Goal: Task Accomplishment & Management: Manage account settings

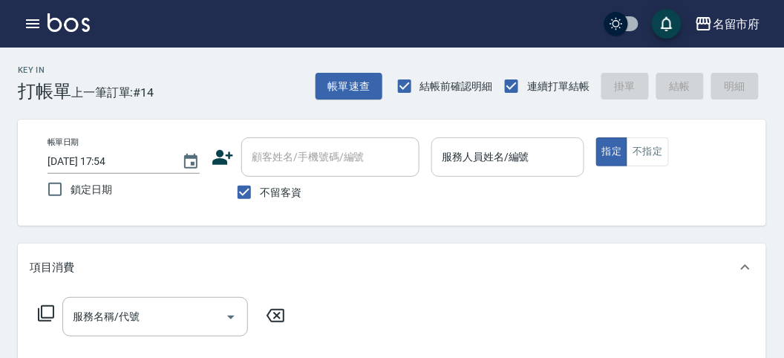
click at [491, 139] on div "服務人員姓名/編號" at bounding box center [508, 156] width 152 height 39
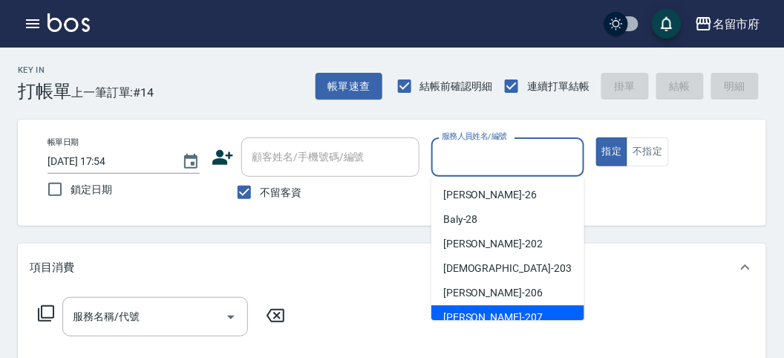
click at [472, 315] on span "[PERSON_NAME] -207" at bounding box center [493, 318] width 100 height 16
type input "[PERSON_NAME]-207"
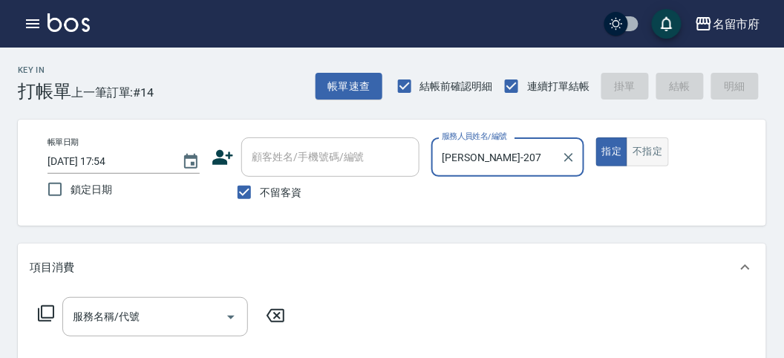
click at [647, 143] on button "不指定" at bounding box center [648, 151] width 42 height 29
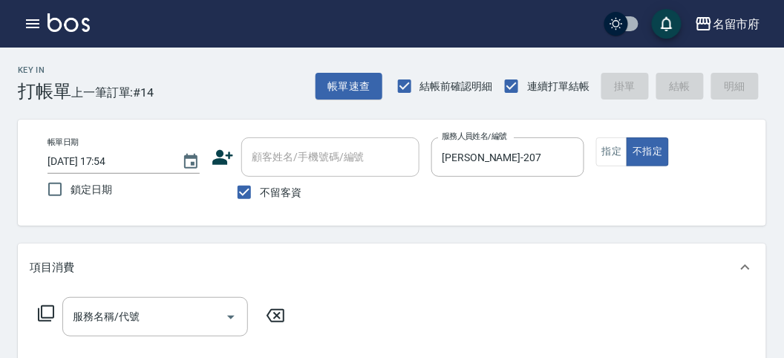
click at [45, 310] on icon at bounding box center [46, 314] width 18 height 18
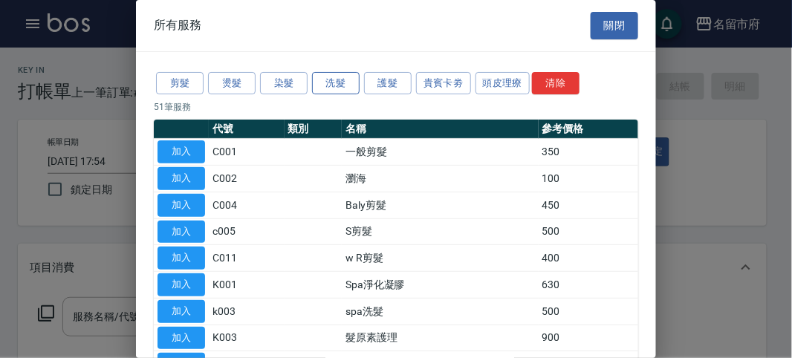
click at [342, 89] on button "洗髮" at bounding box center [336, 83] width 48 height 23
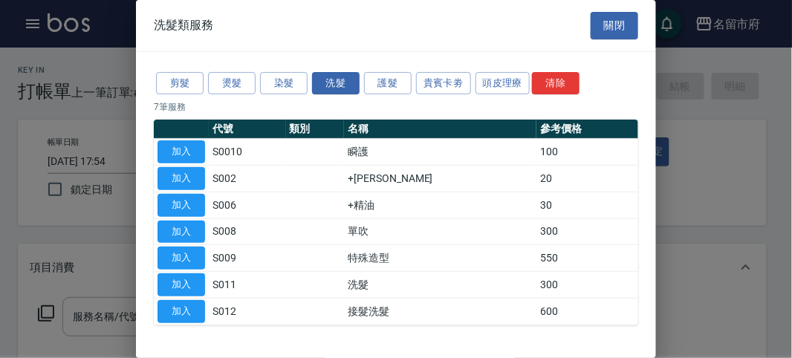
click at [201, 286] on button "加入" at bounding box center [181, 284] width 48 height 23
type input "洗髮(S011)"
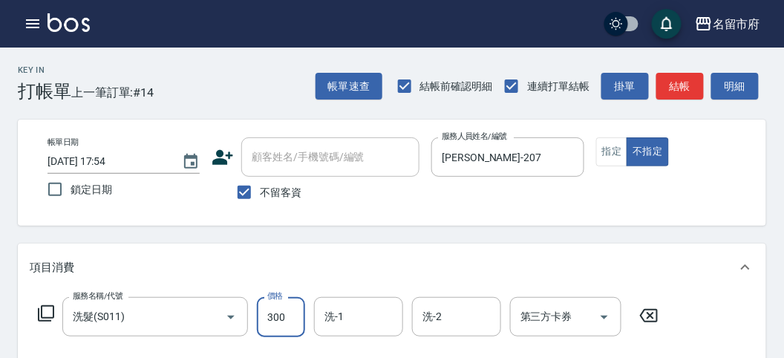
click at [290, 312] on input "300" at bounding box center [281, 317] width 48 height 40
type input "300"
click at [354, 332] on div "洗-1" at bounding box center [358, 316] width 89 height 39
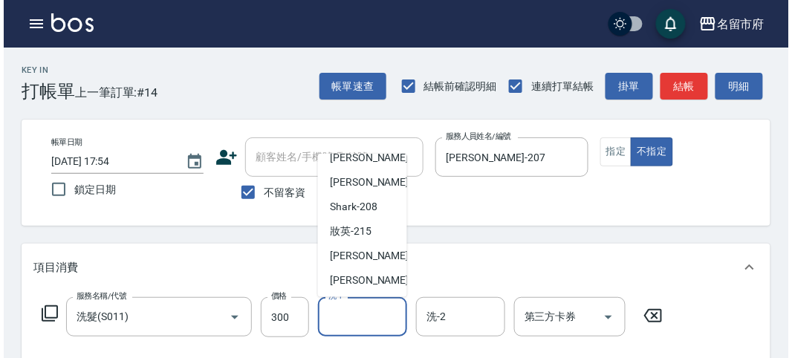
scroll to position [123, 0]
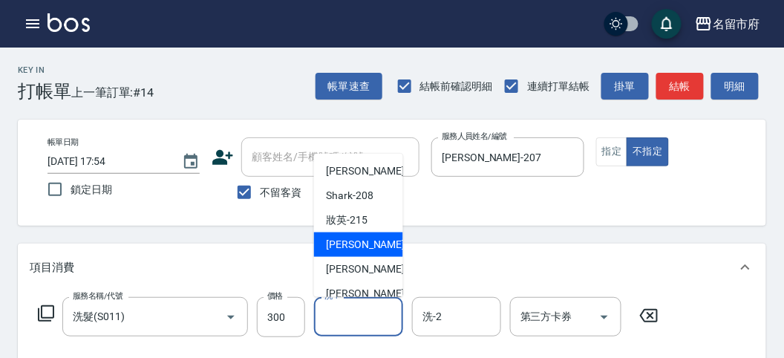
click at [355, 244] on span "小靜 -216" at bounding box center [376, 245] width 100 height 16
type input "小靜-216"
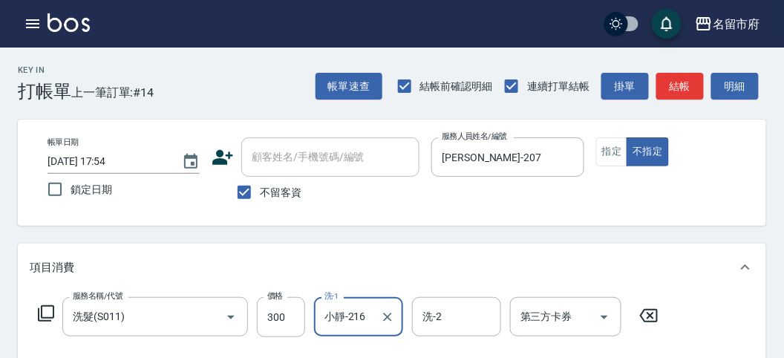
click at [42, 310] on icon at bounding box center [46, 314] width 18 height 18
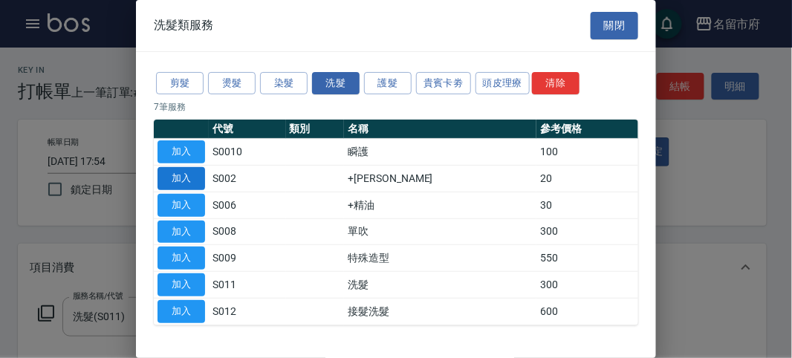
click at [182, 173] on button "加入" at bounding box center [181, 178] width 48 height 23
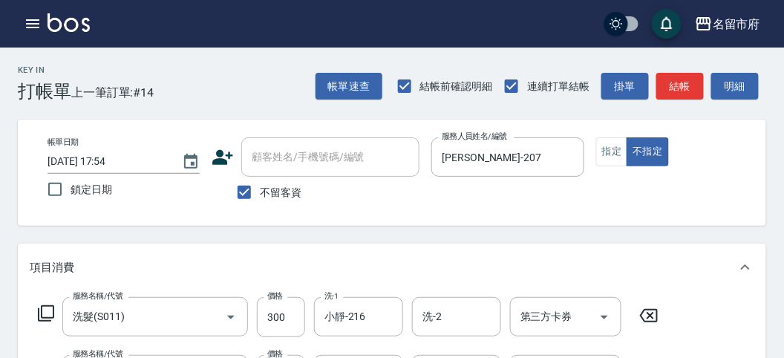
click at [48, 312] on icon at bounding box center [46, 314] width 18 height 18
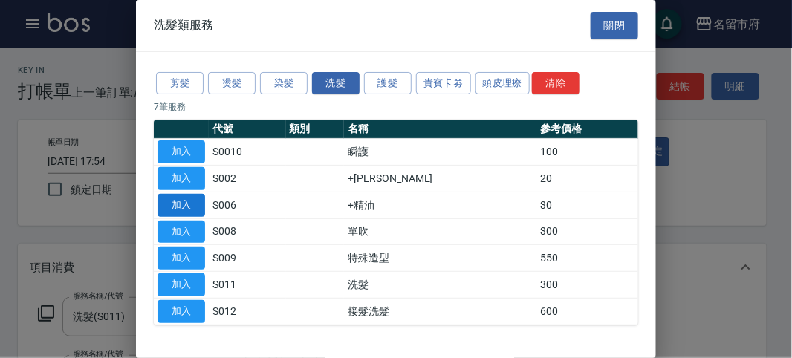
click at [192, 203] on button "加入" at bounding box center [181, 205] width 48 height 23
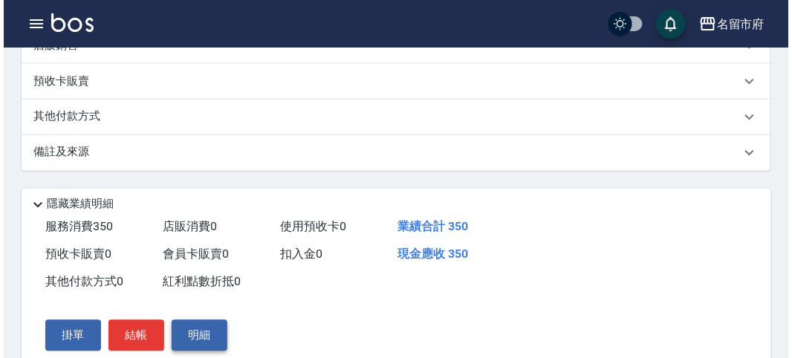
scroll to position [550, 0]
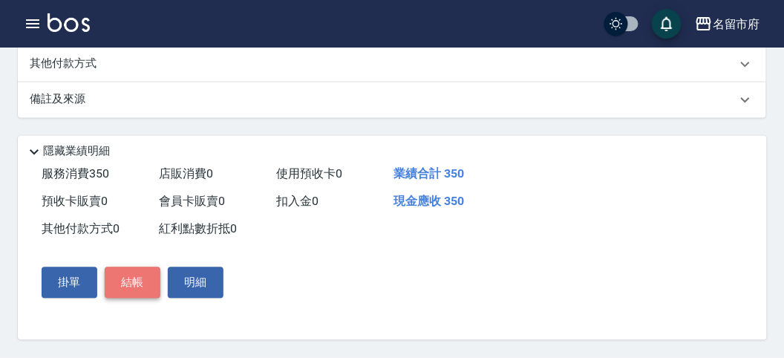
click at [131, 271] on button "結帳" at bounding box center [133, 282] width 56 height 31
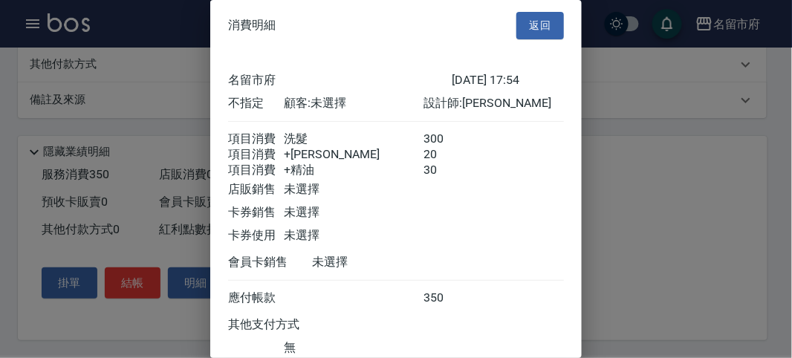
scroll to position [116, 0]
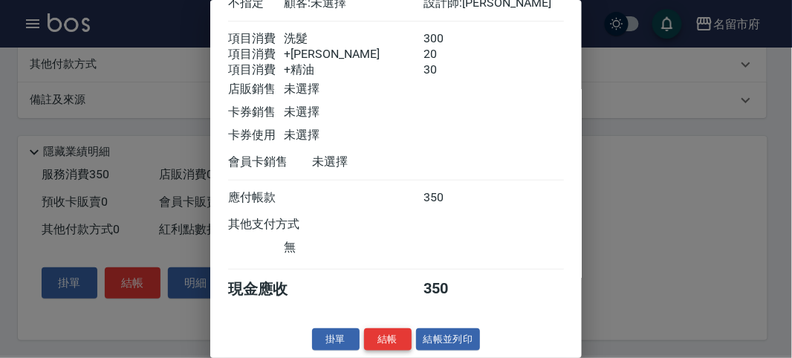
click at [398, 336] on button "結帳" at bounding box center [388, 339] width 48 height 23
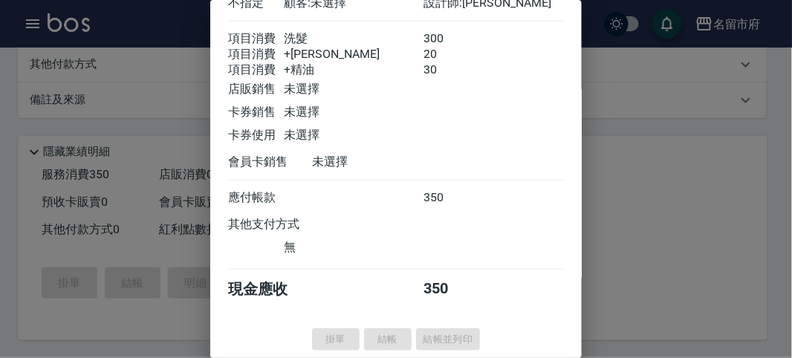
type input "[DATE] 19:07"
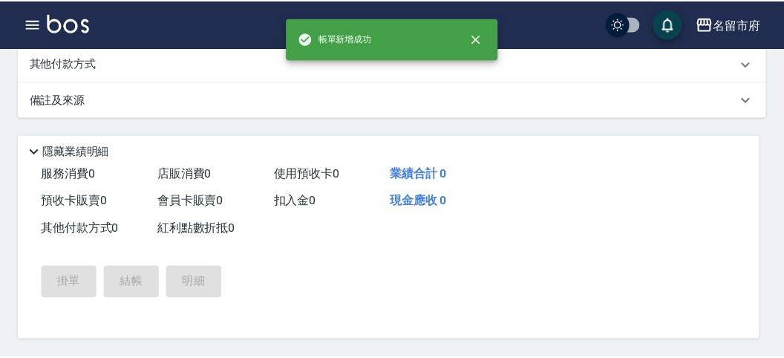
scroll to position [0, 0]
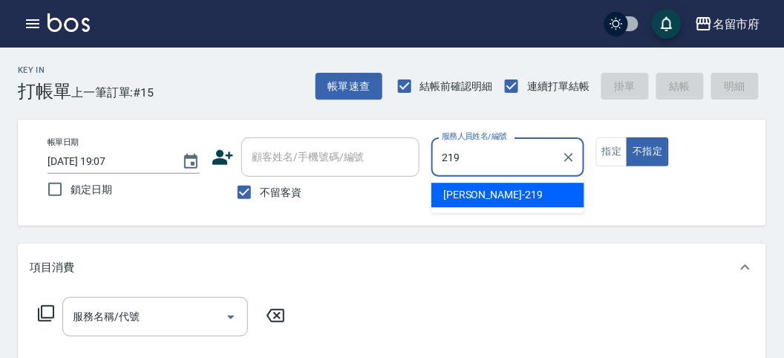
type input "[PERSON_NAME]-219"
type button "false"
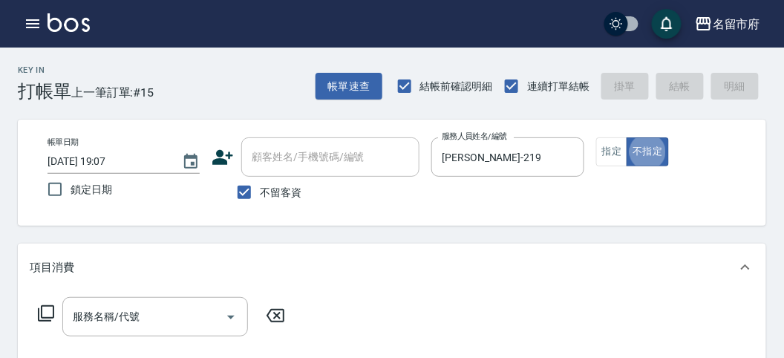
scroll to position [165, 0]
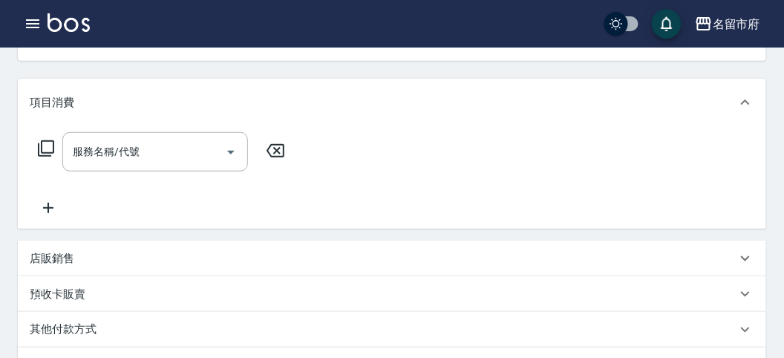
click at [45, 140] on icon at bounding box center [46, 149] width 18 height 18
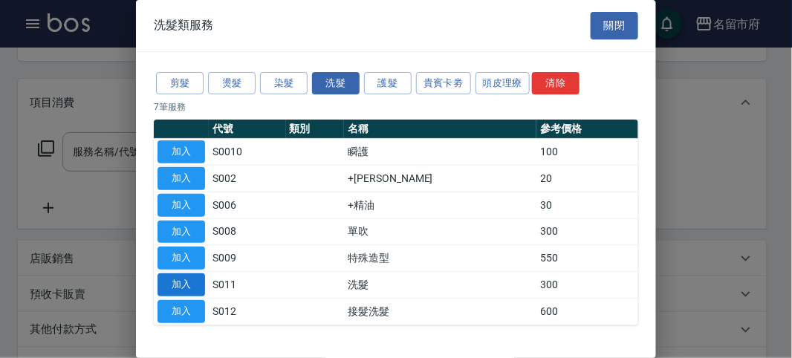
click at [183, 287] on button "加入" at bounding box center [181, 284] width 48 height 23
type input "洗髮(S011)"
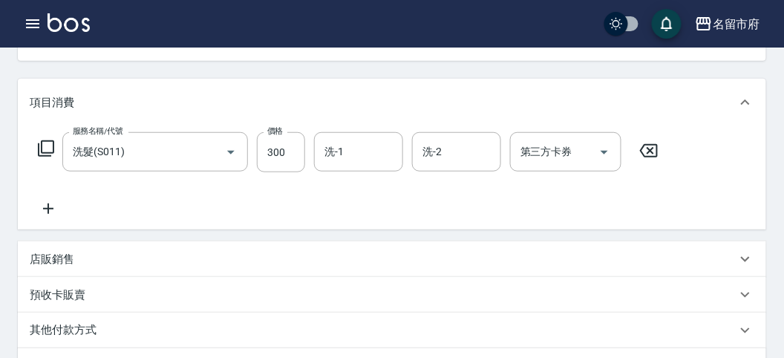
type input "[DATE] 19:08"
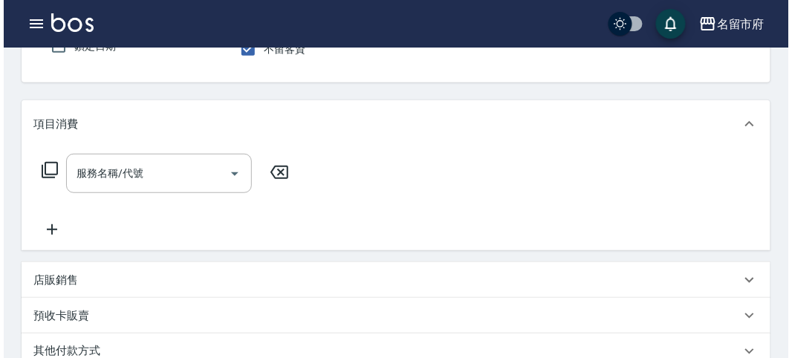
scroll to position [0, 0]
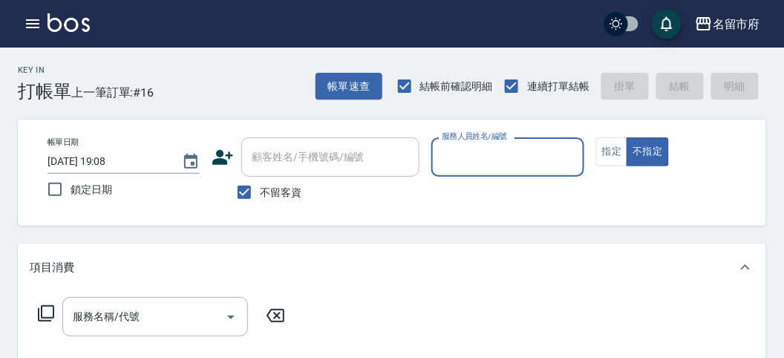
click at [499, 166] on input "服務人員姓名/編號" at bounding box center [507, 157] width 139 height 26
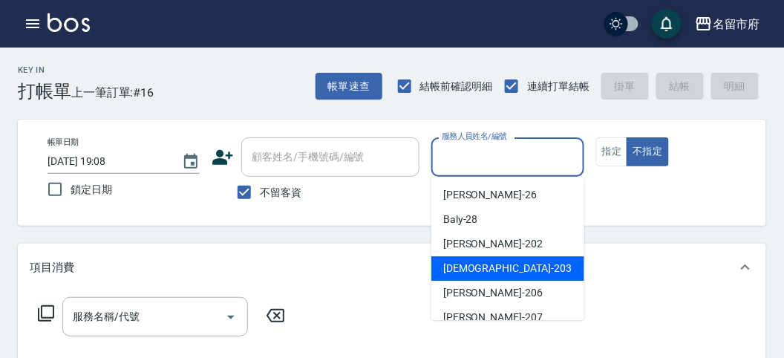
click at [473, 268] on span "聖德 -203" at bounding box center [507, 269] width 129 height 16
type input "聖德-203"
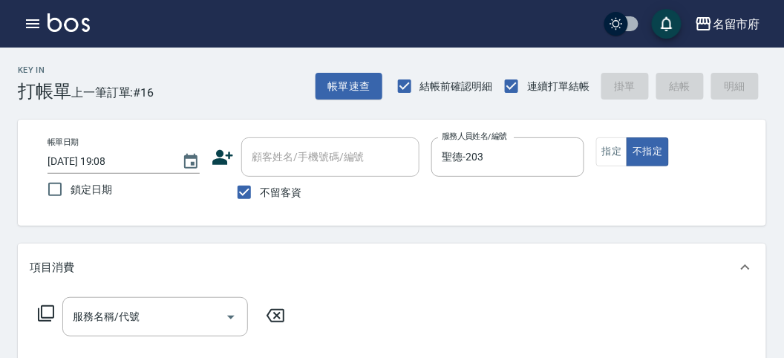
click at [49, 310] on icon at bounding box center [46, 314] width 18 height 18
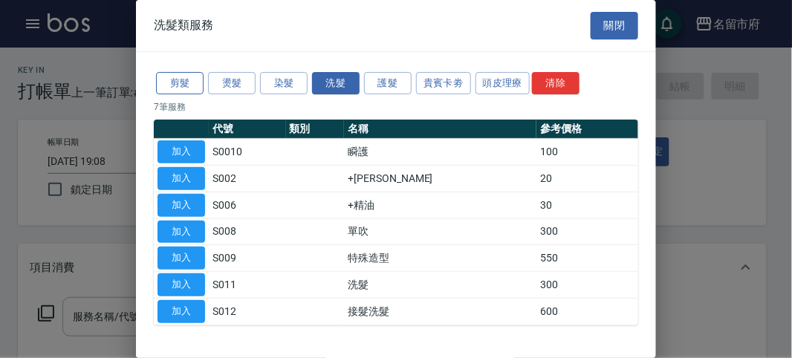
click at [187, 86] on button "剪髮" at bounding box center [180, 83] width 48 height 23
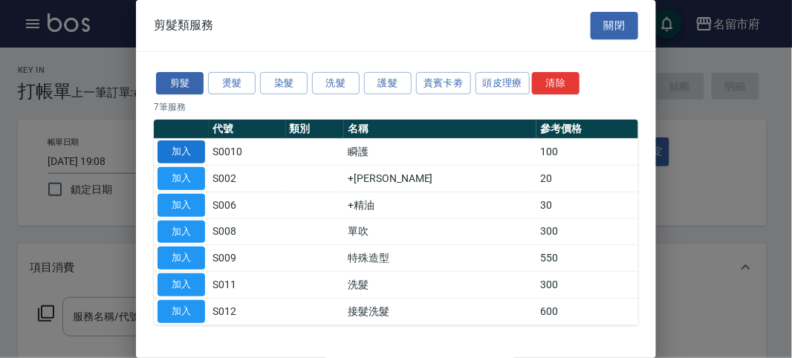
click at [182, 152] on button "加入" at bounding box center [181, 151] width 48 height 23
type input "瞬護(S0010)"
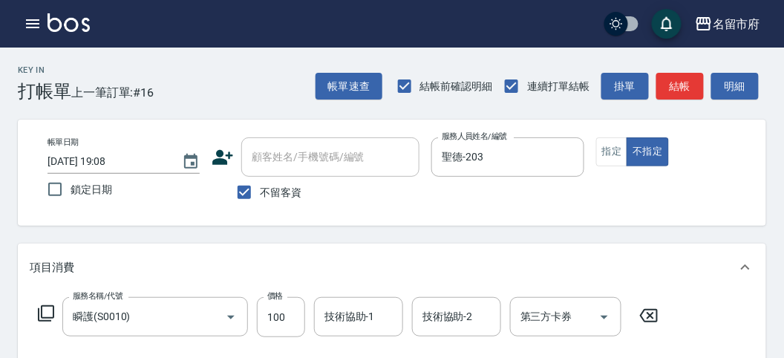
click at [656, 313] on icon at bounding box center [649, 316] width 37 height 18
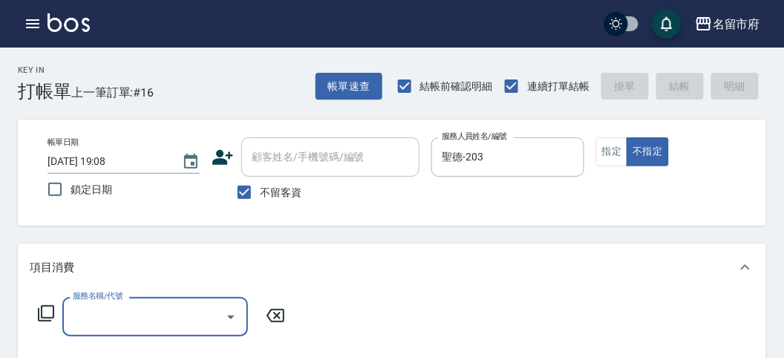
drag, startPoint x: 65, startPoint y: 315, endPoint x: 50, endPoint y: 315, distance: 14.9
click at [58, 315] on div "服務名稱/代號 服務名稱/代號" at bounding box center [162, 316] width 264 height 39
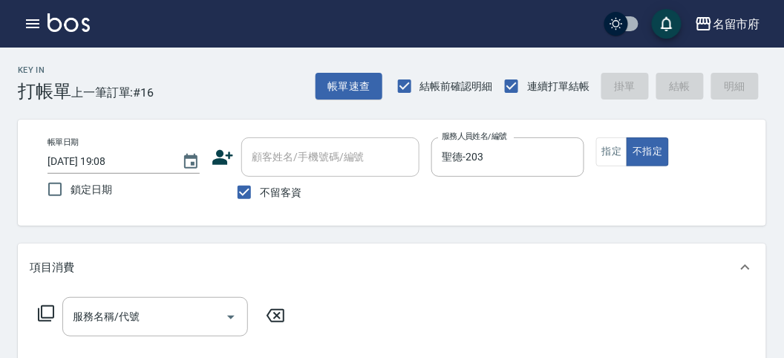
click at [45, 313] on icon at bounding box center [46, 314] width 18 height 18
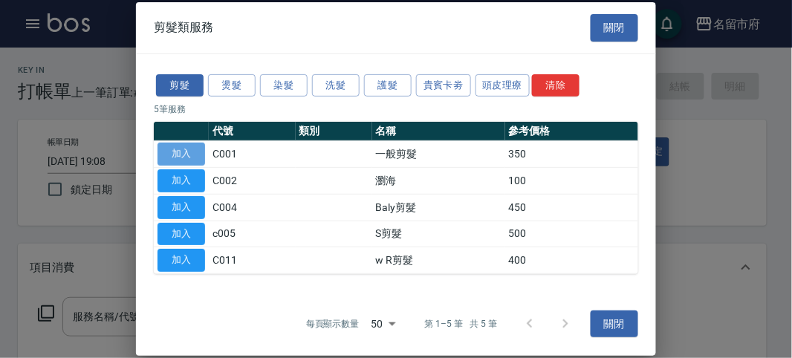
click at [178, 154] on button "加入" at bounding box center [181, 154] width 48 height 23
type input "一般剪髮(C001)"
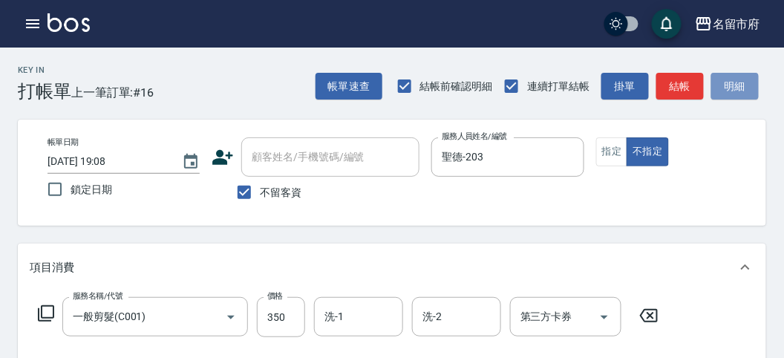
drag, startPoint x: 736, startPoint y: 91, endPoint x: 446, endPoint y: 227, distance: 320.7
click at [731, 97] on button "明細" at bounding box center [736, 86] width 48 height 27
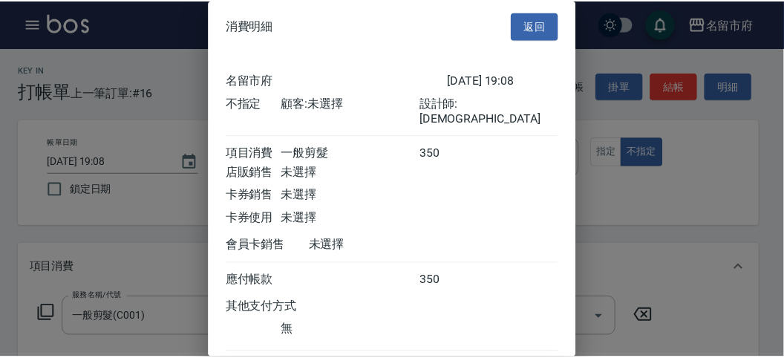
scroll to position [82, 0]
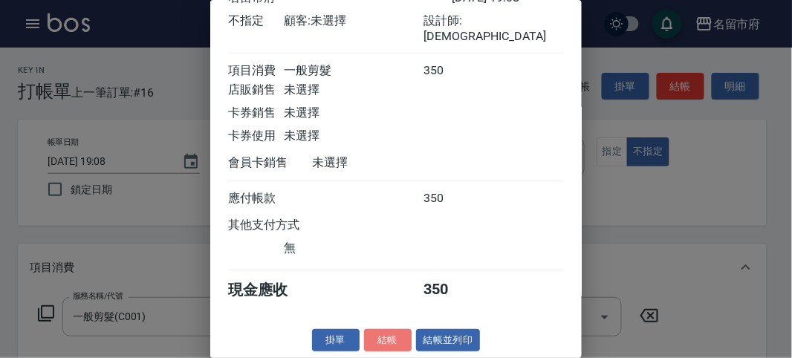
drag, startPoint x: 372, startPoint y: 340, endPoint x: 350, endPoint y: 387, distance: 51.8
click at [394, 339] on button "結帳" at bounding box center [388, 340] width 48 height 23
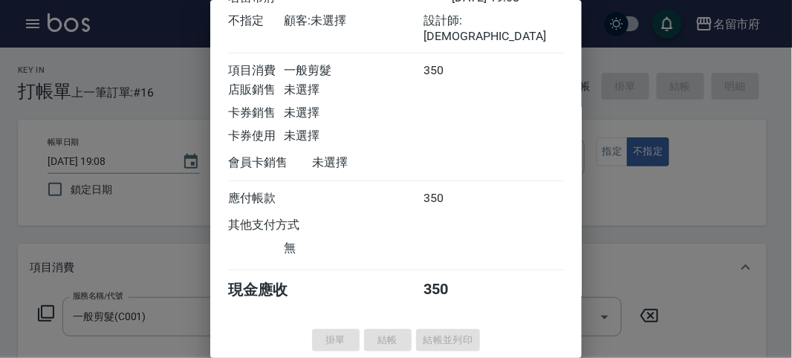
type input "[DATE] 19:11"
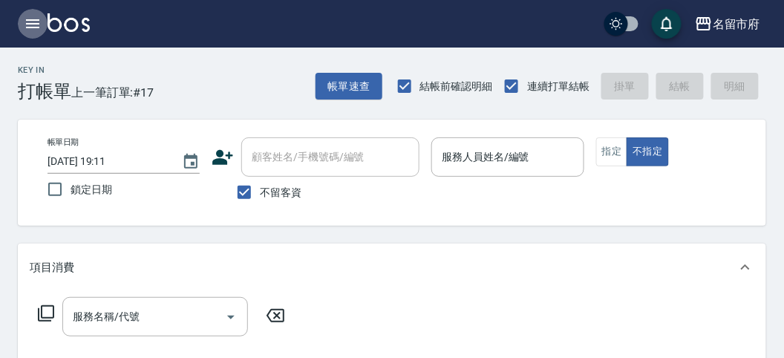
click at [35, 23] on icon "button" at bounding box center [32, 23] width 13 height 9
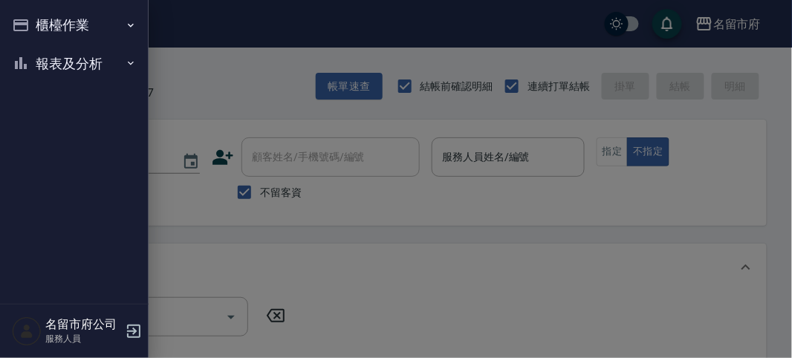
click at [88, 67] on button "報表及分析" at bounding box center [74, 64] width 137 height 39
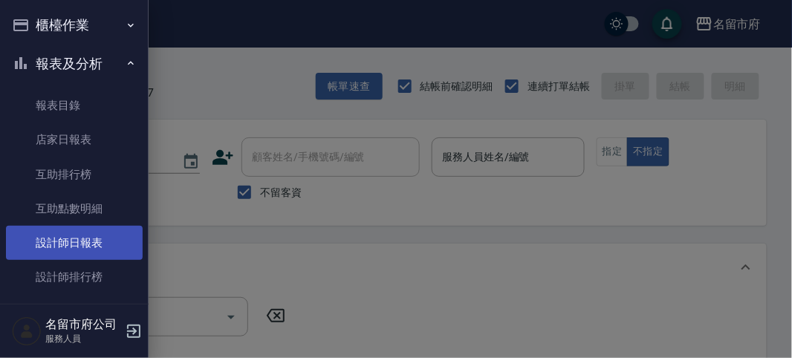
click at [45, 235] on link "設計師日報表" at bounding box center [74, 243] width 137 height 34
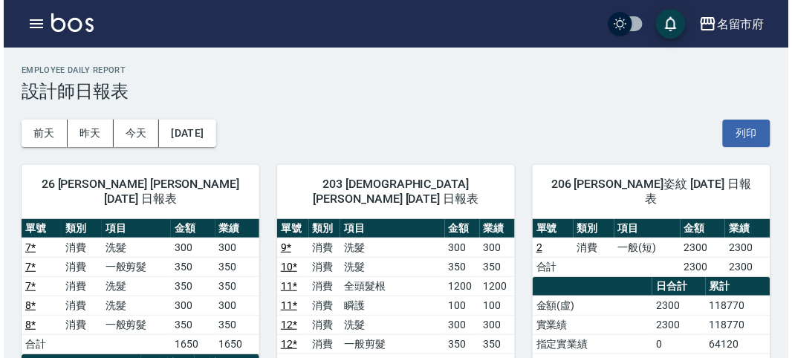
scroll to position [82, 0]
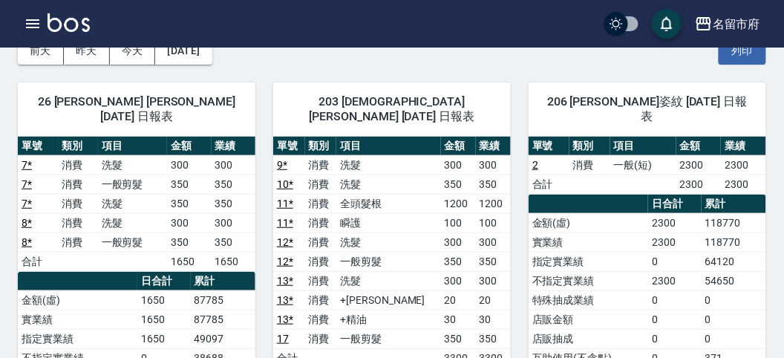
click at [28, 19] on icon "button" at bounding box center [33, 24] width 18 height 18
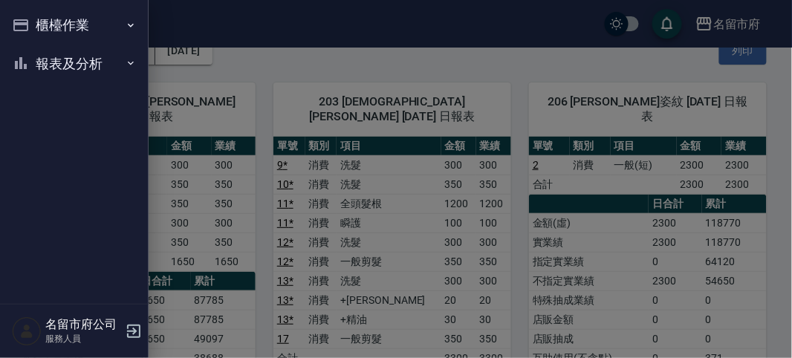
click at [27, 20] on icon "button" at bounding box center [20, 25] width 15 height 12
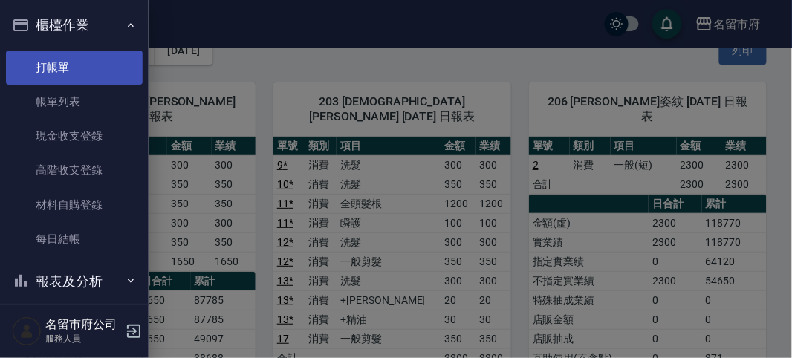
click at [36, 53] on link "打帳單" at bounding box center [74, 68] width 137 height 34
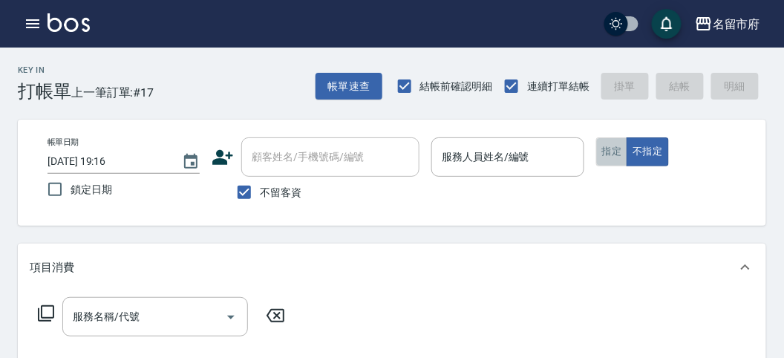
click at [610, 152] on button "指定" at bounding box center [612, 151] width 32 height 29
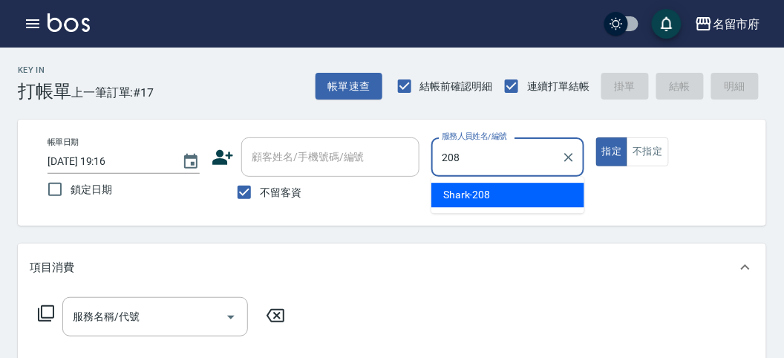
click at [501, 199] on div "Shark -208" at bounding box center [508, 195] width 153 height 25
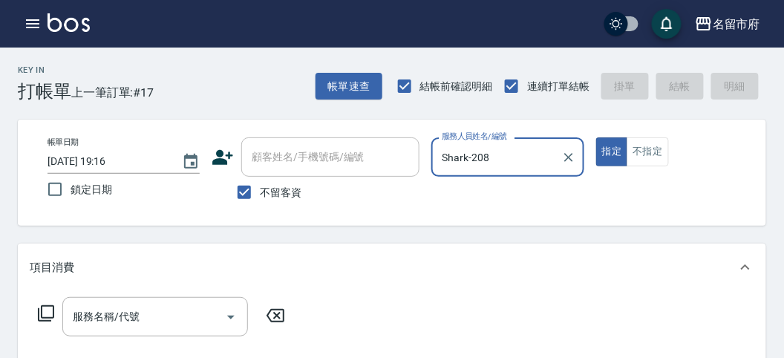
type input "Shark-208"
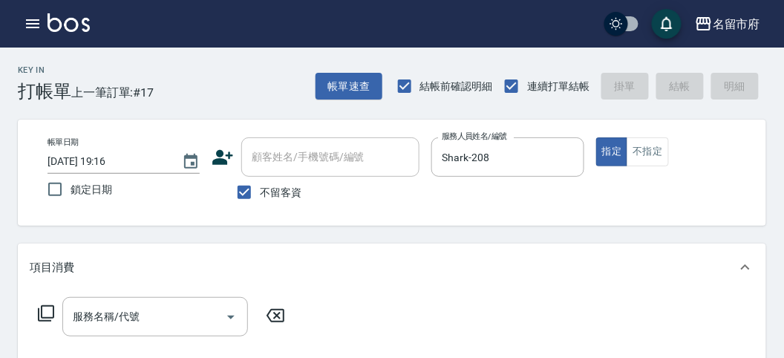
click at [42, 314] on icon at bounding box center [46, 314] width 18 height 18
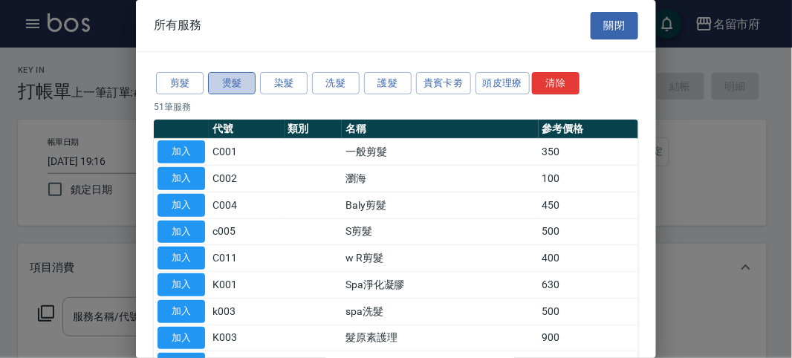
click at [238, 85] on button "燙髮" at bounding box center [232, 83] width 48 height 23
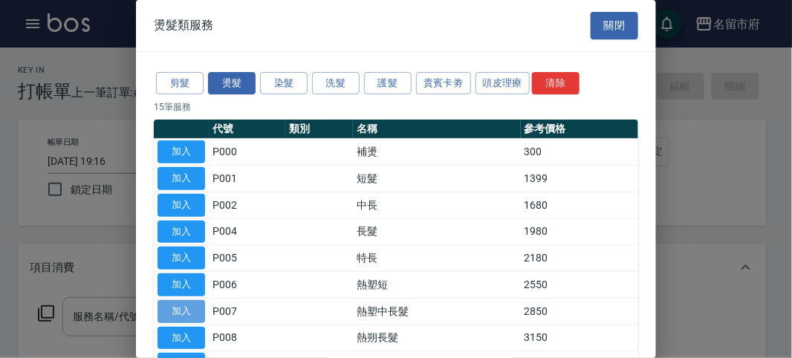
click at [191, 306] on button "加入" at bounding box center [181, 311] width 48 height 23
type input "熱塑中長髮(P007)"
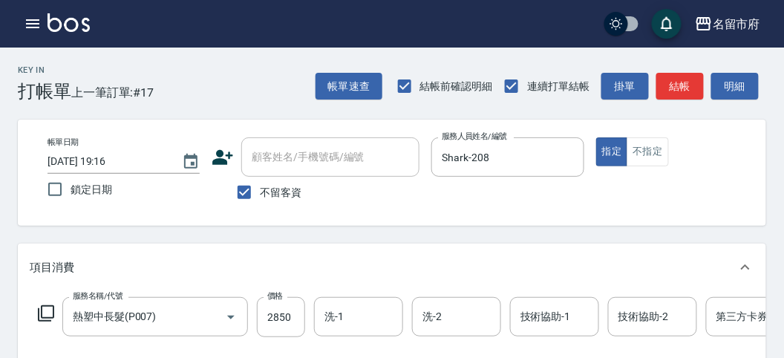
click at [50, 312] on icon at bounding box center [46, 314] width 18 height 18
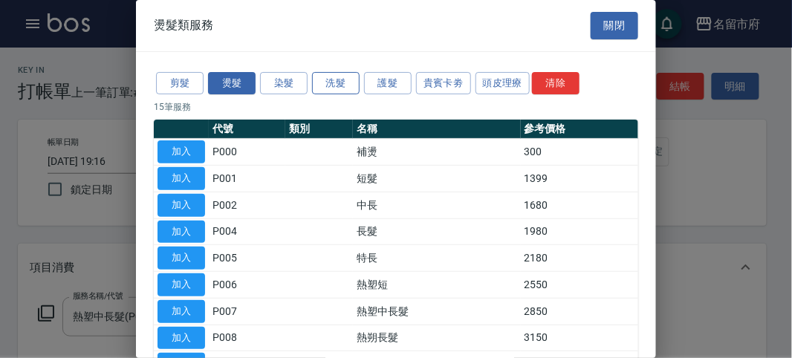
click at [336, 79] on button "洗髮" at bounding box center [336, 83] width 48 height 23
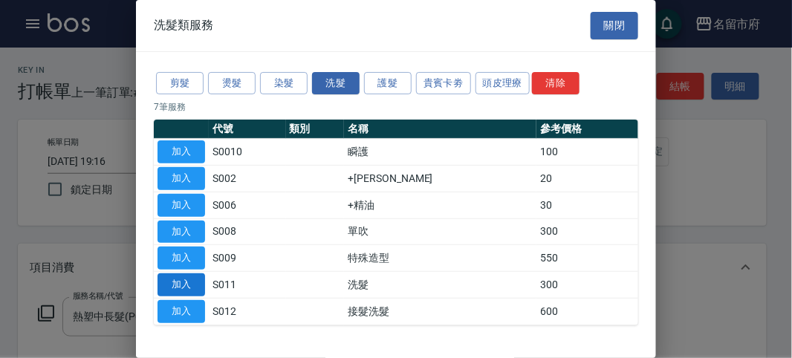
click at [175, 280] on button "加入" at bounding box center [181, 284] width 48 height 23
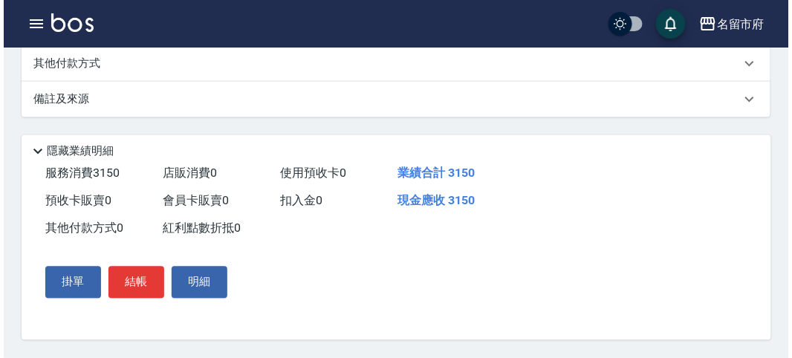
scroll to position [165, 0]
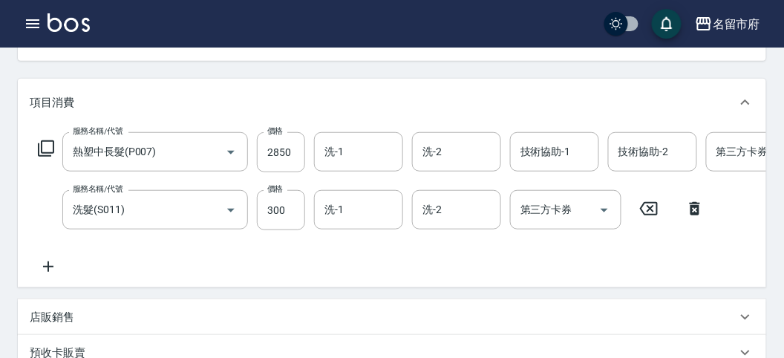
click at [49, 145] on icon at bounding box center [46, 149] width 18 height 18
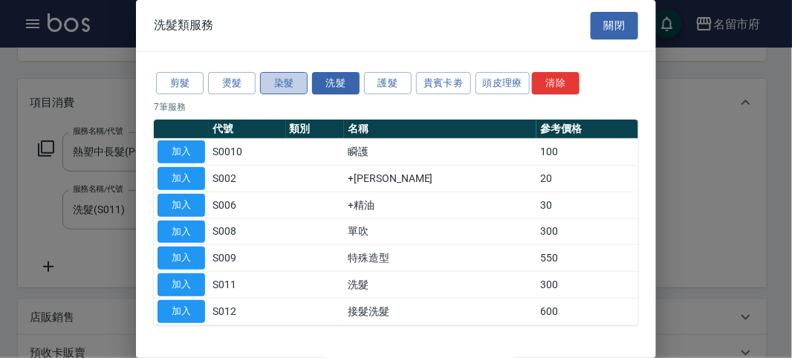
click at [281, 87] on button "染髮" at bounding box center [284, 83] width 48 height 23
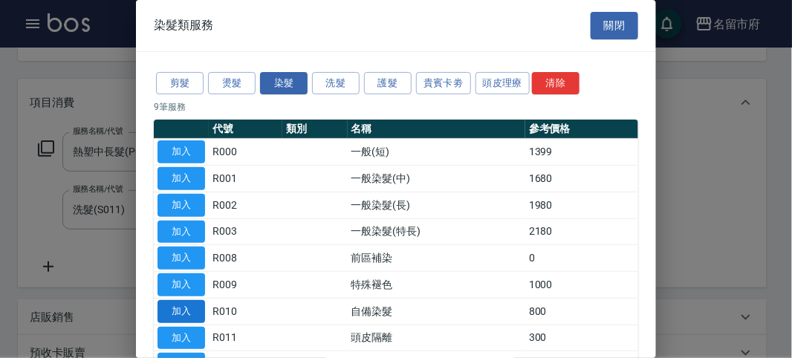
scroll to position [97, 0]
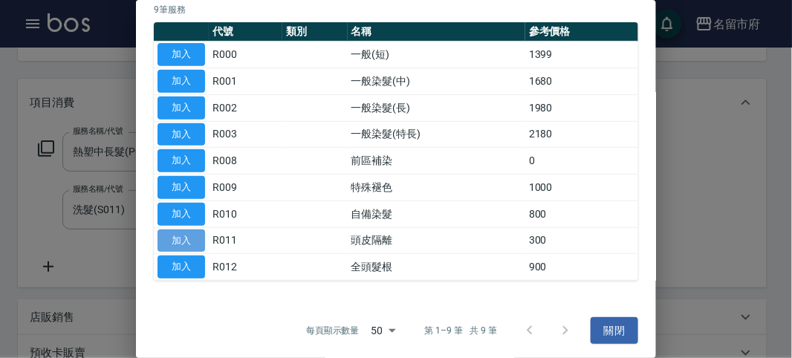
click at [187, 238] on button "加入" at bounding box center [181, 241] width 48 height 23
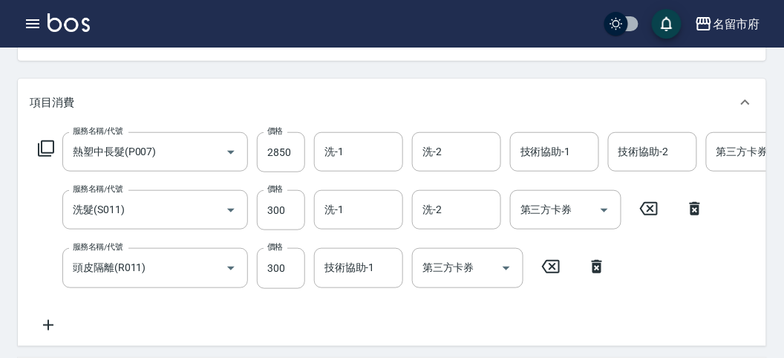
click at [43, 145] on icon at bounding box center [46, 149] width 18 height 18
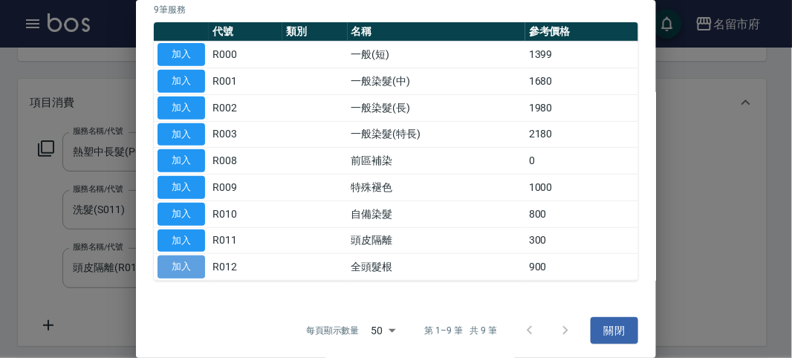
click at [181, 262] on button "加入" at bounding box center [181, 267] width 48 height 23
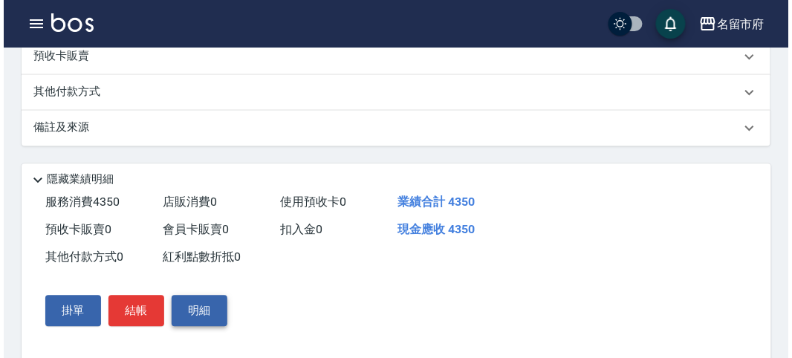
scroll to position [622, 0]
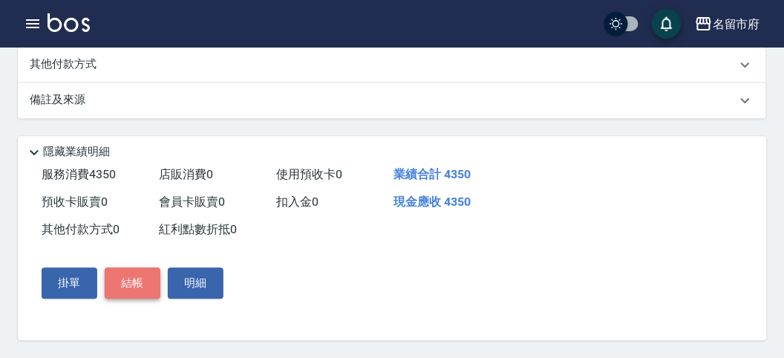
click at [128, 279] on button "結帳" at bounding box center [133, 282] width 56 height 31
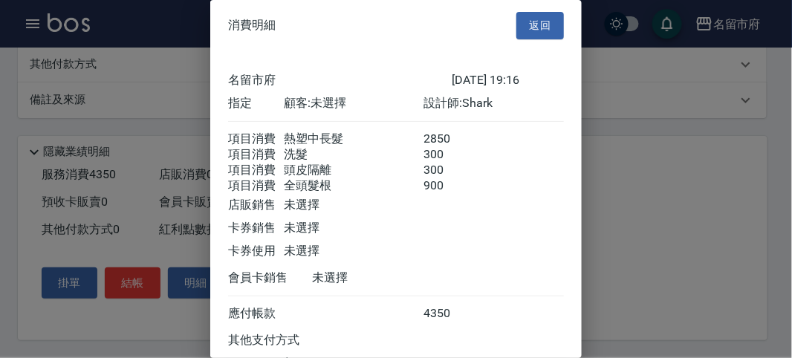
scroll to position [133, 0]
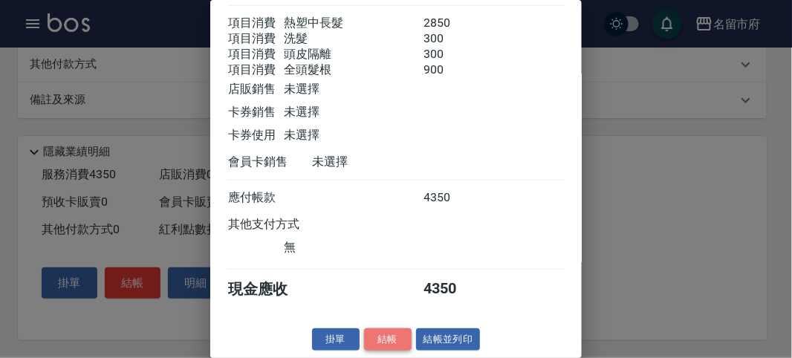
click at [387, 339] on button "結帳" at bounding box center [388, 339] width 48 height 23
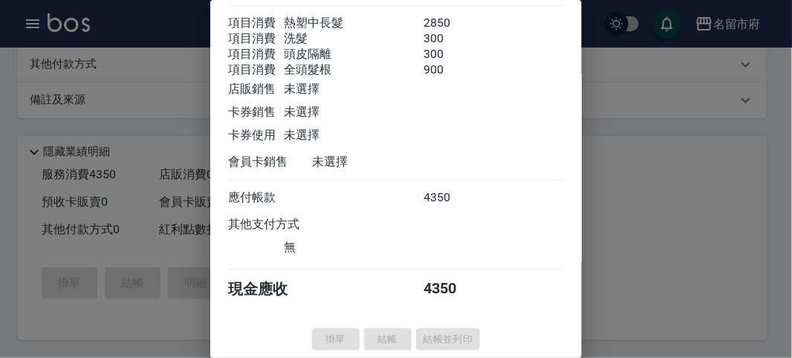
type input "[DATE] 19:21"
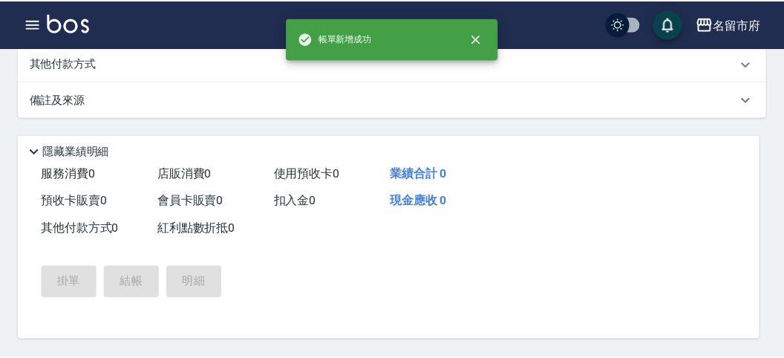
scroll to position [0, 0]
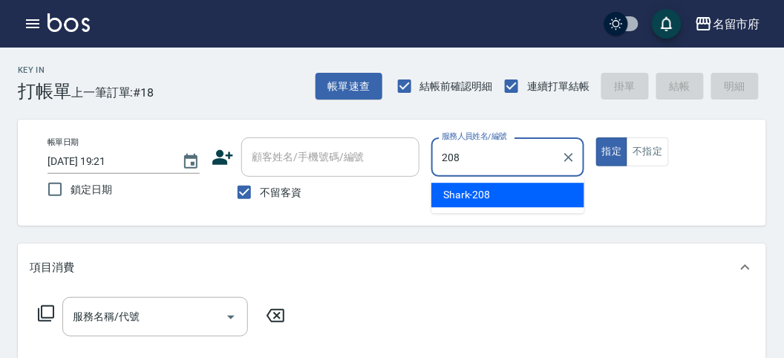
click at [466, 198] on span "Shark -208" at bounding box center [467, 195] width 48 height 16
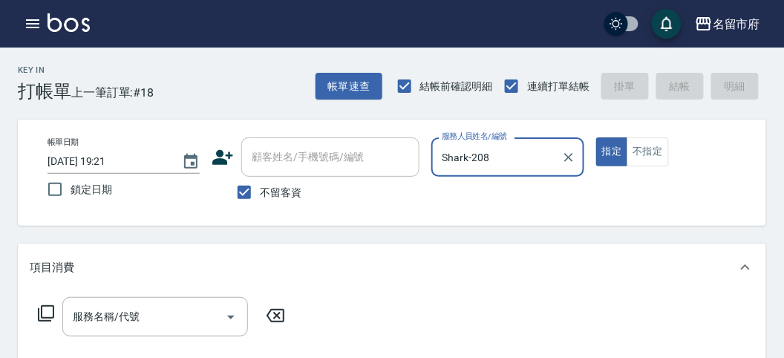
type input "Shark-208"
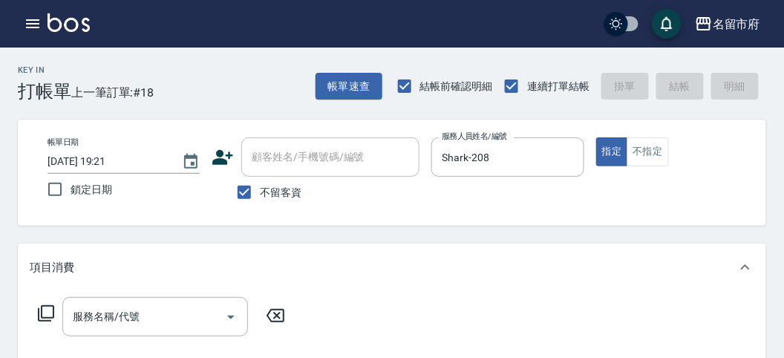
click at [45, 315] on icon at bounding box center [46, 314] width 18 height 18
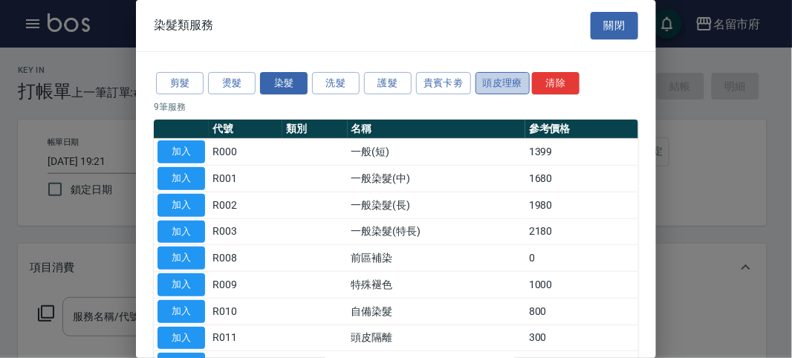
click at [482, 79] on button "頭皮理療" at bounding box center [502, 83] width 55 height 23
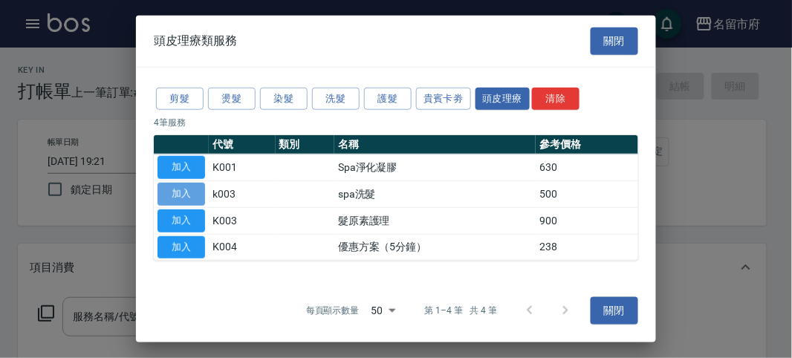
click at [187, 192] on button "加入" at bounding box center [181, 194] width 48 height 23
type input "spa洗髮(k003)"
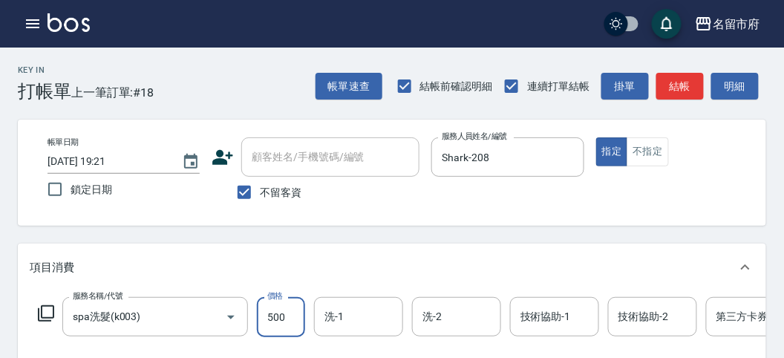
click at [290, 312] on input "500" at bounding box center [281, 317] width 48 height 40
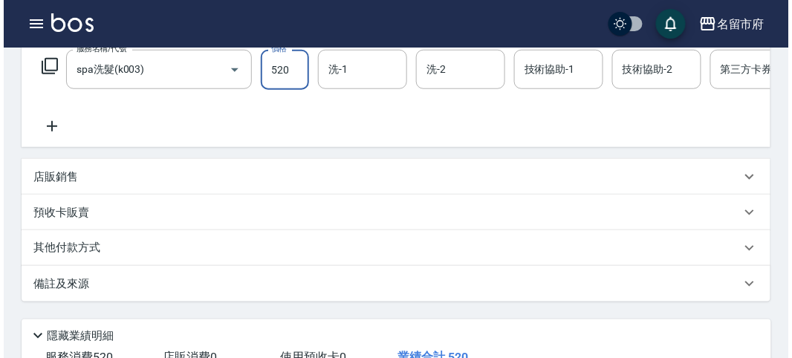
scroll to position [449, 0]
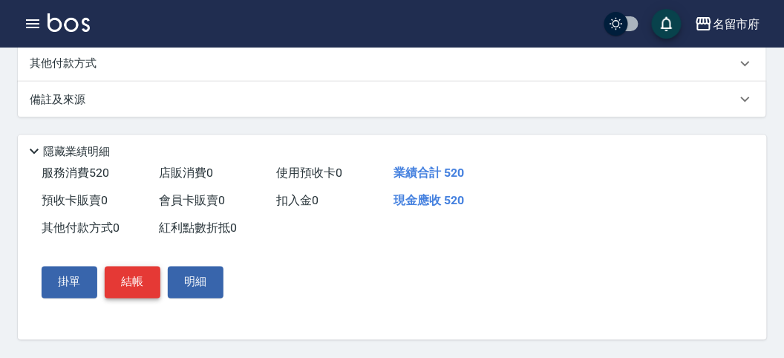
type input "520"
click at [126, 287] on button "結帳" at bounding box center [133, 282] width 56 height 31
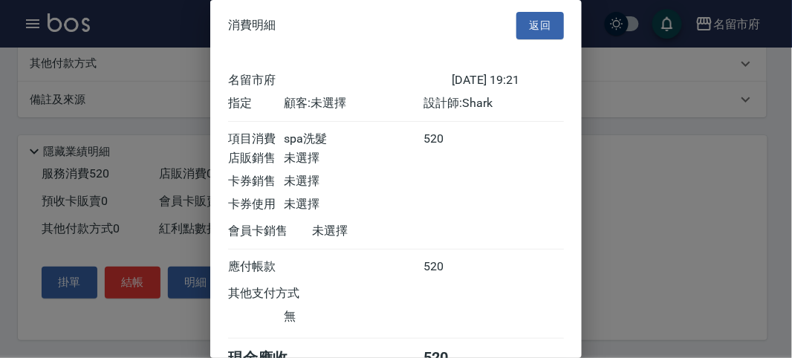
scroll to position [82, 0]
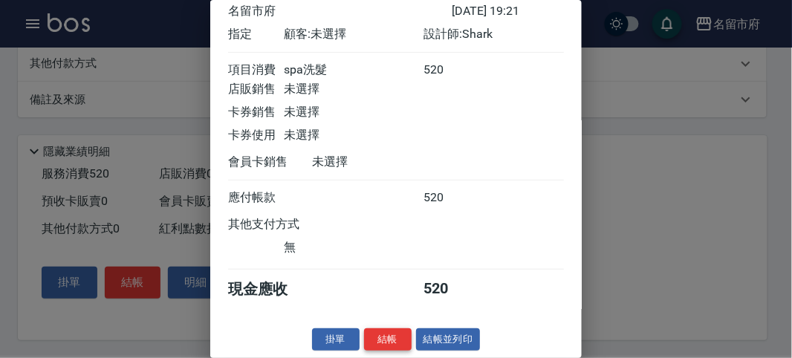
click at [390, 339] on button "結帳" at bounding box center [388, 339] width 48 height 23
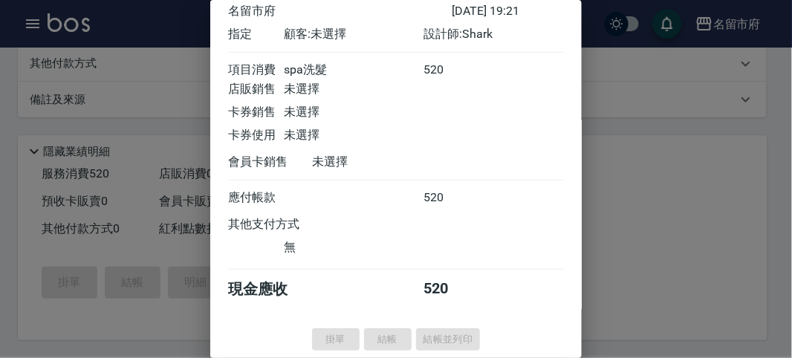
type input "[DATE] 19:22"
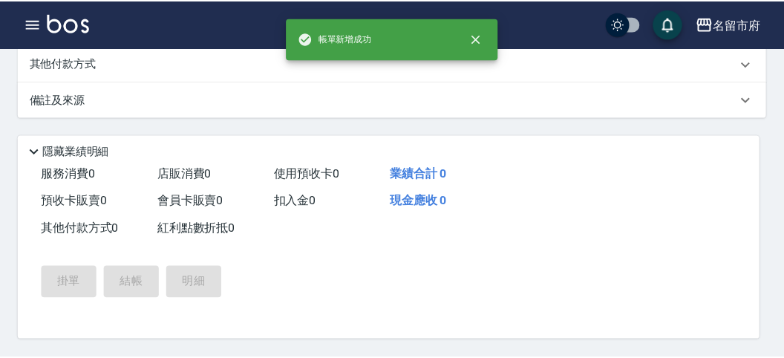
scroll to position [0, 0]
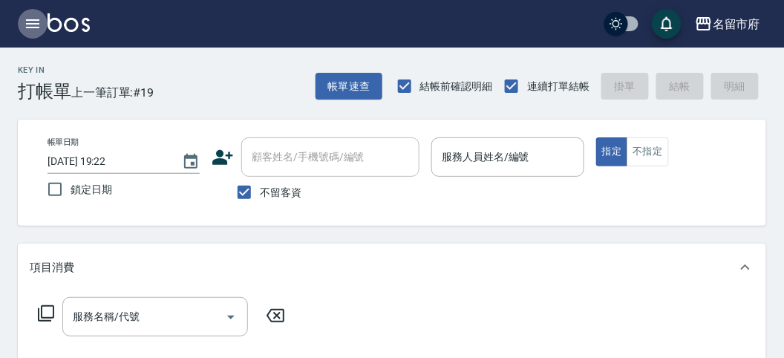
click at [33, 22] on icon "button" at bounding box center [33, 24] width 18 height 18
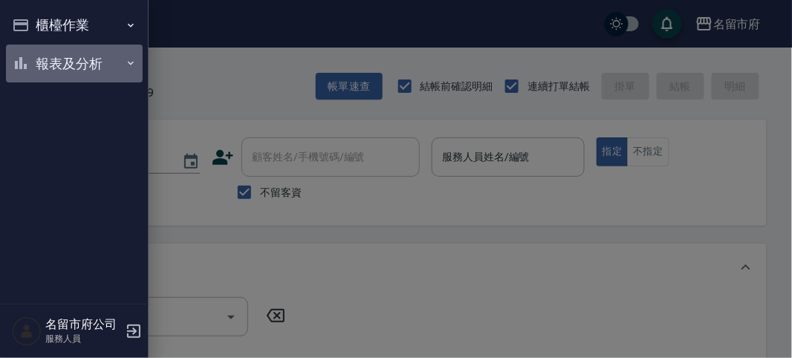
click at [63, 62] on button "報表及分析" at bounding box center [74, 64] width 137 height 39
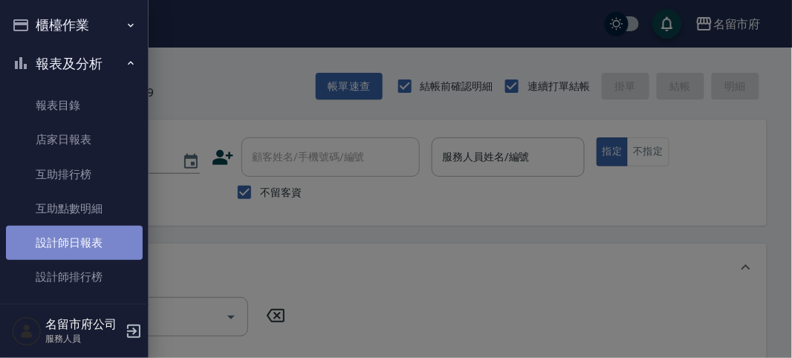
click at [85, 246] on link "設計師日報表" at bounding box center [74, 243] width 137 height 34
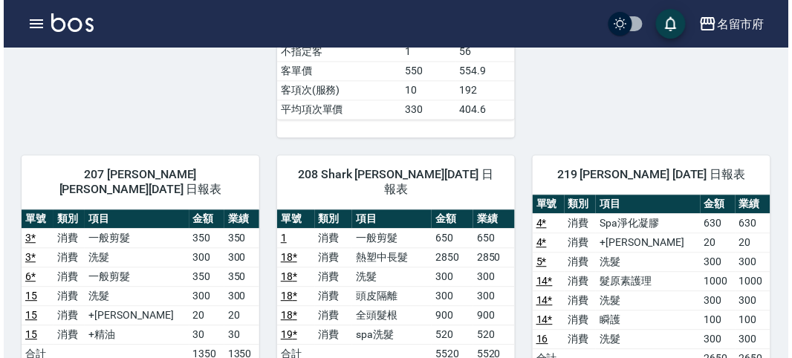
scroll to position [743, 0]
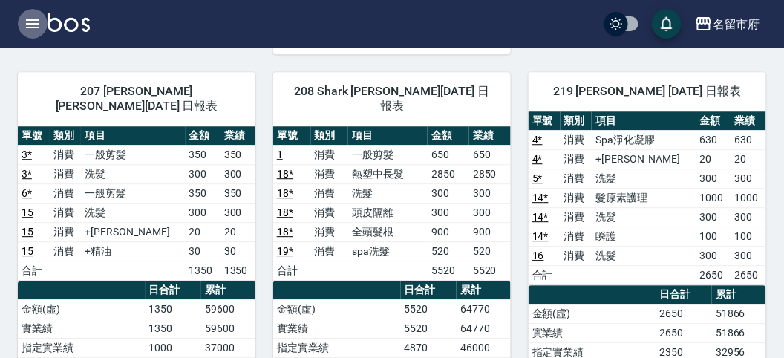
click at [31, 20] on icon "button" at bounding box center [32, 23] width 13 height 9
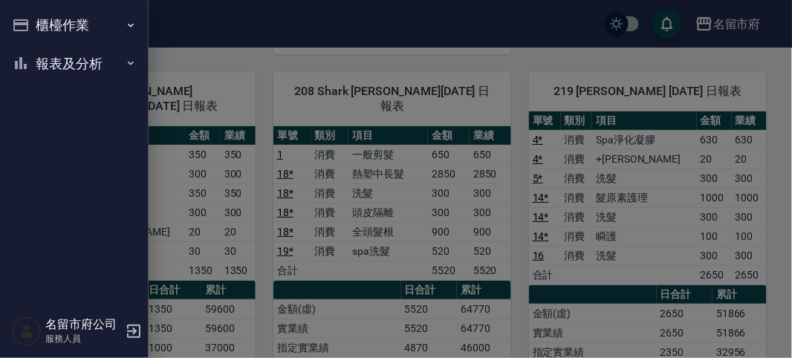
click at [56, 26] on button "櫃檯作業" at bounding box center [74, 25] width 137 height 39
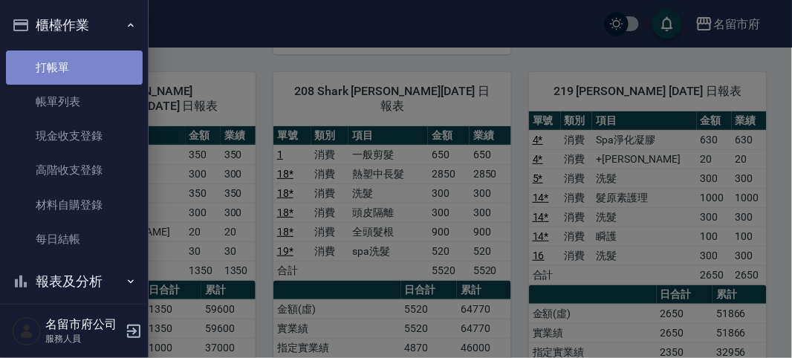
click at [84, 63] on link "打帳單" at bounding box center [74, 68] width 137 height 34
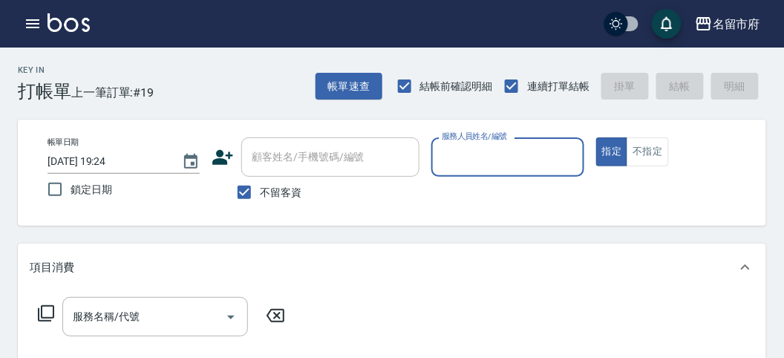
click at [500, 163] on input "服務人員姓名/編號" at bounding box center [507, 157] width 139 height 26
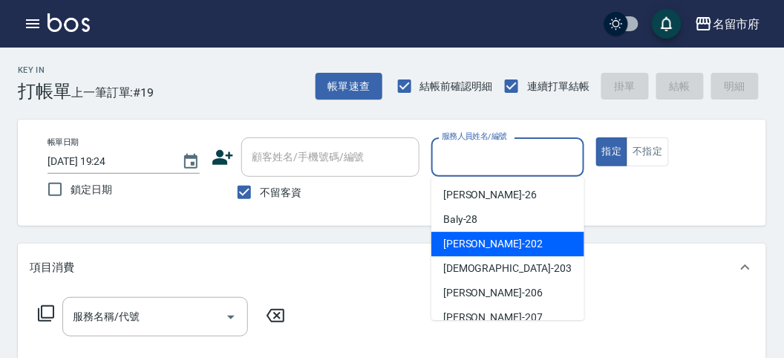
scroll to position [162, 0]
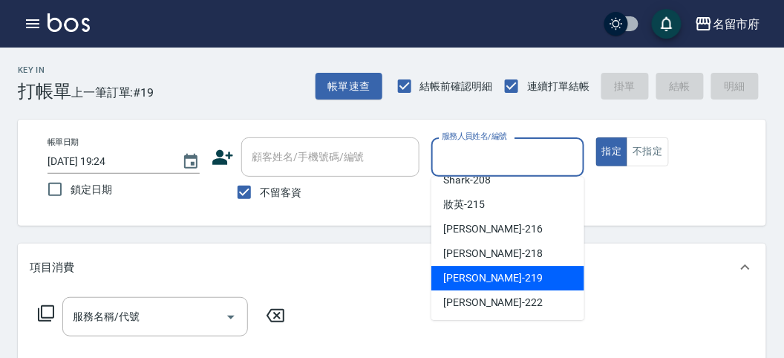
click at [533, 268] on div "[PERSON_NAME] -219" at bounding box center [508, 278] width 153 height 25
type input "[PERSON_NAME]-219"
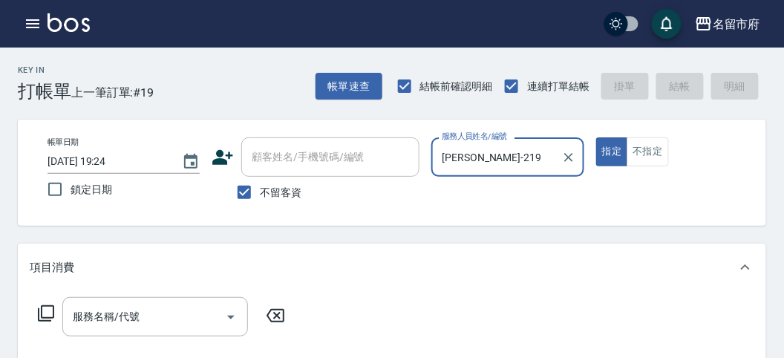
click at [51, 316] on icon at bounding box center [46, 314] width 18 height 18
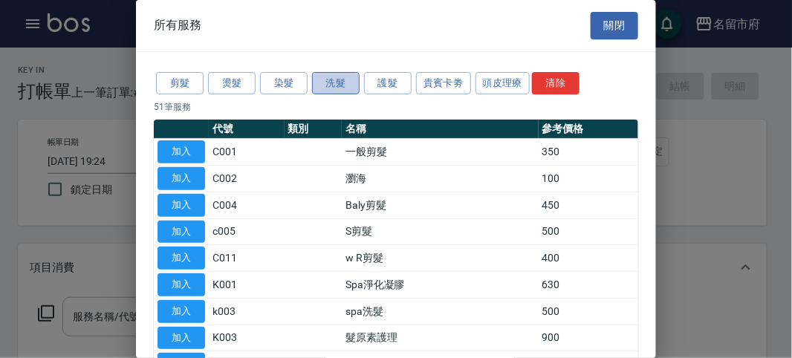
click at [322, 79] on button "洗髮" at bounding box center [336, 83] width 48 height 23
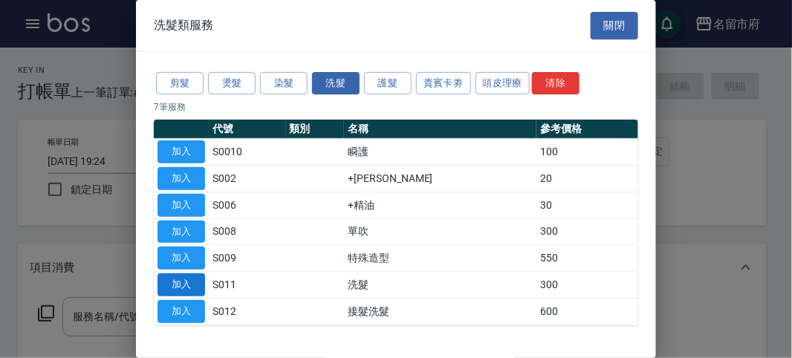
click at [195, 282] on button "加入" at bounding box center [181, 284] width 48 height 23
type input "洗髮(S011)"
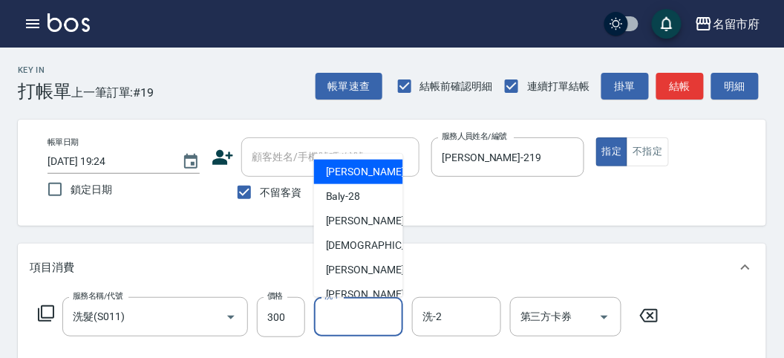
drag, startPoint x: 343, startPoint y: 313, endPoint x: 367, endPoint y: 318, distance: 24.3
click at [344, 314] on input "洗-1" at bounding box center [359, 317] width 76 height 26
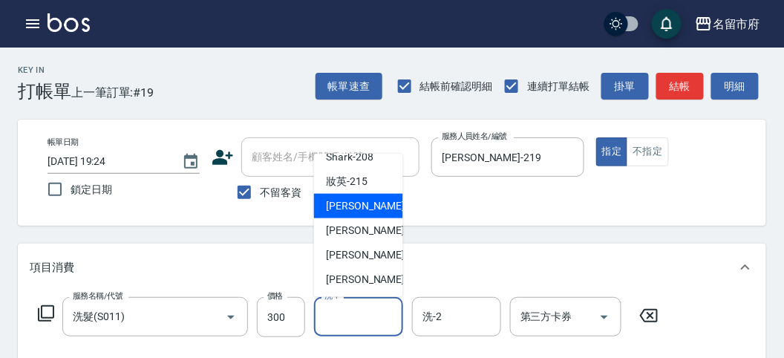
scroll to position [82, 0]
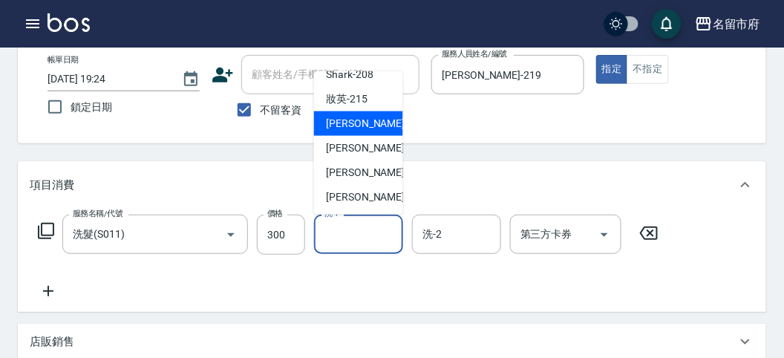
click at [362, 120] on span "小靜 -216" at bounding box center [376, 124] width 100 height 16
type input "小靜-216"
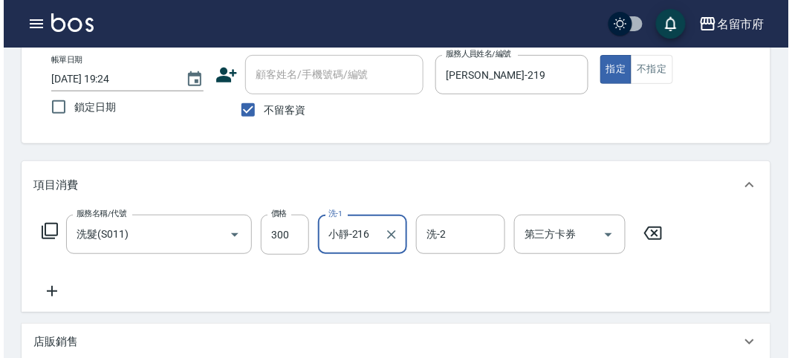
scroll to position [435, 0]
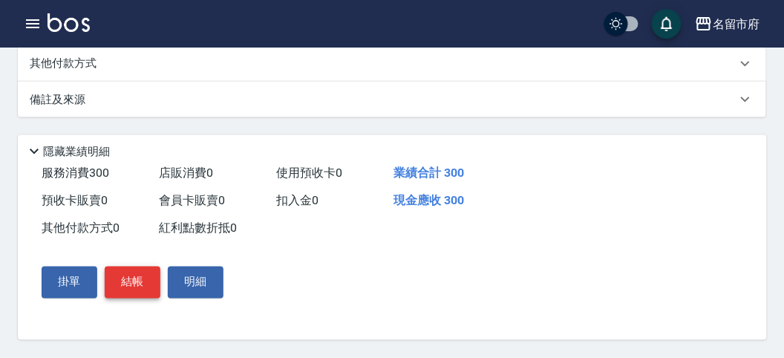
click at [139, 282] on button "結帳" at bounding box center [133, 282] width 56 height 31
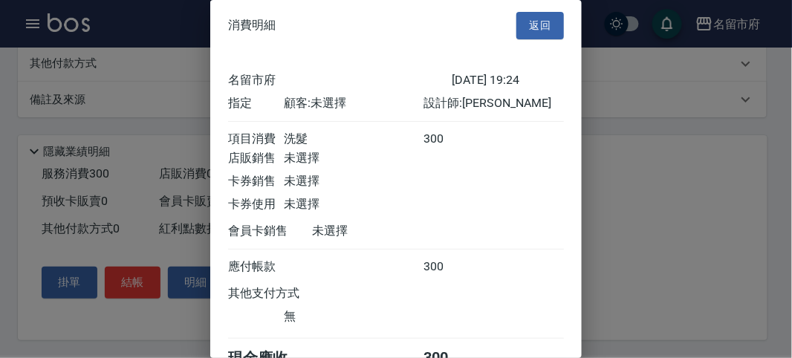
scroll to position [82, 0]
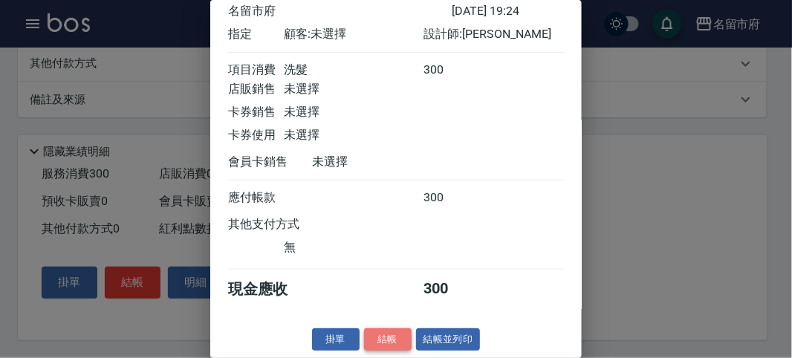
click at [378, 332] on button "結帳" at bounding box center [388, 339] width 48 height 23
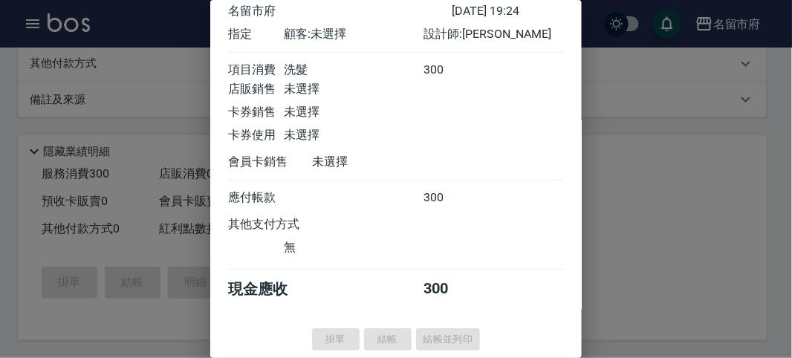
type input "[DATE] 19:37"
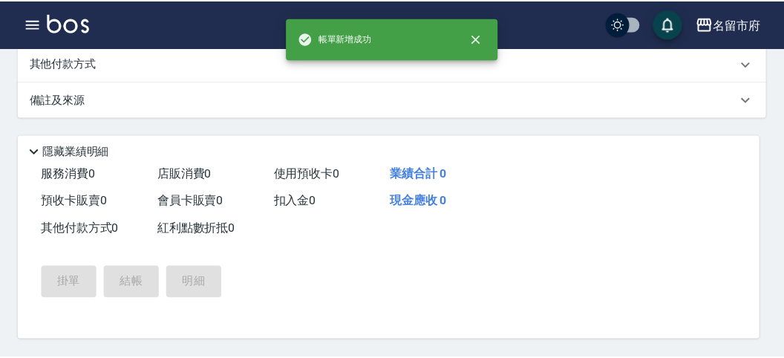
scroll to position [0, 0]
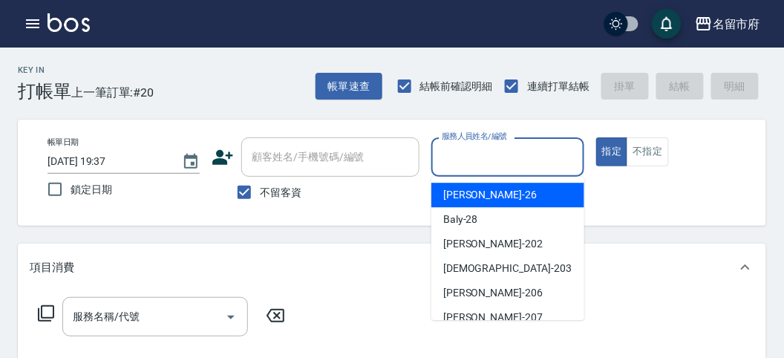
click at [531, 159] on input "服務人員姓名/編號" at bounding box center [507, 157] width 139 height 26
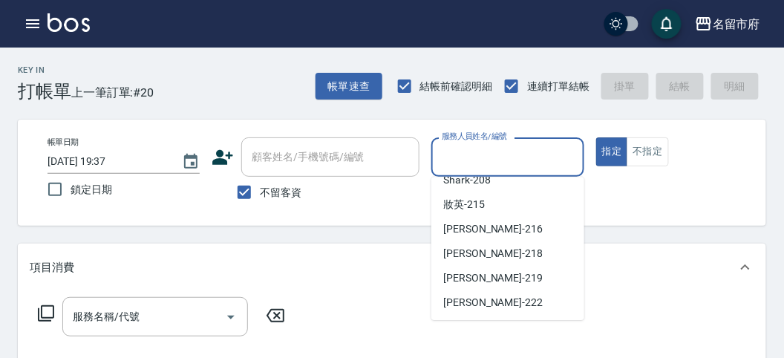
scroll to position [79, 0]
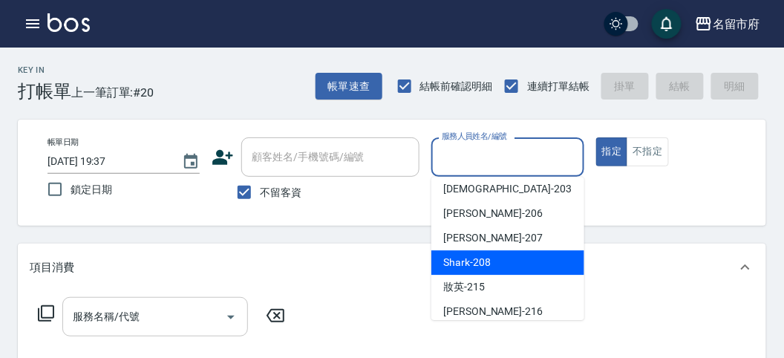
click at [178, 307] on input "服務名稱/代號" at bounding box center [144, 317] width 150 height 26
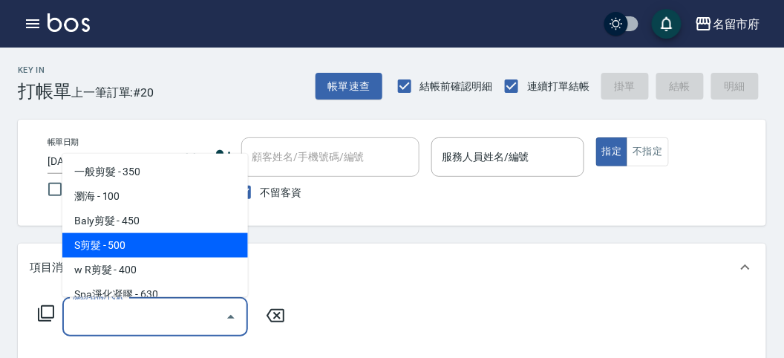
scroll to position [82, 0]
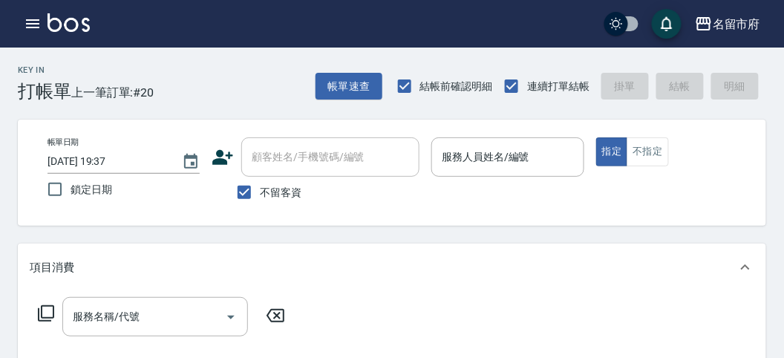
click at [51, 314] on icon at bounding box center [46, 314] width 18 height 18
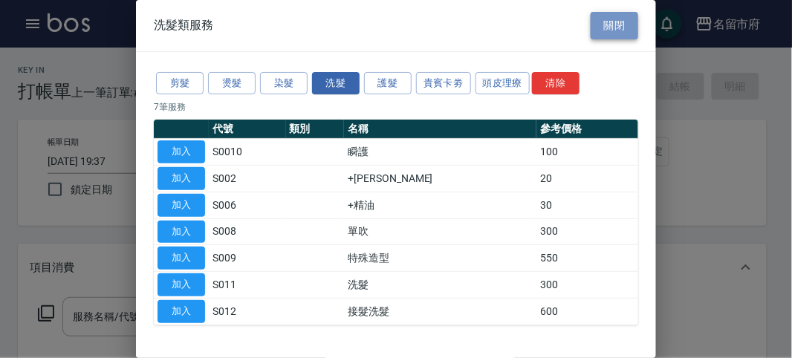
click at [611, 18] on button "關閉" at bounding box center [615, 25] width 48 height 27
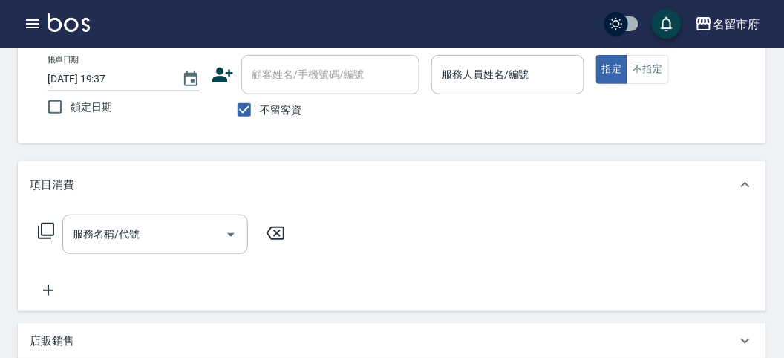
click at [48, 231] on icon at bounding box center [46, 231] width 18 height 18
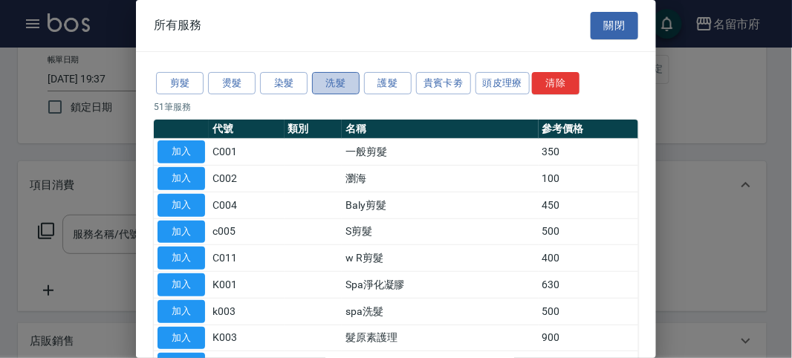
click at [326, 77] on button "洗髮" at bounding box center [336, 83] width 48 height 23
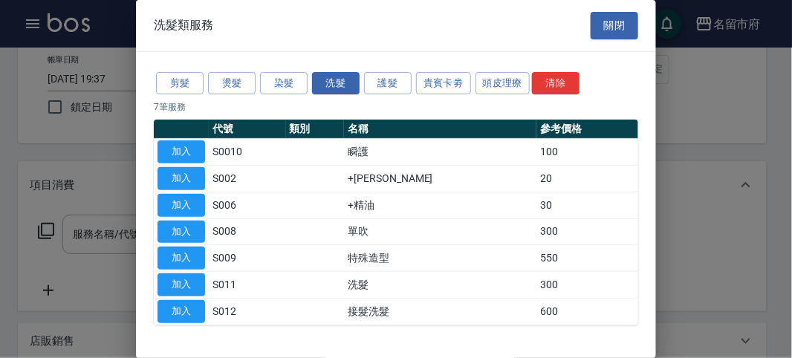
click at [409, 284] on td "洗髮" at bounding box center [440, 285] width 192 height 27
click at [387, 283] on td "洗髮" at bounding box center [440, 285] width 192 height 27
click at [201, 279] on button "加入" at bounding box center [181, 284] width 48 height 23
type input "洗髮(S011)"
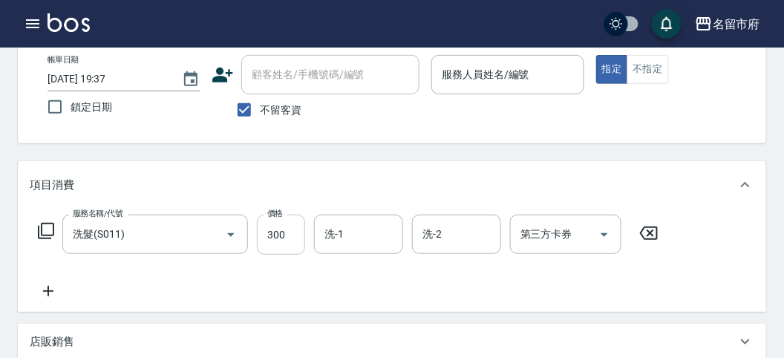
scroll to position [165, 0]
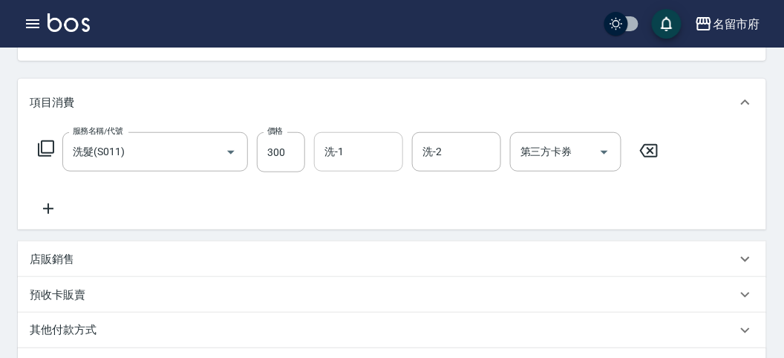
click at [383, 152] on input "洗-1" at bounding box center [359, 152] width 76 height 26
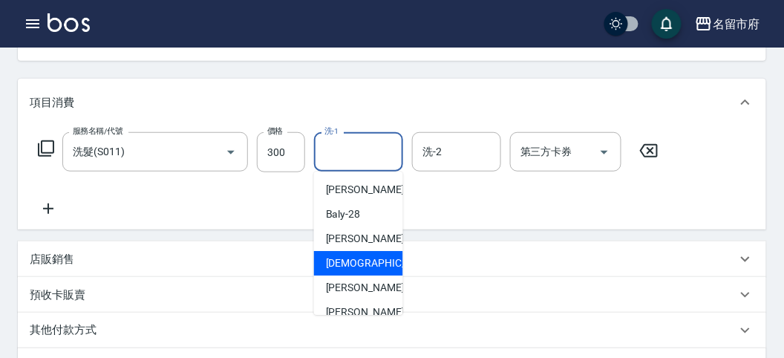
scroll to position [162, 0]
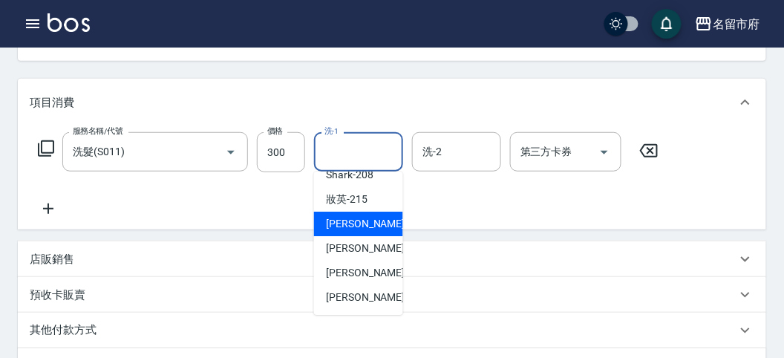
click at [368, 216] on div "小靜 -216" at bounding box center [358, 224] width 89 height 25
type input "小靜-216"
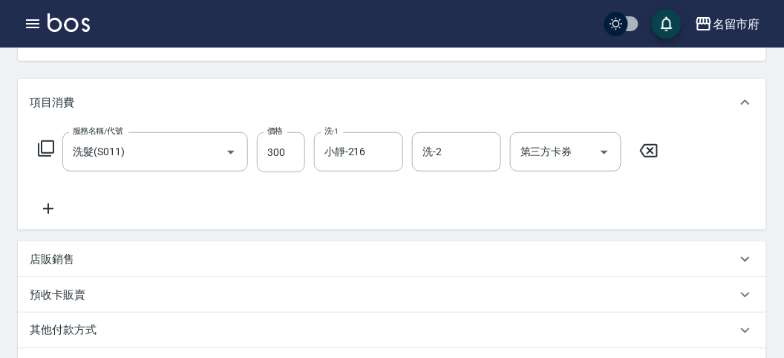
scroll to position [143, 0]
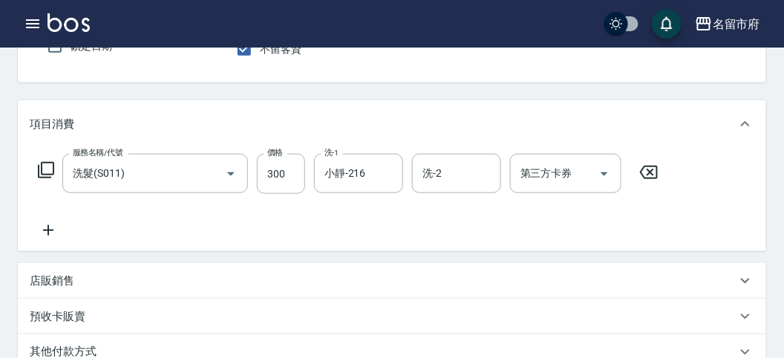
click at [651, 170] on icon at bounding box center [649, 172] width 37 height 18
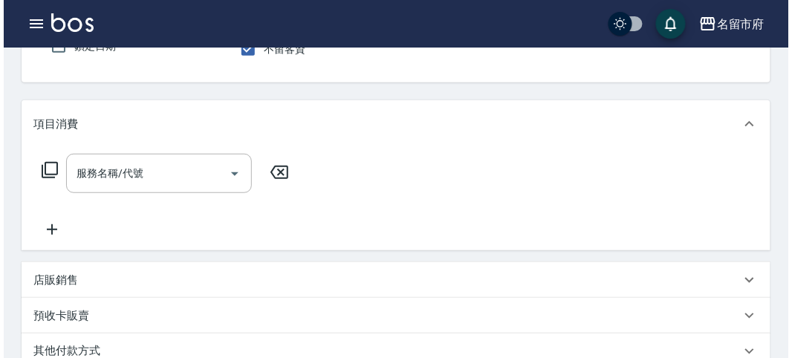
scroll to position [0, 0]
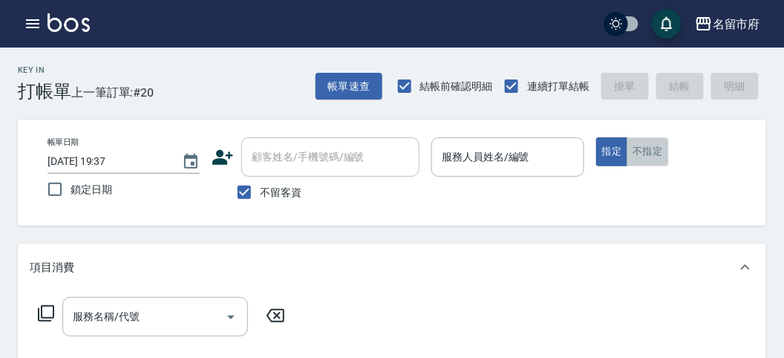
click at [660, 145] on button "不指定" at bounding box center [648, 151] width 42 height 29
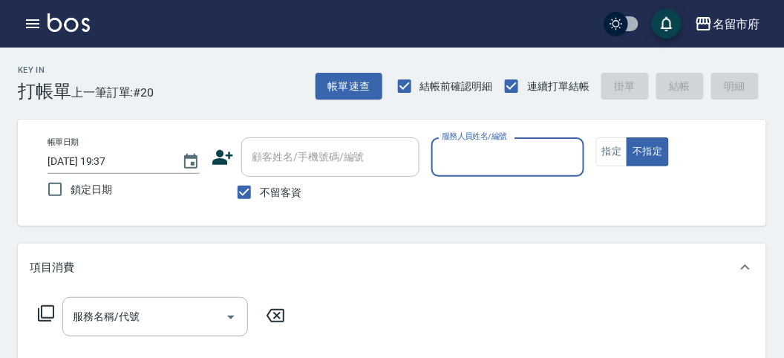
click at [501, 154] on input "服務人員姓名/編號" at bounding box center [507, 157] width 139 height 26
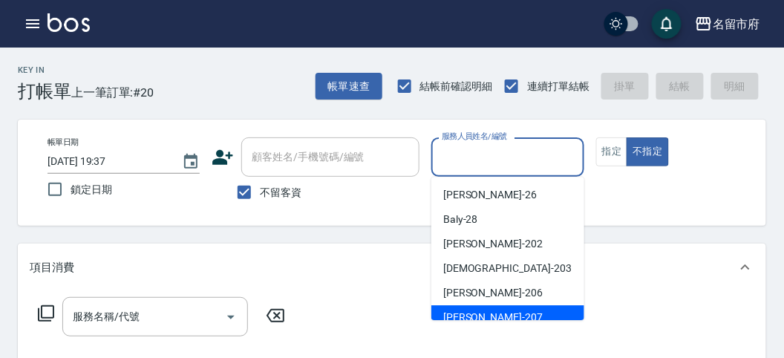
click at [495, 313] on div "[PERSON_NAME] -207" at bounding box center [508, 317] width 153 height 25
type input "[PERSON_NAME]-207"
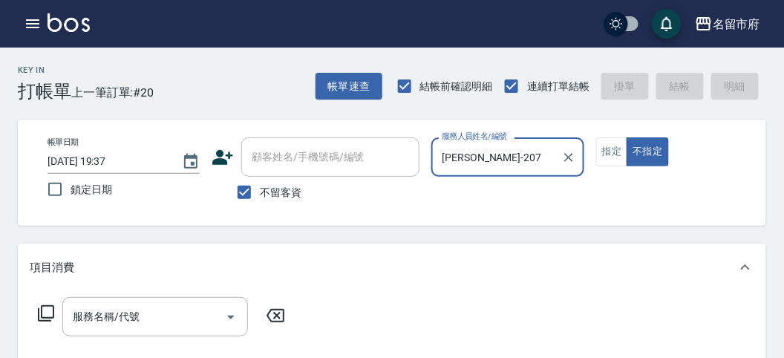
click at [42, 307] on icon at bounding box center [46, 314] width 18 height 18
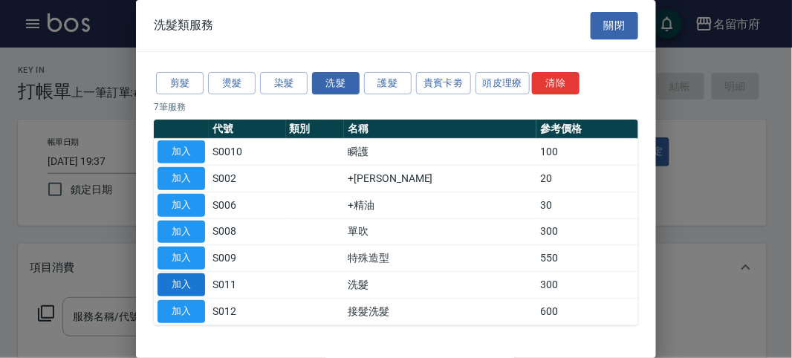
click at [184, 284] on button "加入" at bounding box center [181, 284] width 48 height 23
type input "洗髮(S011)"
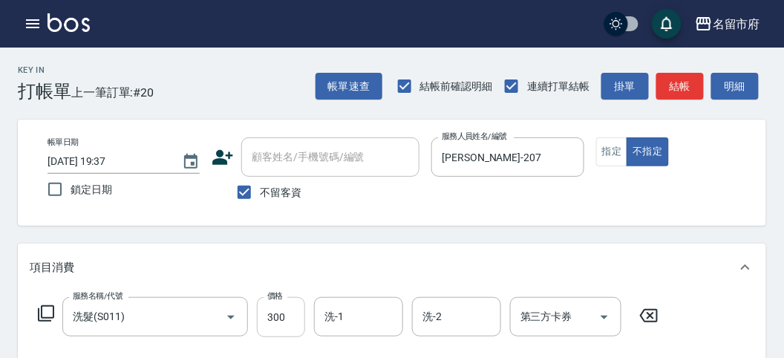
drag, startPoint x: 273, startPoint y: 312, endPoint x: 285, endPoint y: 312, distance: 12.6
click at [273, 312] on input "300" at bounding box center [281, 317] width 48 height 40
type input "330"
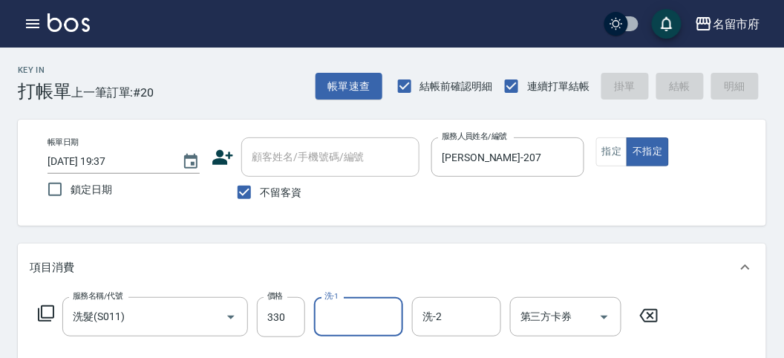
type input "[DATE] 19:39"
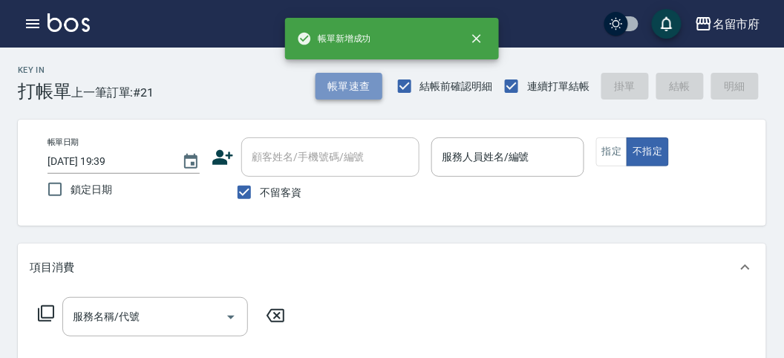
click at [359, 90] on button "帳單速查" at bounding box center [349, 86] width 67 height 27
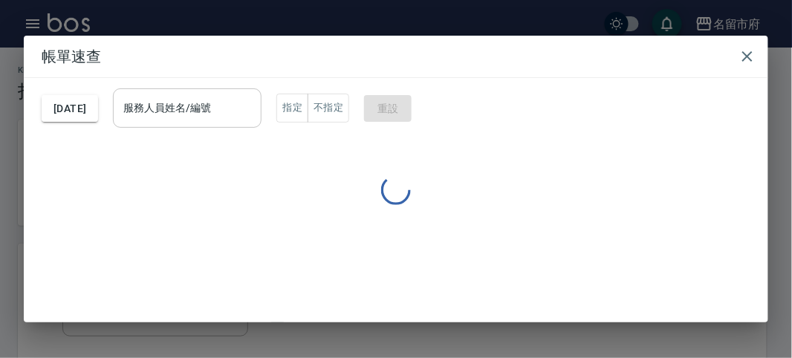
click at [169, 89] on div "服務人員姓名/編號" at bounding box center [187, 107] width 149 height 39
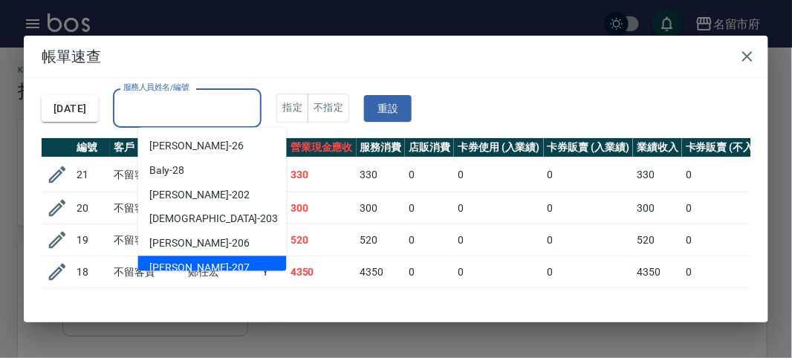
click at [192, 261] on div "[PERSON_NAME] -207" at bounding box center [212, 268] width 149 height 25
type input "[PERSON_NAME]-207"
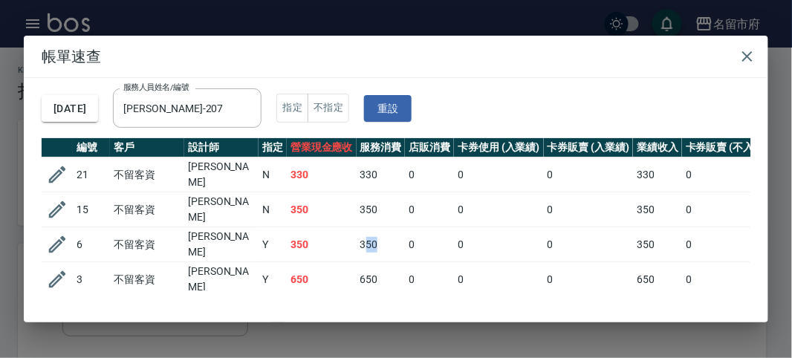
drag, startPoint x: 383, startPoint y: 235, endPoint x: 365, endPoint y: 241, distance: 19.5
click at [365, 241] on td "350" at bounding box center [381, 244] width 49 height 35
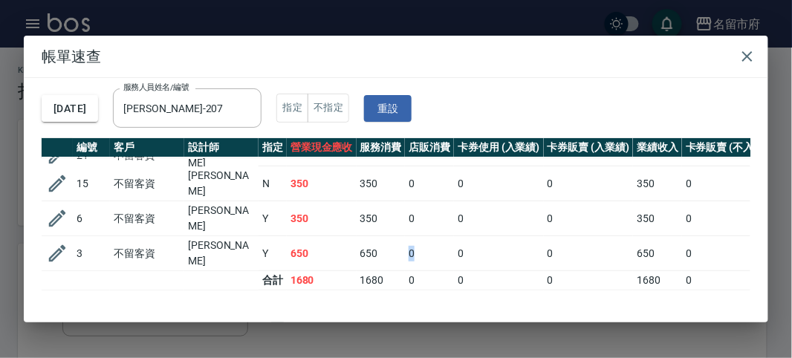
drag, startPoint x: 427, startPoint y: 250, endPoint x: 377, endPoint y: 244, distance: 50.1
click at [377, 244] on tr "3 不留客資 [PERSON_NAME] 650 650 0 0 0 650 0 0 0 0 0" at bounding box center [587, 253] width 1091 height 35
drag, startPoint x: 427, startPoint y: 210, endPoint x: 375, endPoint y: 206, distance: 52.2
click at [365, 210] on tr "6 不留客資 [PERSON_NAME] Y 350 350 0 0 0 350 0 0 0 0 0" at bounding box center [587, 218] width 1091 height 35
drag, startPoint x: 417, startPoint y: 186, endPoint x: 351, endPoint y: 178, distance: 67.4
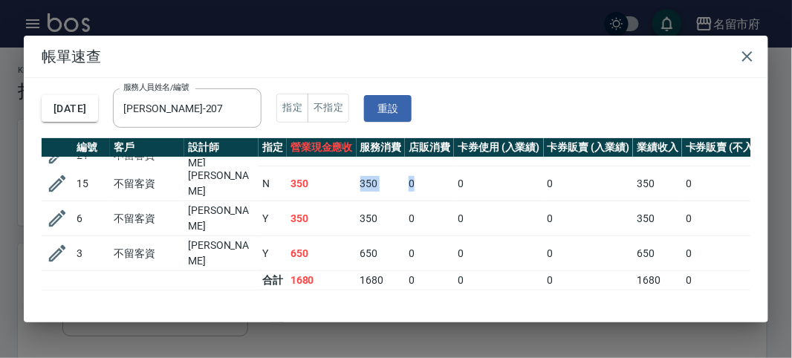
click at [351, 178] on tr "15 不留客資 [PERSON_NAME] 350 350 0 0 0 350 0 0 0 0 0" at bounding box center [587, 183] width 1091 height 35
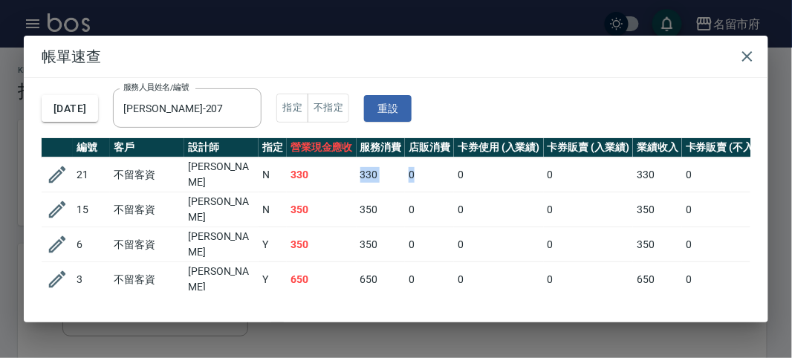
drag, startPoint x: 421, startPoint y: 180, endPoint x: 342, endPoint y: 168, distance: 79.6
click at [342, 168] on tr "21 不留客資 [PERSON_NAME] 330 330 0 0 0 330 0 0 0 0 0" at bounding box center [587, 174] width 1091 height 35
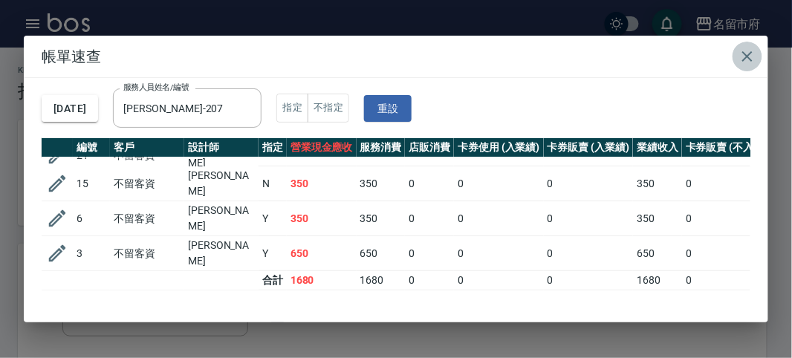
click at [747, 56] on icon "button" at bounding box center [747, 56] width 10 height 10
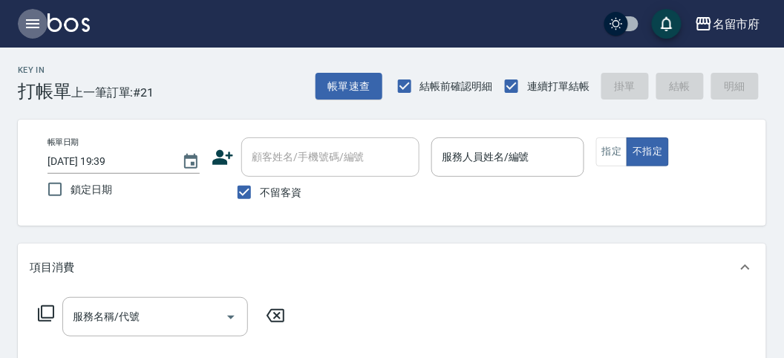
click at [33, 27] on icon "button" at bounding box center [32, 23] width 13 height 9
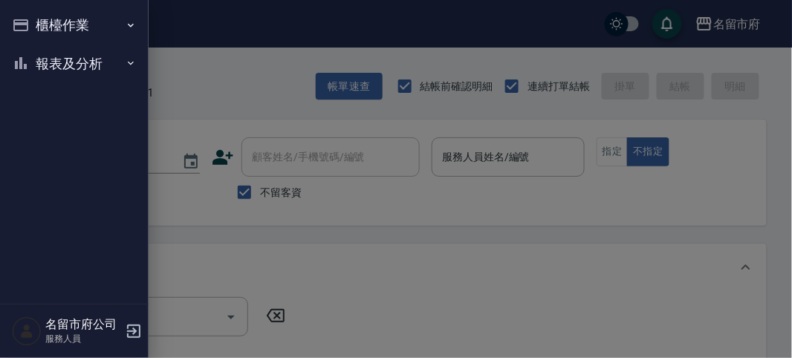
click at [39, 56] on button "報表及分析" at bounding box center [74, 64] width 137 height 39
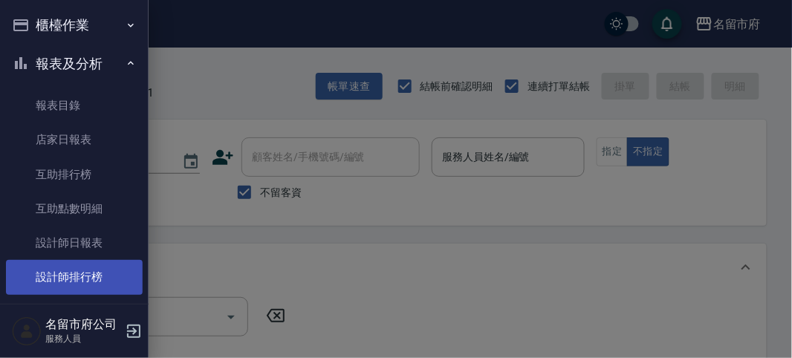
scroll to position [48, 0]
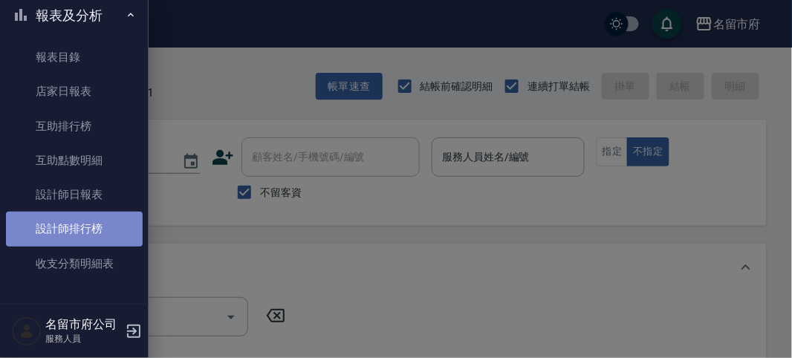
click at [96, 233] on link "設計師排行榜" at bounding box center [74, 229] width 137 height 34
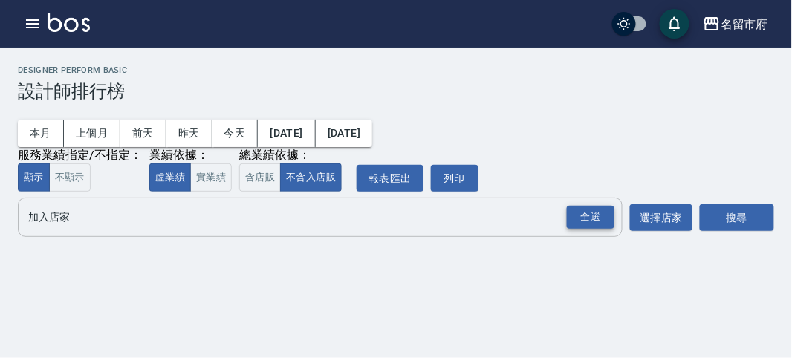
click at [597, 215] on div "全選" at bounding box center [591, 217] width 48 height 23
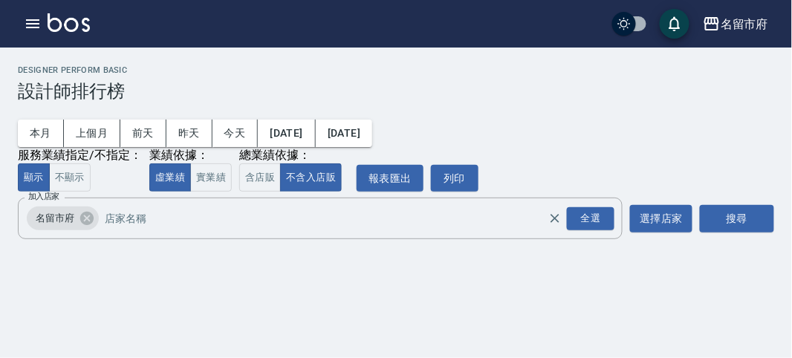
click at [67, 27] on img at bounding box center [69, 22] width 42 height 19
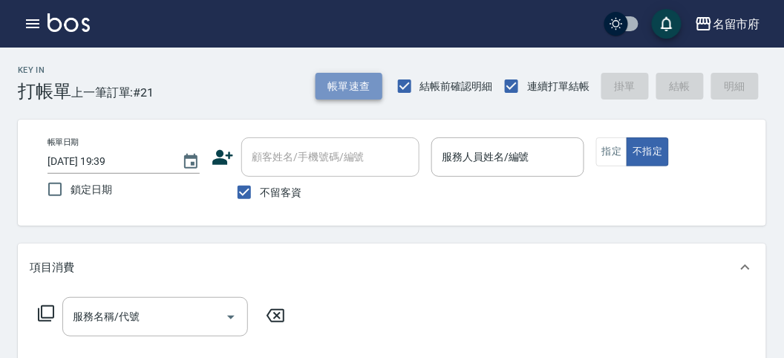
click at [343, 87] on button "帳單速查" at bounding box center [349, 86] width 67 height 27
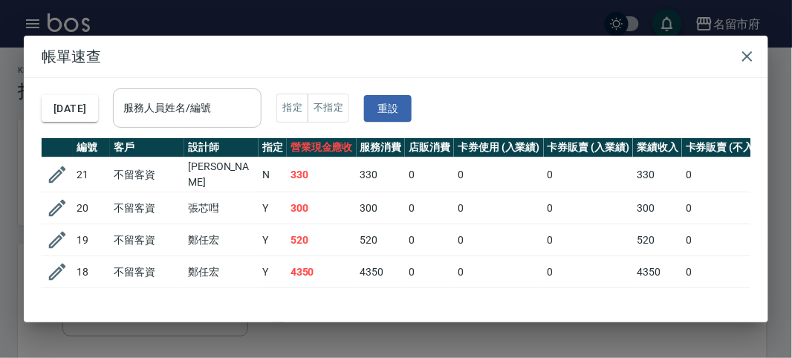
click at [189, 116] on input "服務人員姓名/編號" at bounding box center [187, 108] width 135 height 26
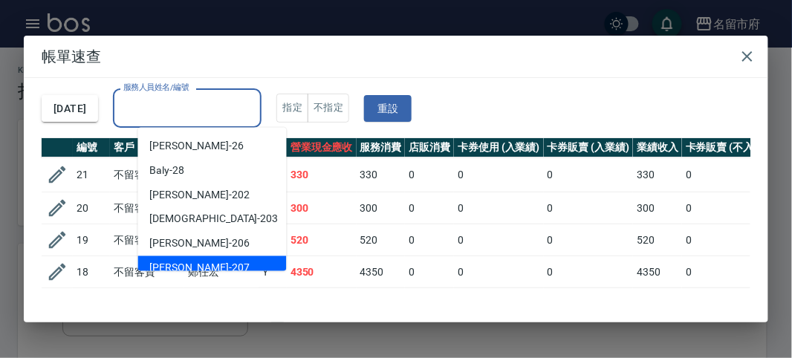
click at [201, 261] on div "[PERSON_NAME] -207" at bounding box center [212, 268] width 149 height 25
type input "[PERSON_NAME]-207"
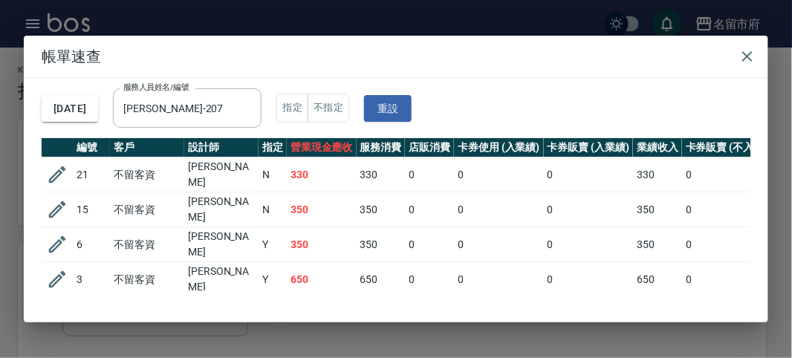
click at [313, 192] on td "350" at bounding box center [322, 209] width 70 height 35
click at [310, 219] on td "350" at bounding box center [322, 209] width 70 height 35
drag, startPoint x: 749, startPoint y: 56, endPoint x: 737, endPoint y: 75, distance: 22.0
click at [749, 58] on icon "button" at bounding box center [747, 57] width 18 height 18
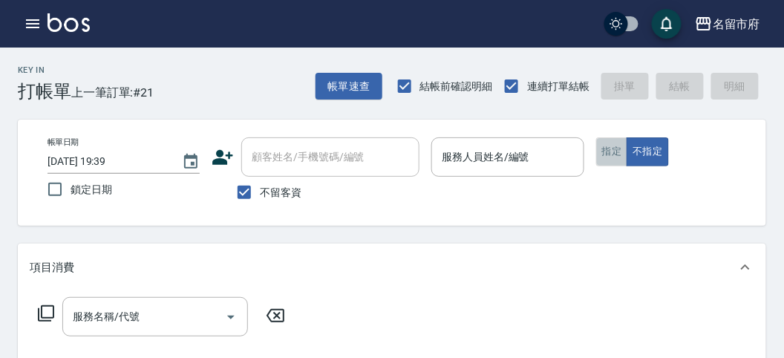
click at [607, 160] on button "指定" at bounding box center [612, 151] width 32 height 29
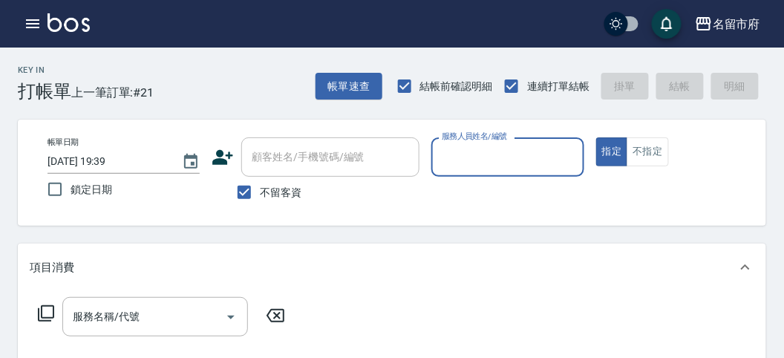
drag, startPoint x: 484, startPoint y: 154, endPoint x: 482, endPoint y: 166, distance: 12.1
click at [484, 155] on input "服務人員姓名/編號" at bounding box center [507, 157] width 139 height 26
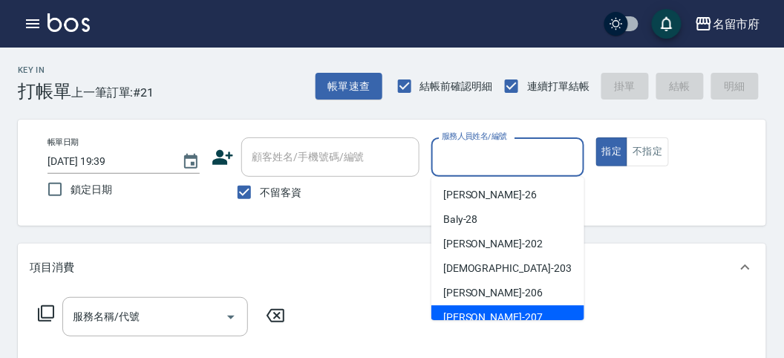
click at [477, 310] on span "[PERSON_NAME] -207" at bounding box center [493, 318] width 100 height 16
type input "[PERSON_NAME]-207"
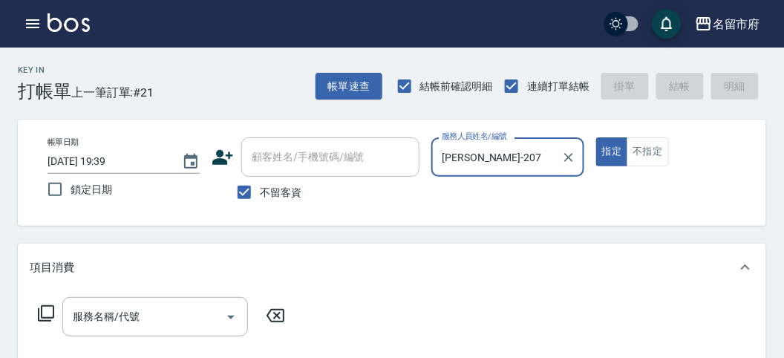
click at [45, 320] on icon at bounding box center [46, 313] width 16 height 16
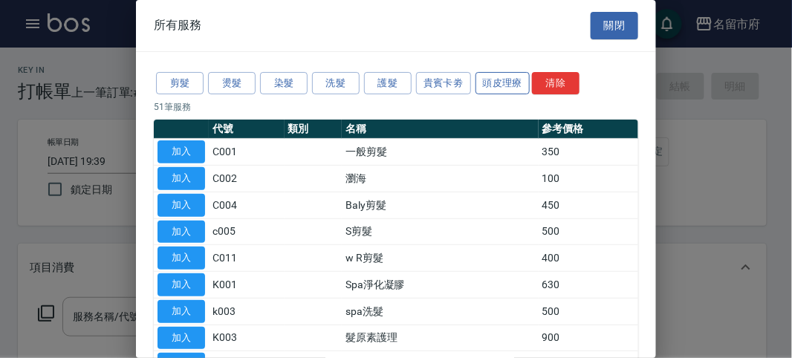
click at [496, 85] on button "頭皮理療" at bounding box center [502, 83] width 55 height 23
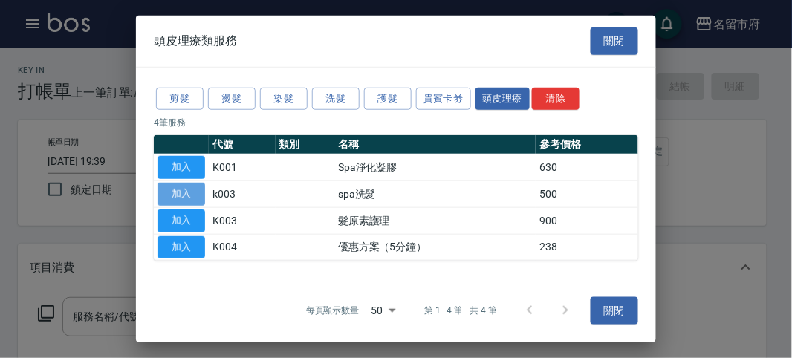
click at [198, 195] on button "加入" at bounding box center [181, 194] width 48 height 23
type input "spa洗髮(k003)"
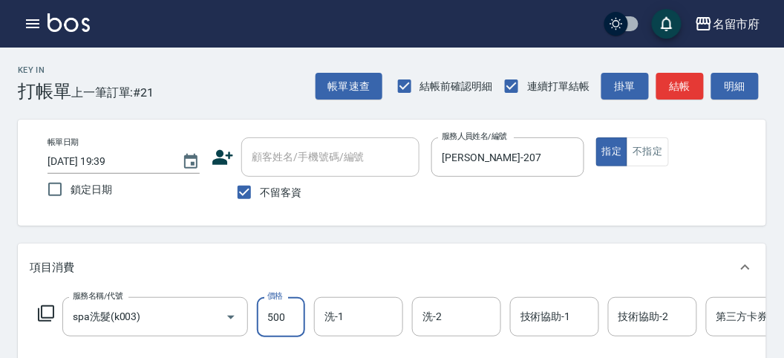
click at [280, 309] on input "500" at bounding box center [281, 317] width 48 height 40
type input "520"
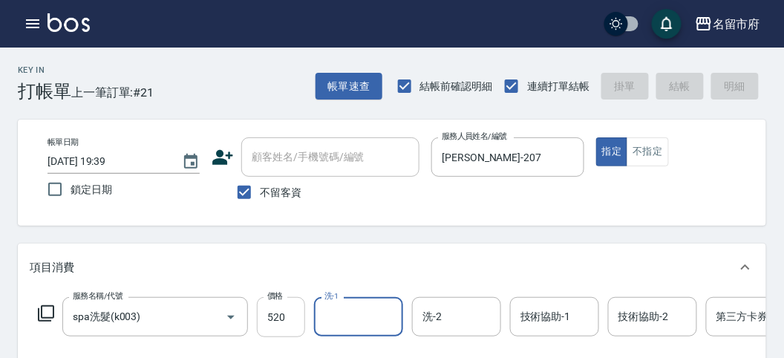
type input "[DATE] 19:40"
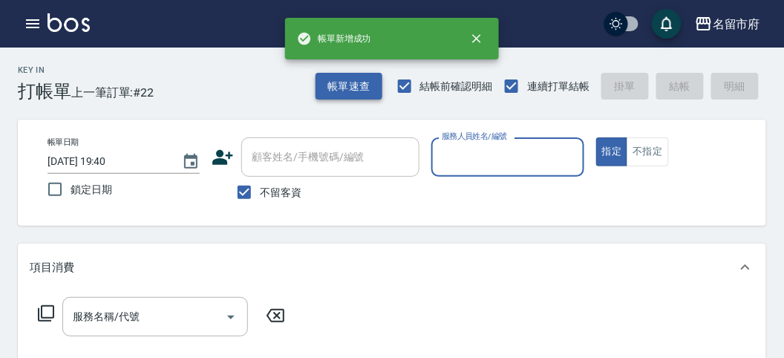
click at [355, 82] on button "帳單速查" at bounding box center [349, 86] width 67 height 27
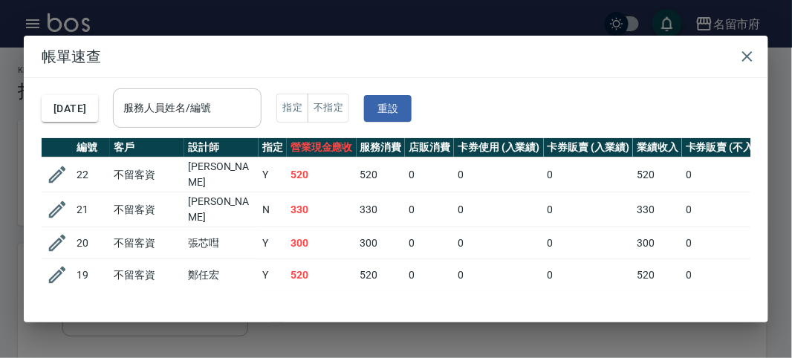
click at [213, 116] on input "服務人員姓名/編號" at bounding box center [187, 108] width 135 height 26
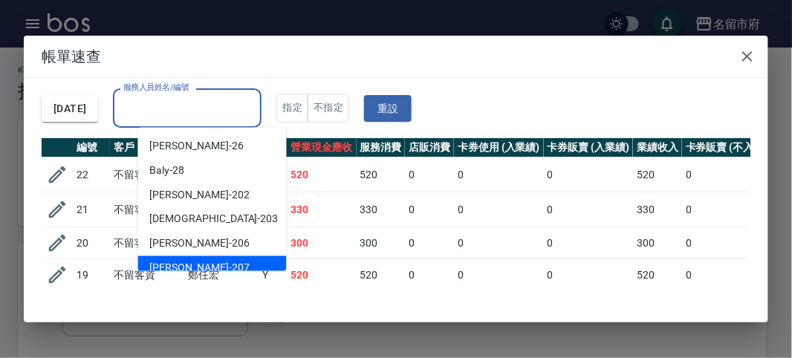
click at [213, 261] on div "[PERSON_NAME] -207" at bounding box center [212, 268] width 149 height 25
type input "[PERSON_NAME]-207"
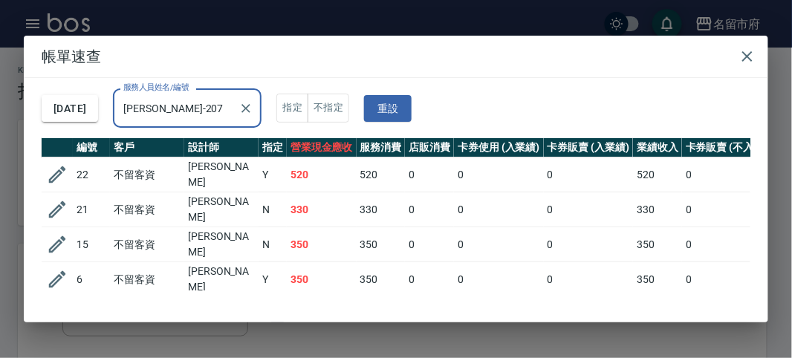
scroll to position [57, 0]
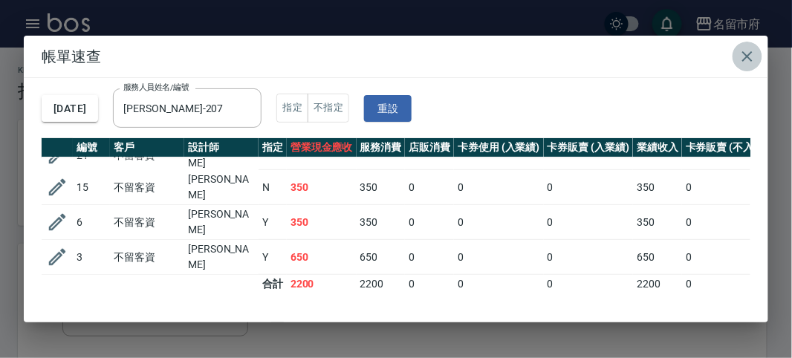
click at [752, 62] on icon "button" at bounding box center [747, 57] width 18 height 18
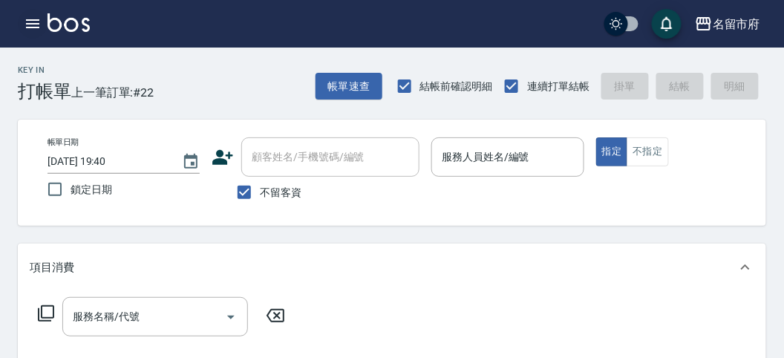
click at [31, 30] on icon "button" at bounding box center [33, 24] width 18 height 18
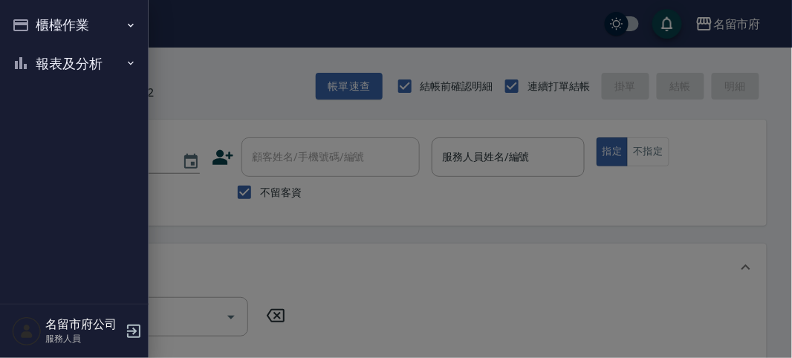
click at [35, 56] on button "報表及分析" at bounding box center [74, 64] width 137 height 39
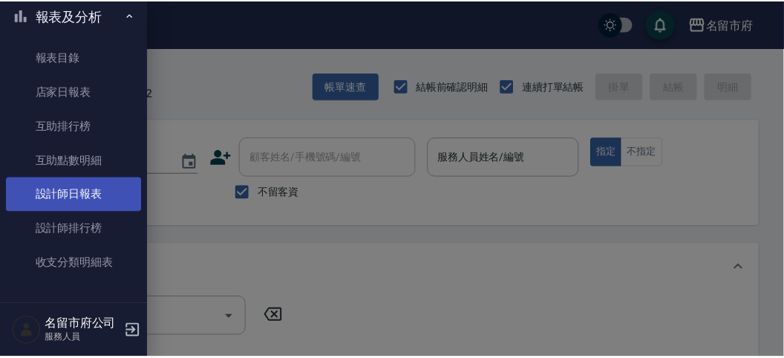
scroll to position [48, 0]
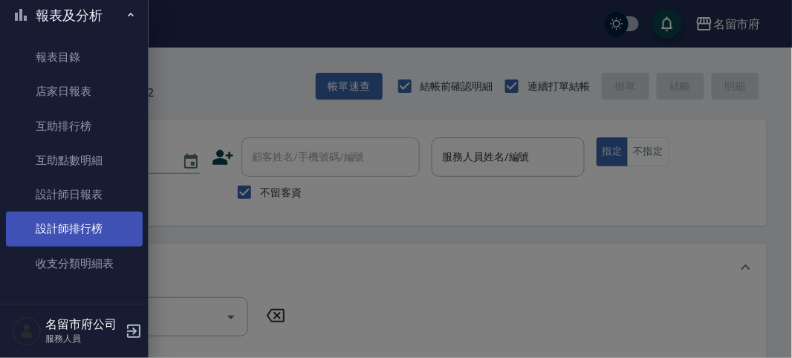
click at [99, 234] on link "設計師排行榜" at bounding box center [74, 229] width 137 height 34
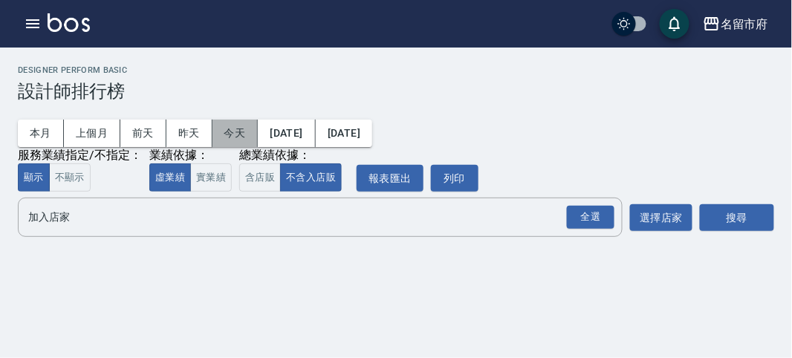
drag, startPoint x: 224, startPoint y: 126, endPoint x: 253, endPoint y: 137, distance: 31.5
click at [224, 126] on button "今天" at bounding box center [235, 133] width 46 height 27
drag, startPoint x: 577, startPoint y: 212, endPoint x: 651, endPoint y: 219, distance: 73.9
click at [578, 212] on div "全選" at bounding box center [591, 217] width 48 height 23
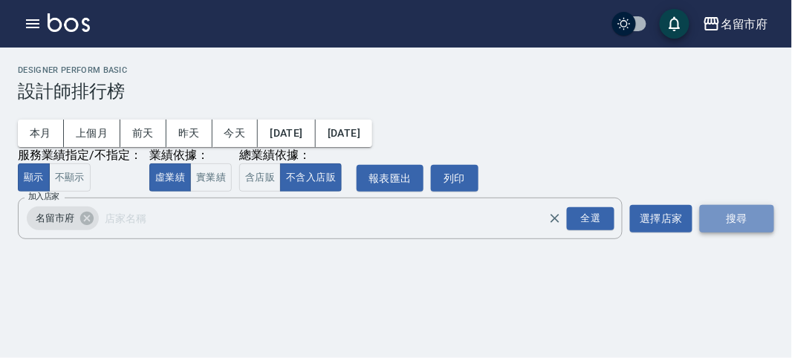
click at [738, 216] on button "搜尋" at bounding box center [737, 218] width 74 height 27
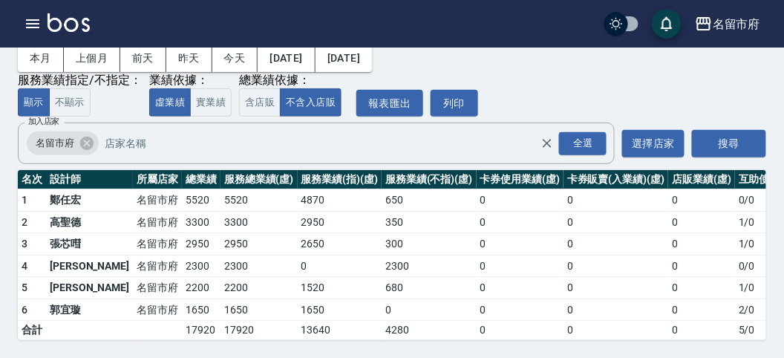
scroll to position [4, 0]
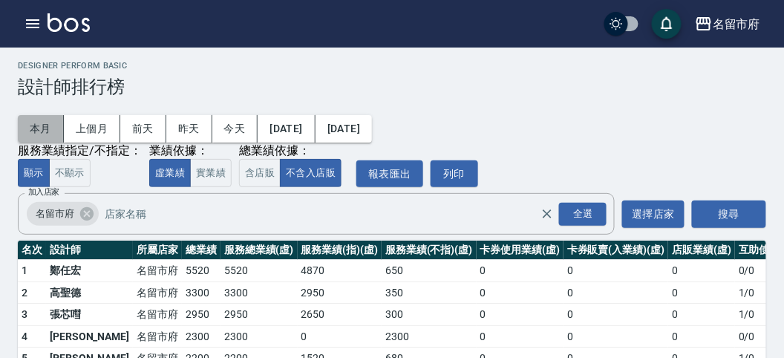
click at [45, 131] on button "本月" at bounding box center [41, 128] width 46 height 27
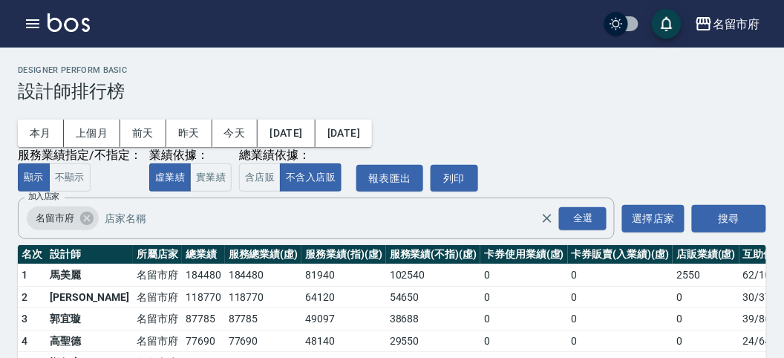
scroll to position [130, 0]
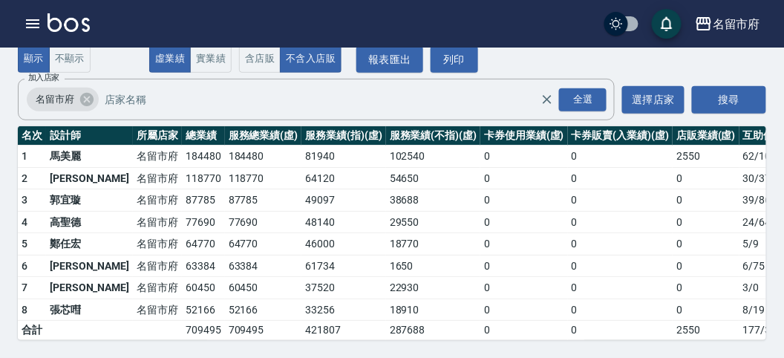
click at [75, 16] on img at bounding box center [69, 22] width 42 height 19
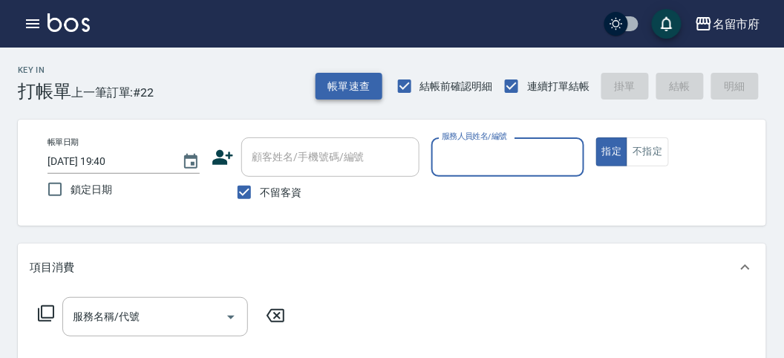
click at [360, 85] on button "帳單速查" at bounding box center [349, 86] width 67 height 27
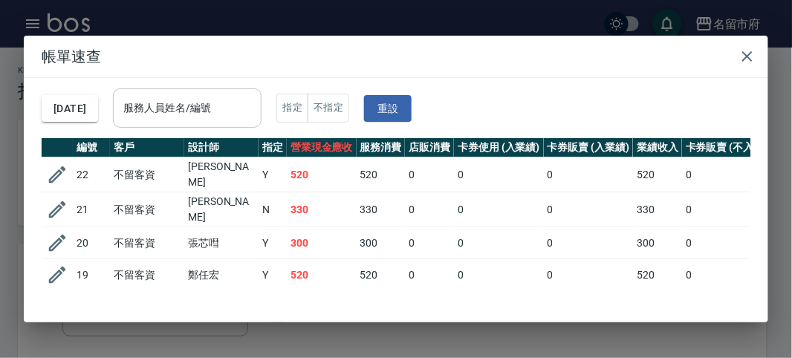
click at [235, 113] on input "服務人員姓名/編號" at bounding box center [187, 108] width 135 height 26
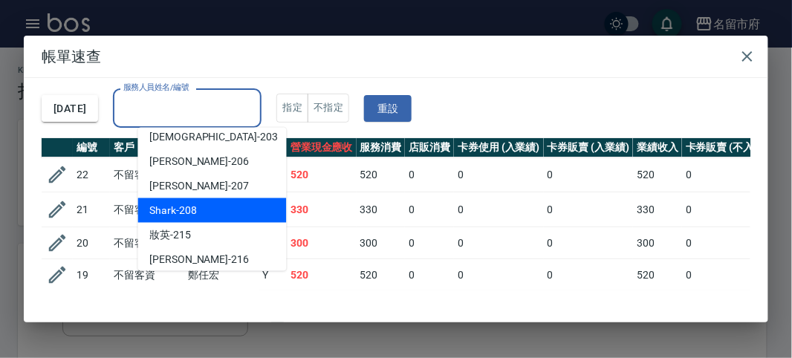
scroll to position [162, 0]
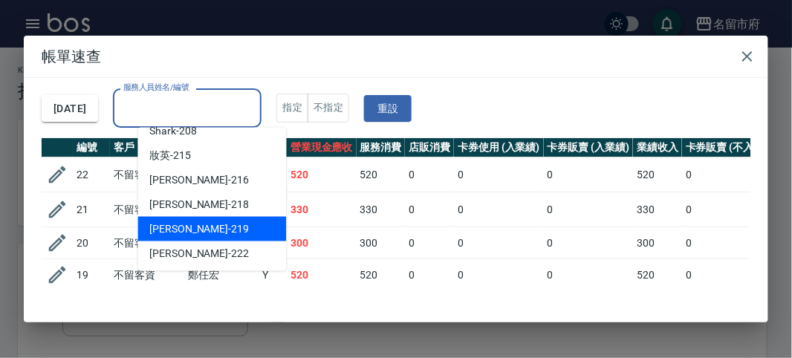
click at [227, 221] on div "[PERSON_NAME] -219" at bounding box center [212, 229] width 149 height 25
type input "[PERSON_NAME]-219"
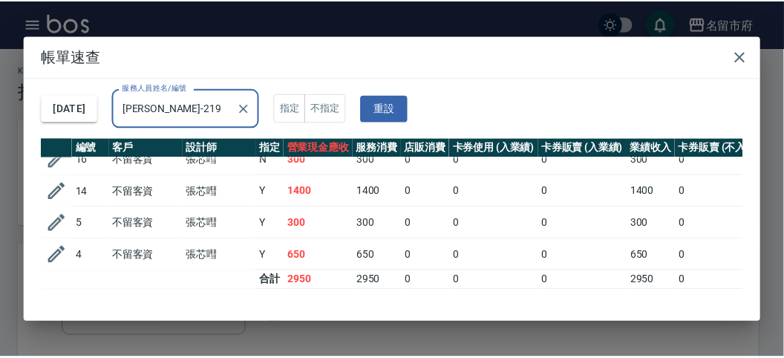
scroll to position [0, 0]
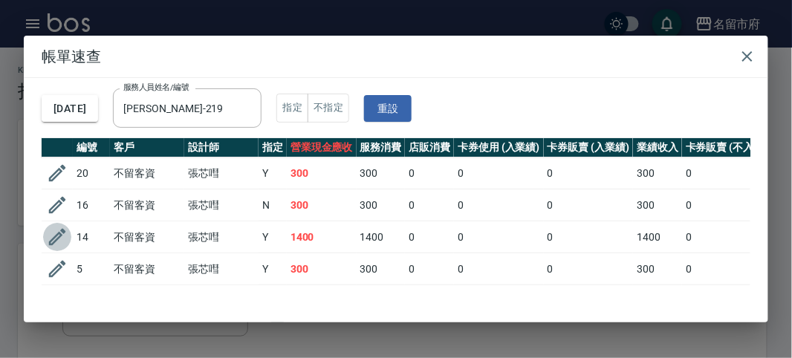
click at [61, 233] on icon "button" at bounding box center [57, 237] width 22 height 22
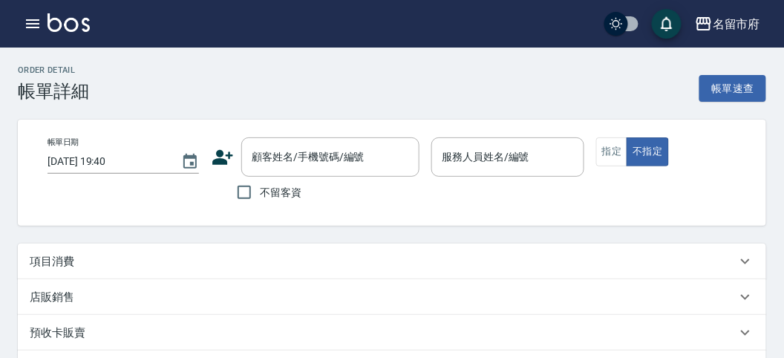
type input "[DATE] 16:50"
checkbox input "true"
type input "[PERSON_NAME]-219"
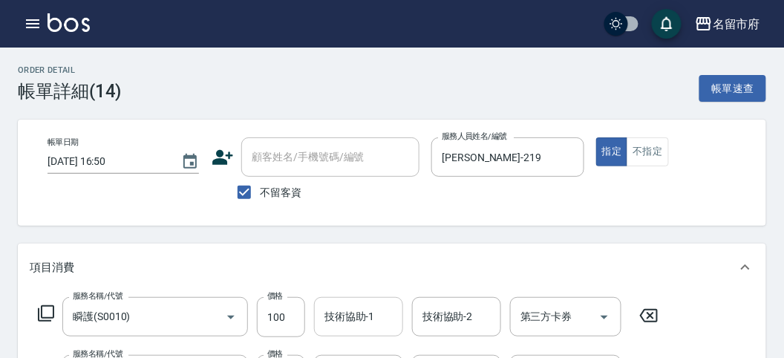
type input "瞬護(S0010)"
type input "洗髮(S011)"
type input "髮原素護理(K003)"
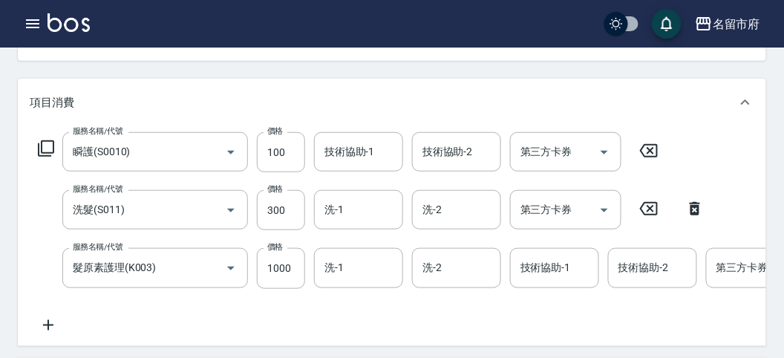
scroll to position [247, 0]
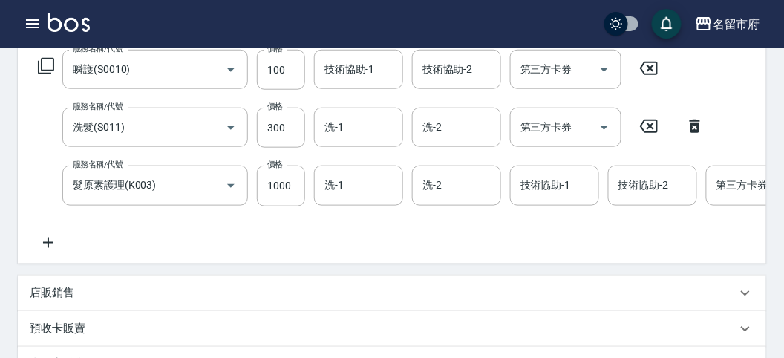
click at [85, 19] on img at bounding box center [69, 22] width 42 height 19
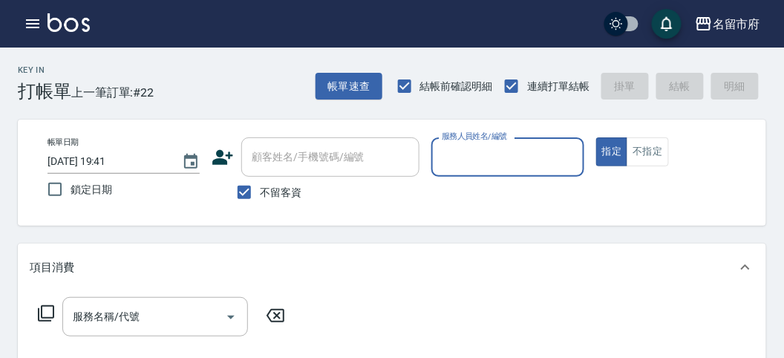
drag, startPoint x: 472, startPoint y: 146, endPoint x: 475, endPoint y: 160, distance: 13.6
click at [472, 146] on input "服務人員姓名/編號" at bounding box center [507, 157] width 139 height 26
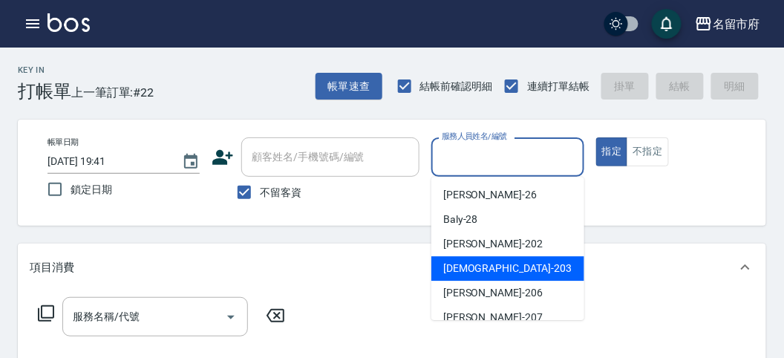
click at [481, 270] on span "聖德 -203" at bounding box center [507, 269] width 129 height 16
type input "聖德-203"
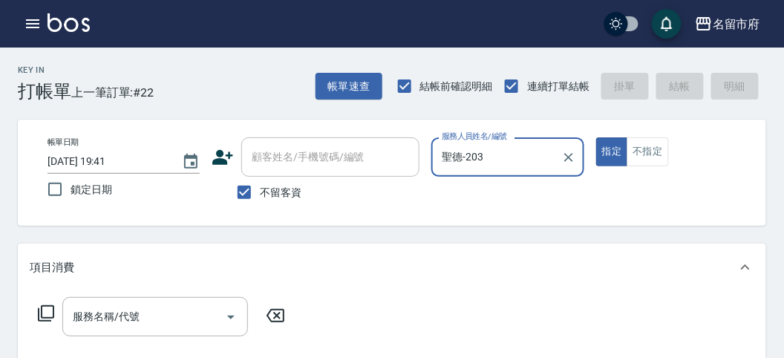
drag, startPoint x: 48, startPoint y: 322, endPoint x: 41, endPoint y: 319, distance: 8.0
click at [47, 322] on div "服務名稱/代號 服務名稱/代號" at bounding box center [162, 316] width 264 height 39
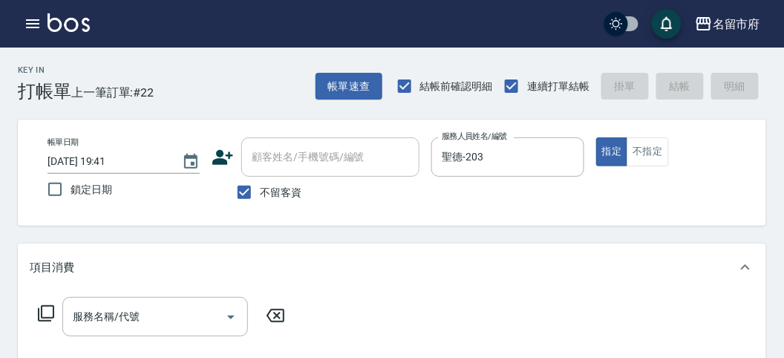
click at [39, 310] on icon at bounding box center [46, 314] width 18 height 18
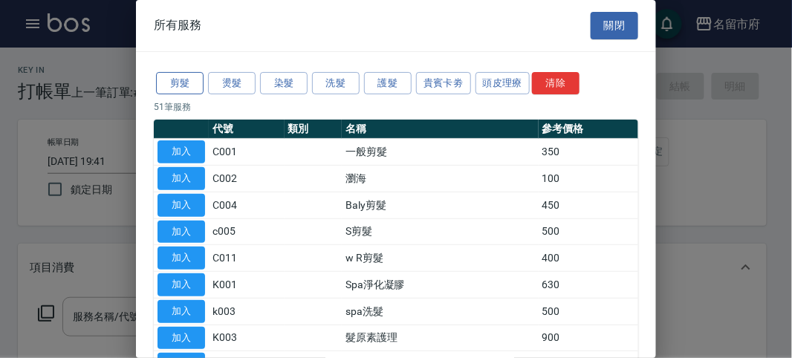
click at [179, 79] on button "剪髮" at bounding box center [180, 83] width 48 height 23
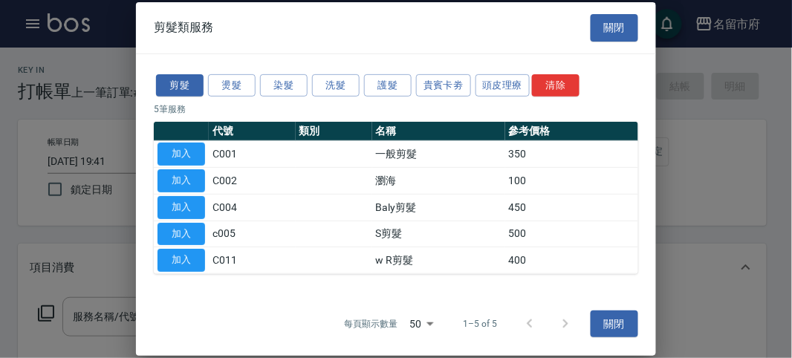
click at [161, 149] on button "加入" at bounding box center [181, 154] width 48 height 23
type input "一般剪髮(C001)"
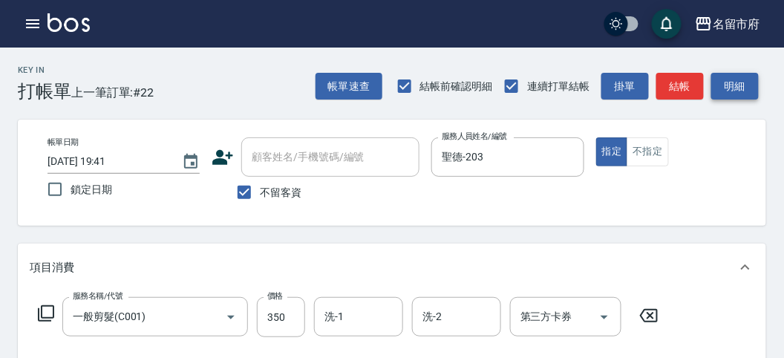
click at [725, 79] on button "明細" at bounding box center [736, 86] width 48 height 27
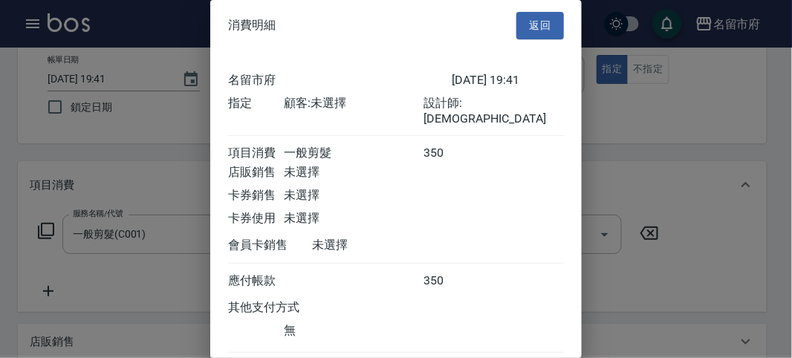
scroll to position [82, 0]
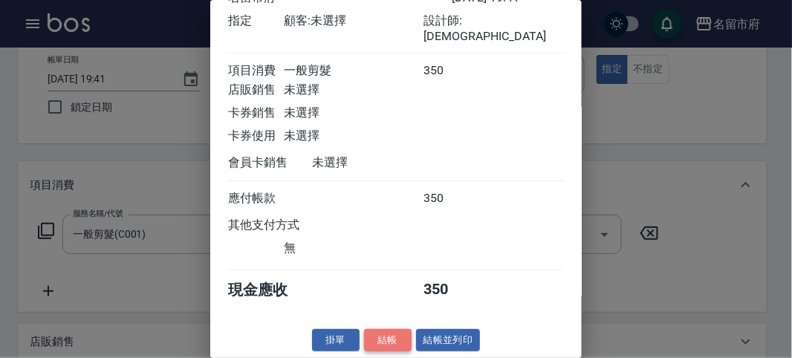
click at [391, 336] on button "結帳" at bounding box center [388, 340] width 48 height 23
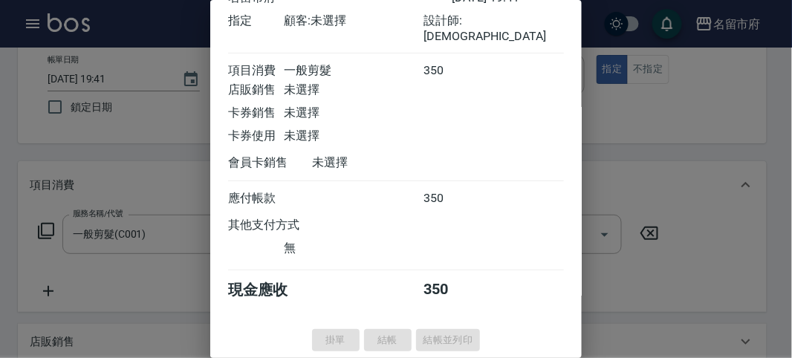
type input "[DATE] 20:04"
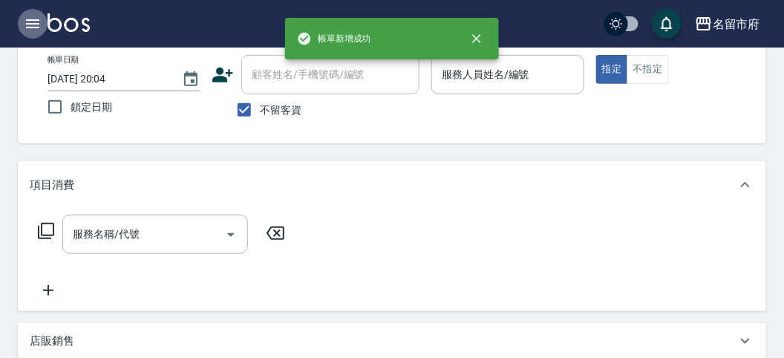
click at [39, 21] on icon "button" at bounding box center [33, 24] width 18 height 18
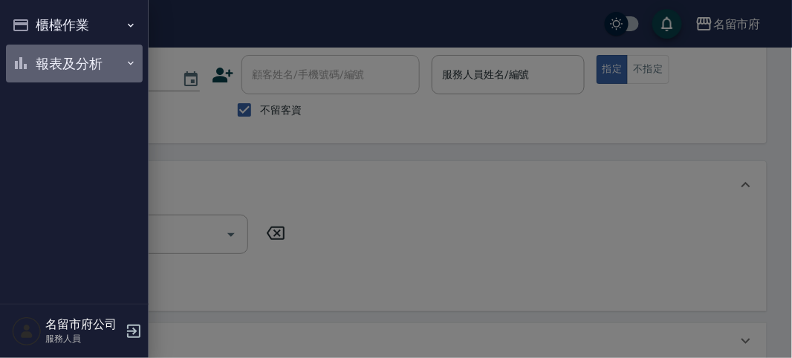
click at [35, 51] on button "報表及分析" at bounding box center [74, 64] width 137 height 39
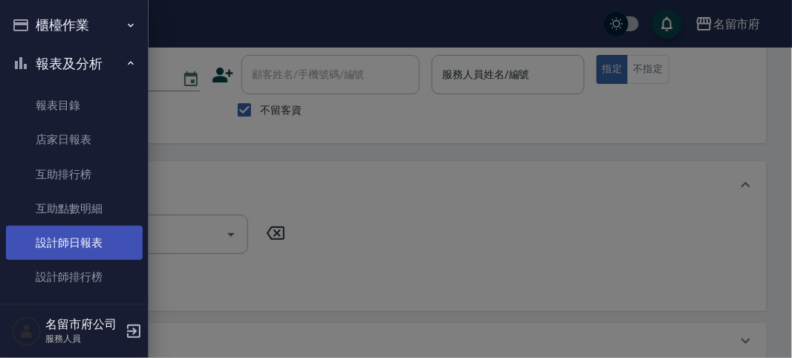
click at [68, 241] on link "設計師日報表" at bounding box center [74, 243] width 137 height 34
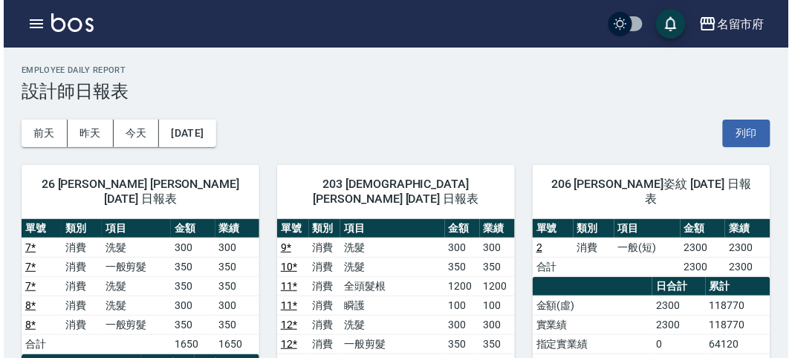
scroll to position [165, 0]
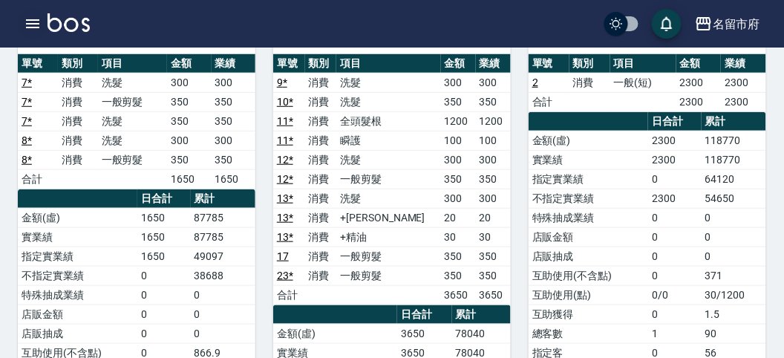
click at [27, 28] on icon "button" at bounding box center [33, 24] width 18 height 18
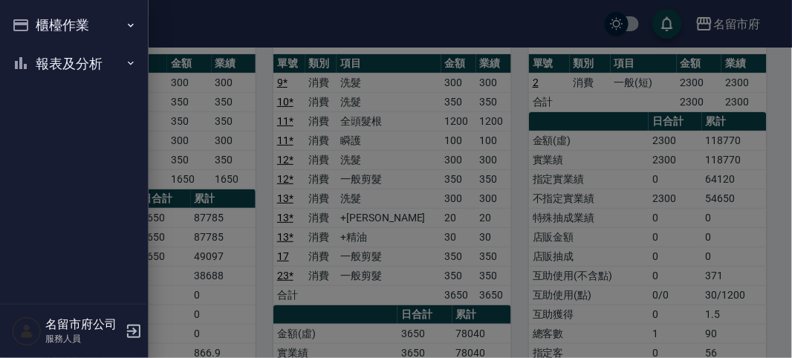
click at [27, 28] on button "櫃檯作業" at bounding box center [74, 25] width 137 height 39
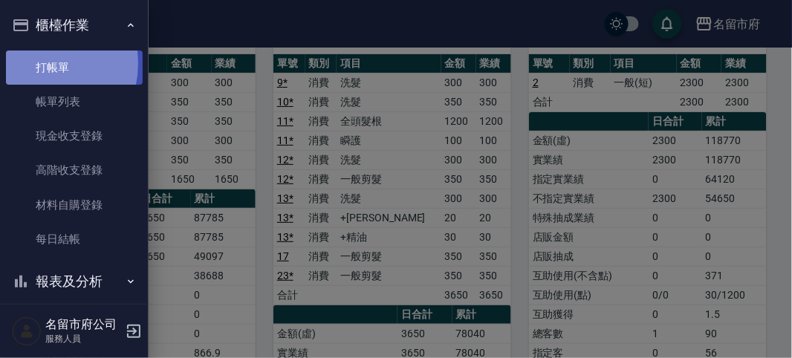
click at [36, 63] on link "打帳單" at bounding box center [74, 68] width 137 height 34
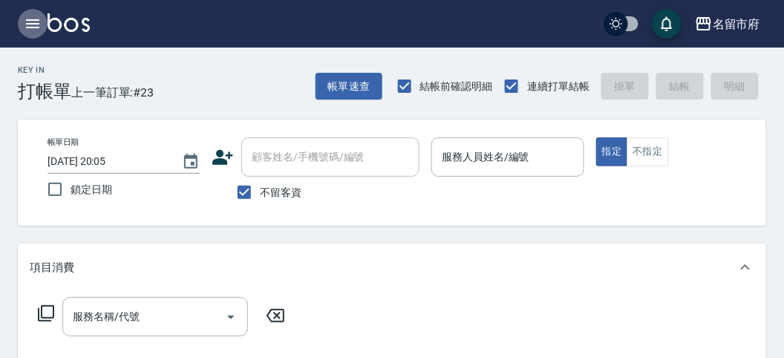
click at [33, 28] on icon "button" at bounding box center [33, 24] width 18 height 18
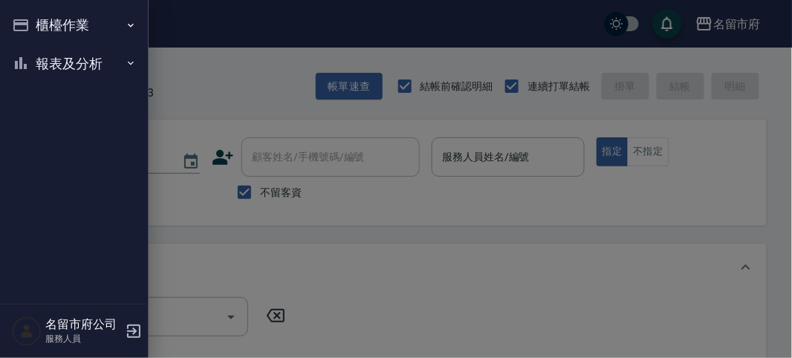
click at [42, 62] on button "報表及分析" at bounding box center [74, 64] width 137 height 39
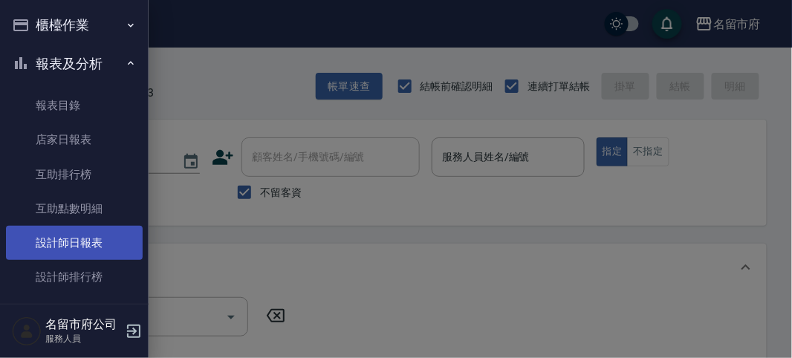
click at [83, 249] on link "設計師日報表" at bounding box center [74, 243] width 137 height 34
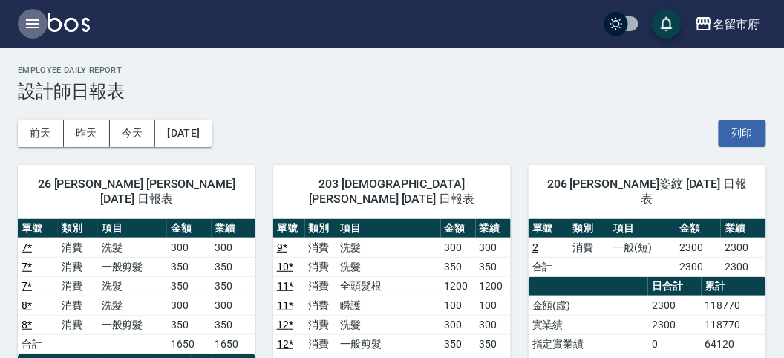
click at [26, 10] on button "button" at bounding box center [33, 24] width 30 height 30
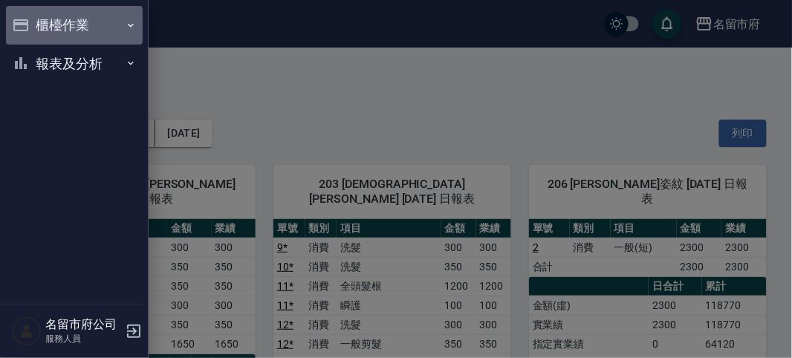
click at [27, 22] on button "櫃檯作業" at bounding box center [74, 25] width 137 height 39
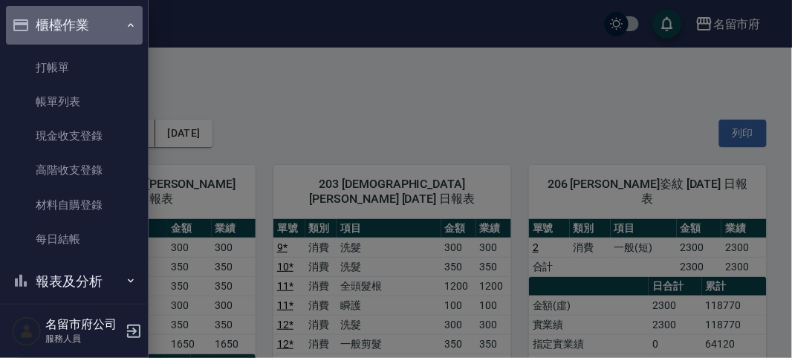
click at [27, 25] on icon "button" at bounding box center [20, 25] width 15 height 12
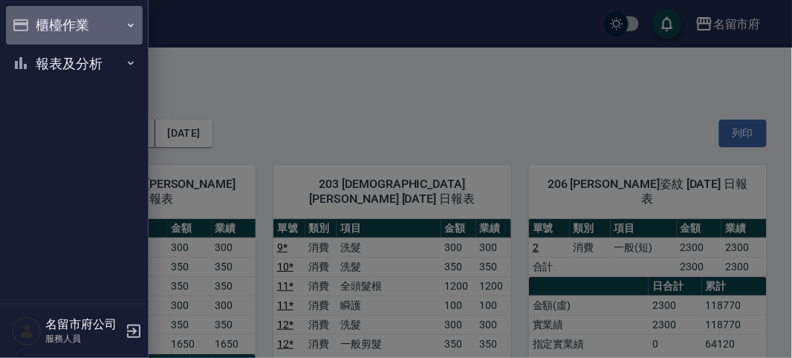
click at [34, 36] on button "櫃檯作業" at bounding box center [74, 25] width 137 height 39
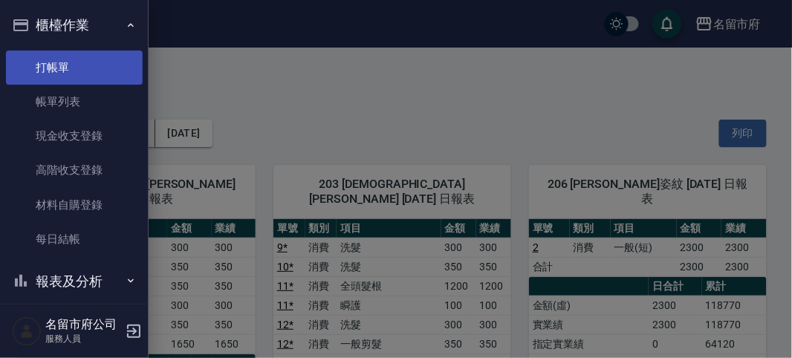
click at [58, 65] on link "打帳單" at bounding box center [74, 68] width 137 height 34
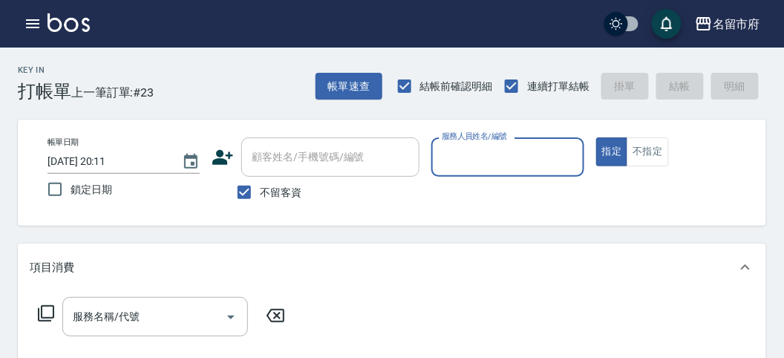
click at [241, 99] on div "Key In 打帳單 上一筆訂單:#23 帳單速查 結帳前確認明細 連續打單結帳 掛單 結帳 明細" at bounding box center [383, 75] width 767 height 54
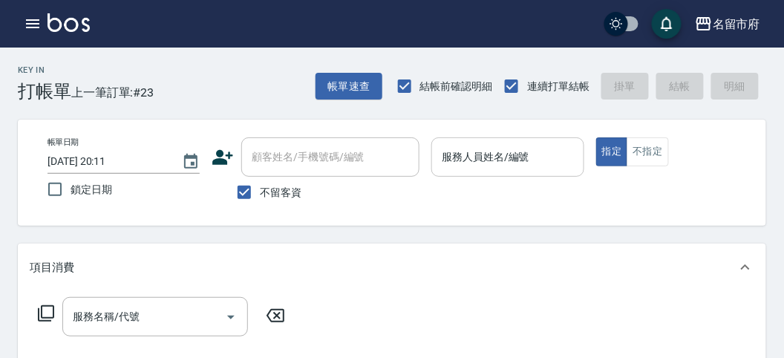
click at [495, 147] on input "服務人員姓名/編號" at bounding box center [507, 157] width 139 height 26
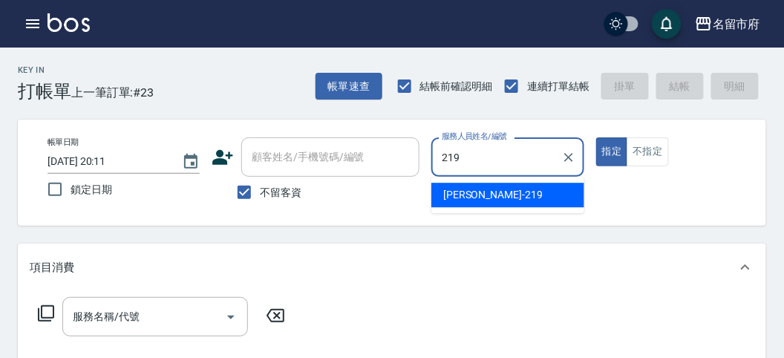
type input "[PERSON_NAME]-219"
type button "true"
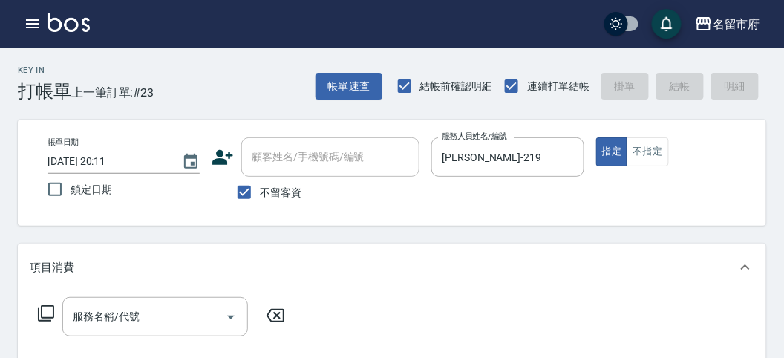
click at [52, 313] on icon at bounding box center [46, 314] width 18 height 18
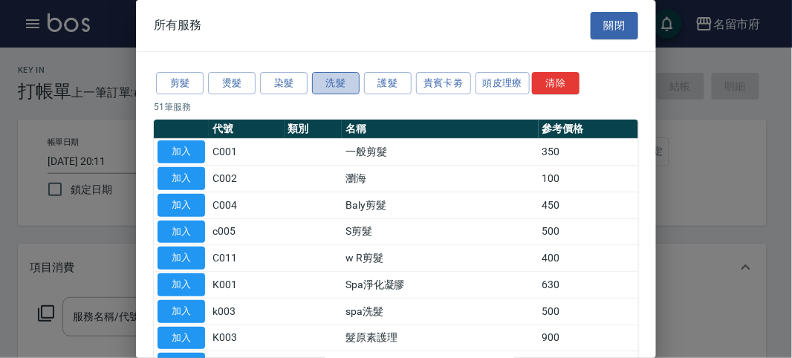
click at [350, 79] on button "洗髮" at bounding box center [336, 83] width 48 height 23
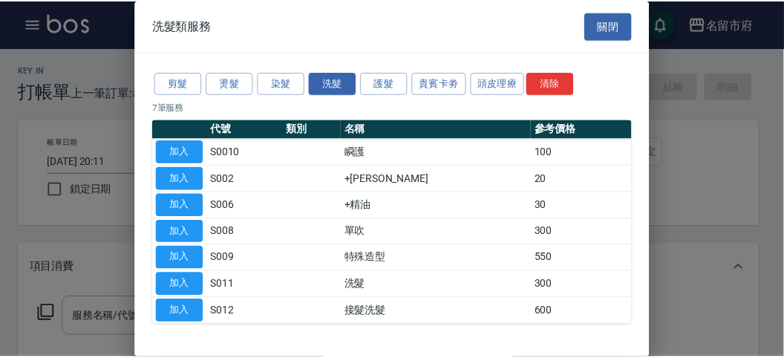
scroll to position [45, 0]
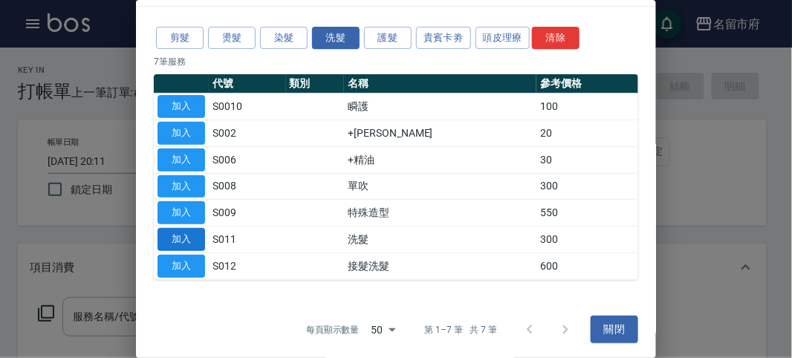
click at [195, 237] on button "加入" at bounding box center [181, 239] width 48 height 23
type input "洗髮(S011)"
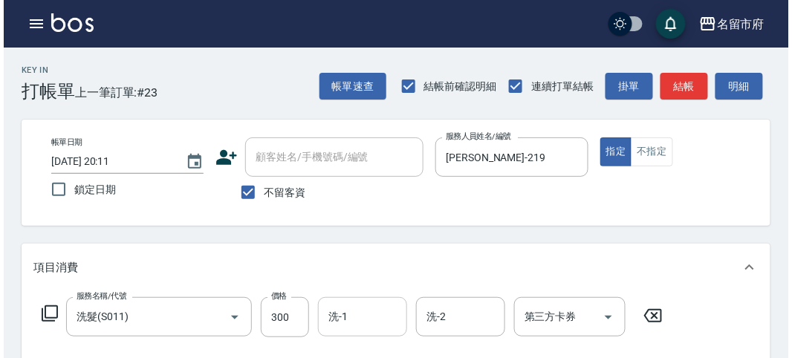
scroll to position [82, 0]
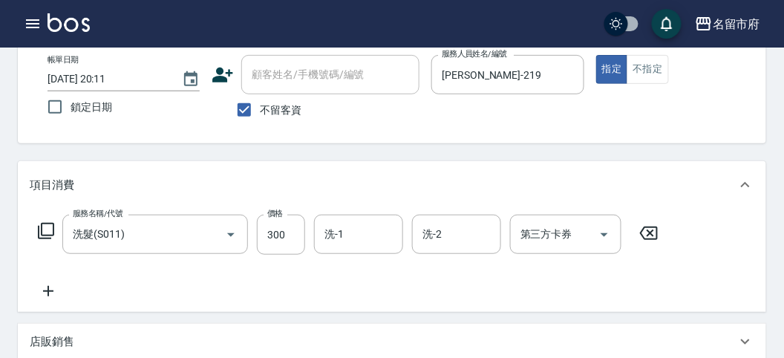
click at [45, 226] on icon at bounding box center [46, 231] width 18 height 18
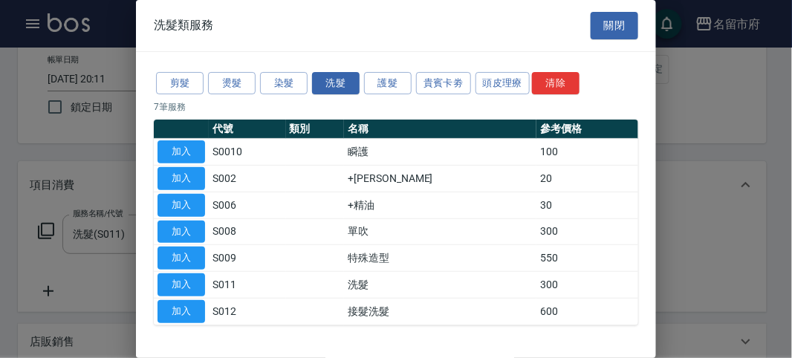
drag, startPoint x: 190, startPoint y: 205, endPoint x: 262, endPoint y: 182, distance: 75.6
click at [189, 207] on button "加入" at bounding box center [181, 205] width 48 height 23
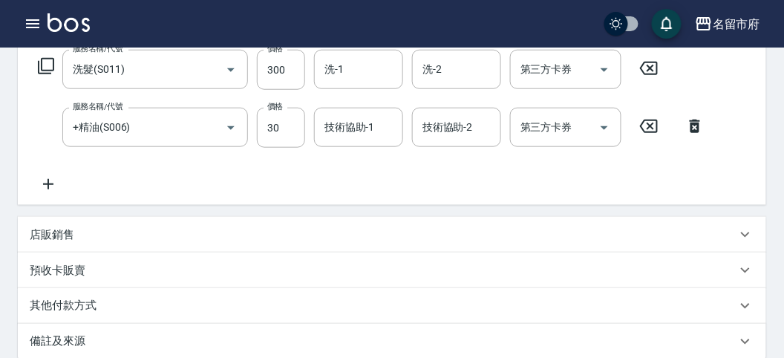
scroll to position [492, 0]
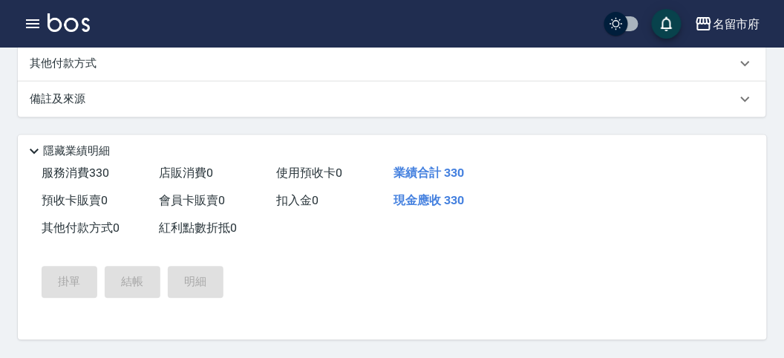
type input "[DATE] 20:32"
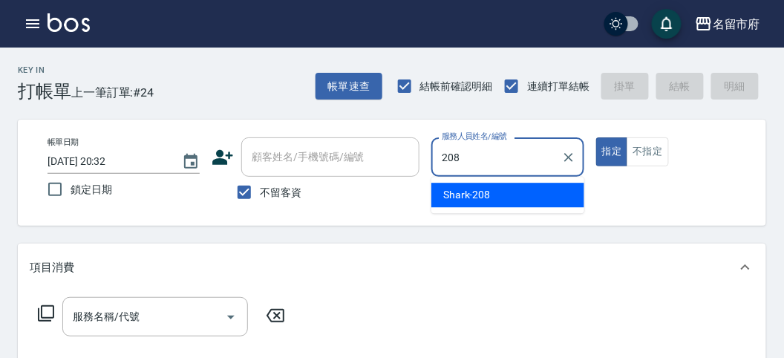
click at [479, 196] on span "Shark -208" at bounding box center [467, 195] width 48 height 16
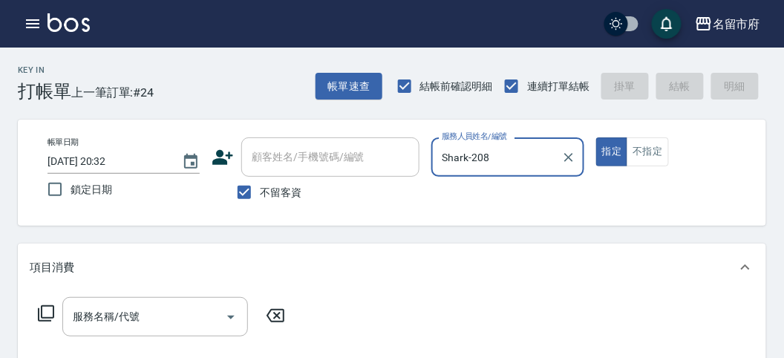
type input "Shark-208"
click at [43, 313] on icon at bounding box center [46, 314] width 18 height 18
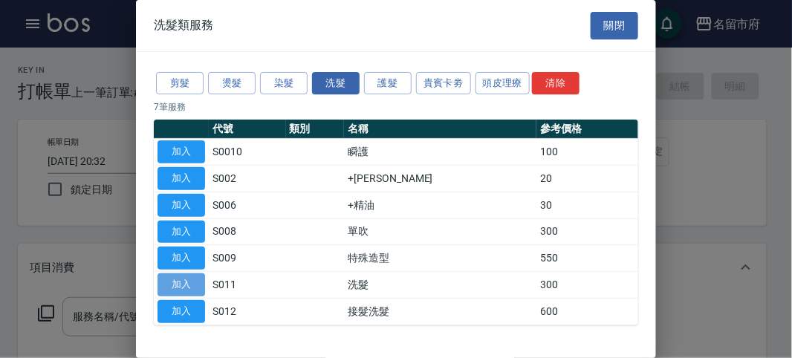
click at [173, 278] on button "加入" at bounding box center [181, 284] width 48 height 23
type input "洗髮(S011)"
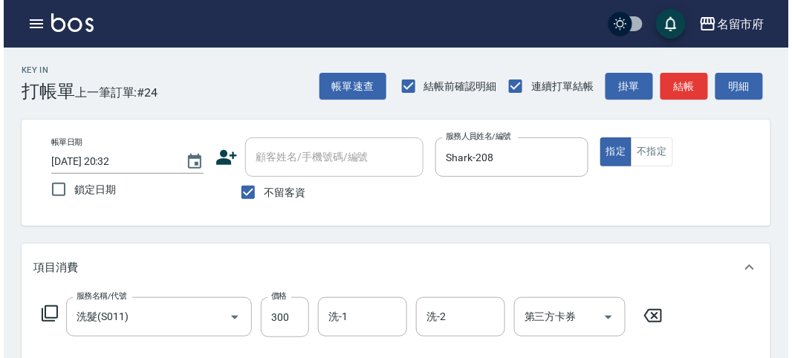
scroll to position [435, 0]
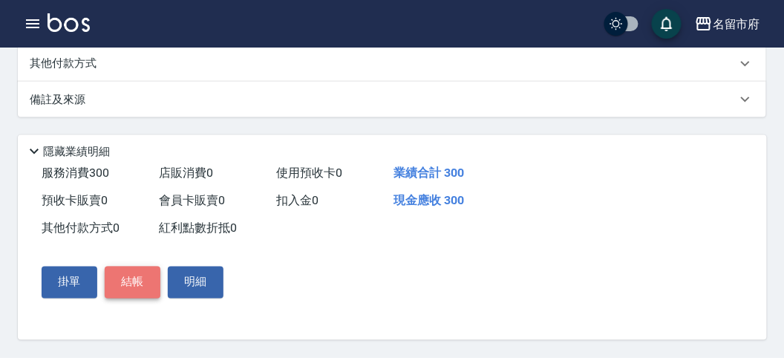
click at [126, 274] on button "結帳" at bounding box center [133, 282] width 56 height 31
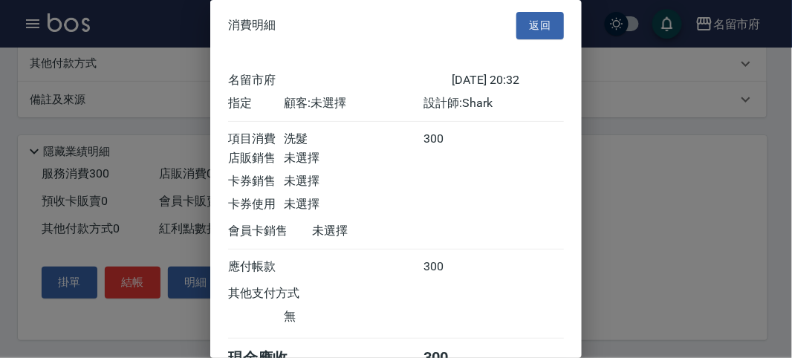
scroll to position [82, 0]
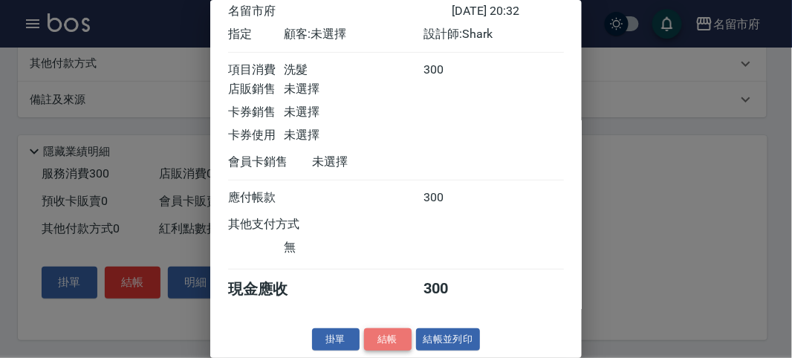
click at [388, 343] on button "結帳" at bounding box center [388, 339] width 48 height 23
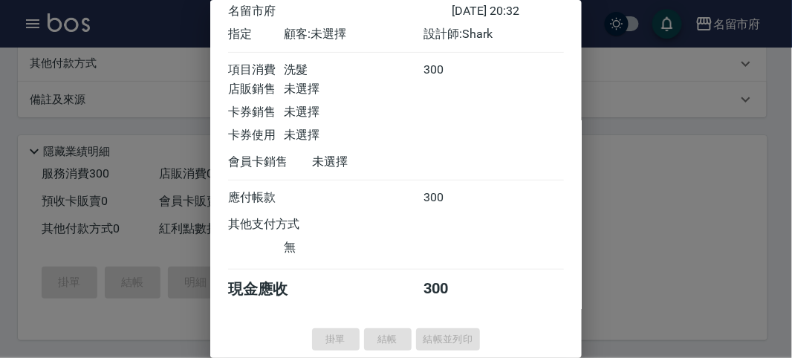
type input "[DATE] 20:42"
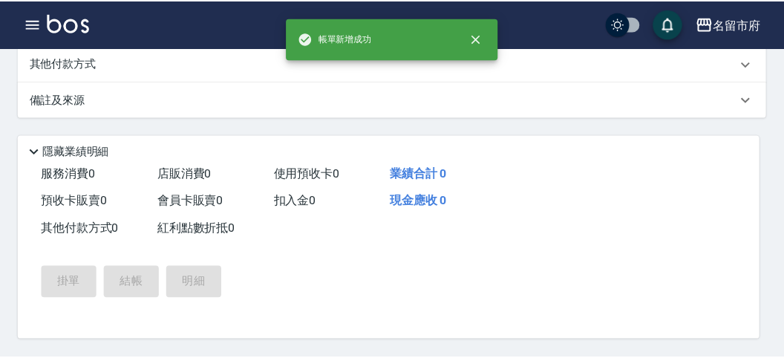
scroll to position [0, 0]
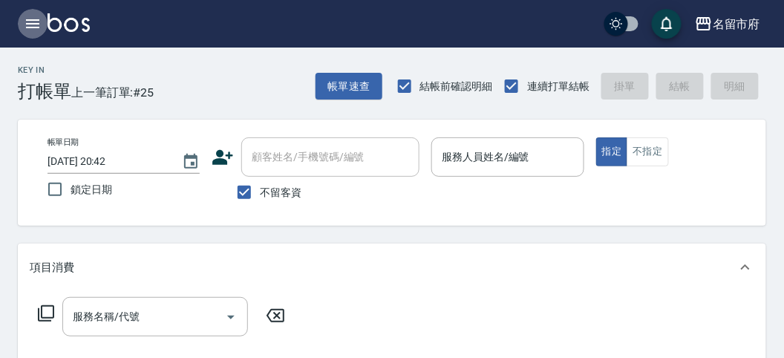
click at [33, 24] on icon "button" at bounding box center [32, 23] width 13 height 9
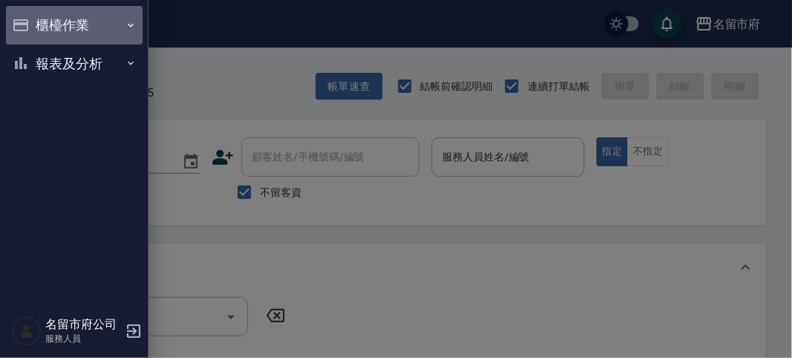
click at [63, 22] on button "櫃檯作業" at bounding box center [74, 25] width 137 height 39
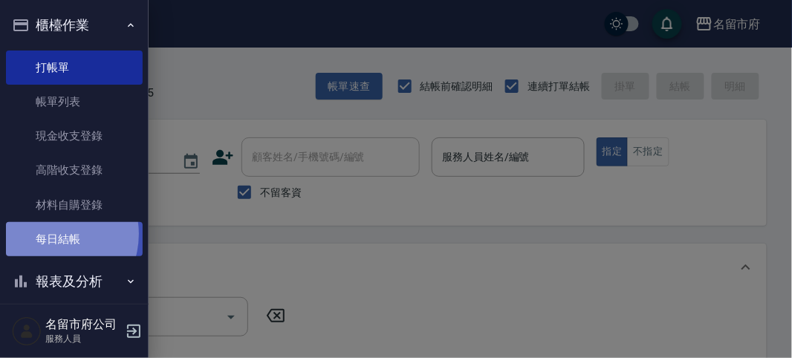
click at [49, 234] on link "每日結帳" at bounding box center [74, 239] width 137 height 34
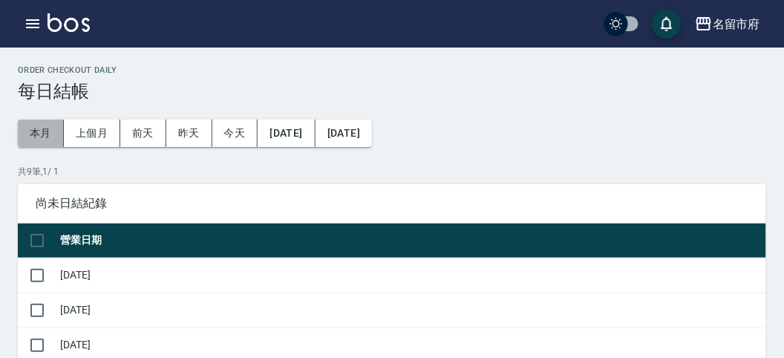
click at [42, 126] on button "本月" at bounding box center [41, 133] width 46 height 27
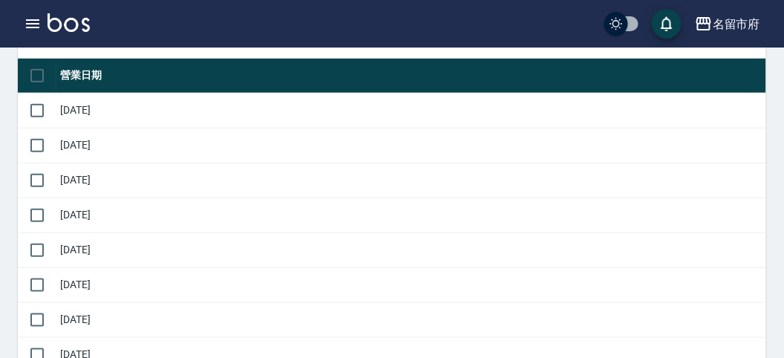
scroll to position [82, 0]
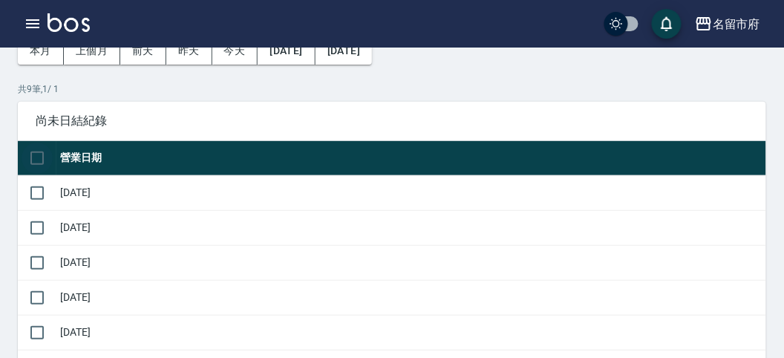
click at [41, 157] on input "checkbox" at bounding box center [37, 158] width 31 height 31
checkbox input "false"
checkbox input "true"
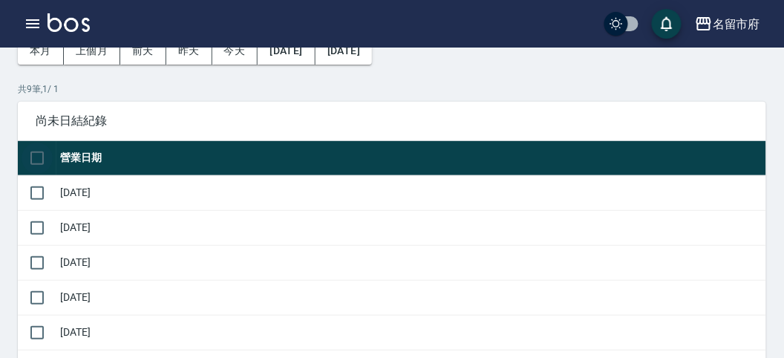
checkbox input "true"
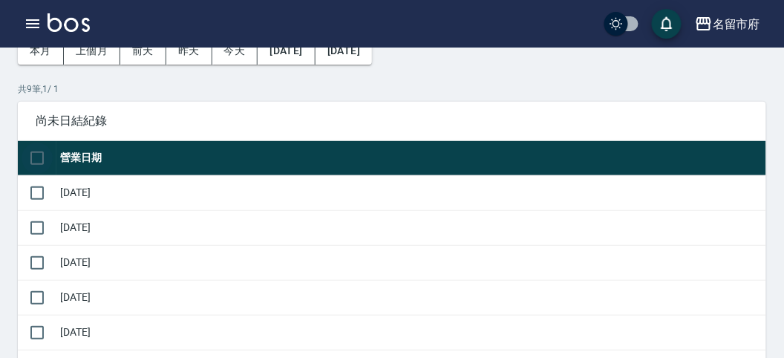
checkbox input "true"
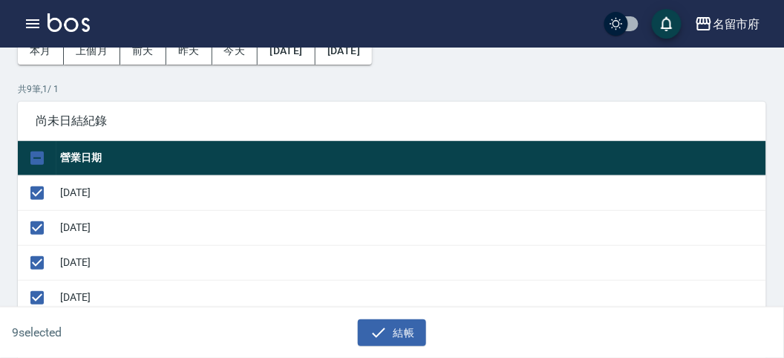
scroll to position [412, 0]
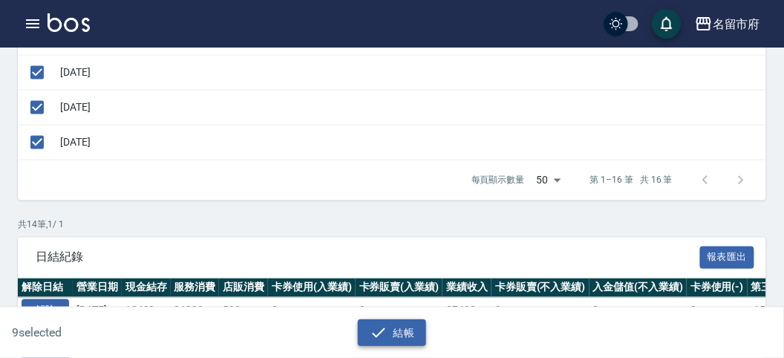
click at [397, 332] on button "結帳" at bounding box center [392, 332] width 69 height 27
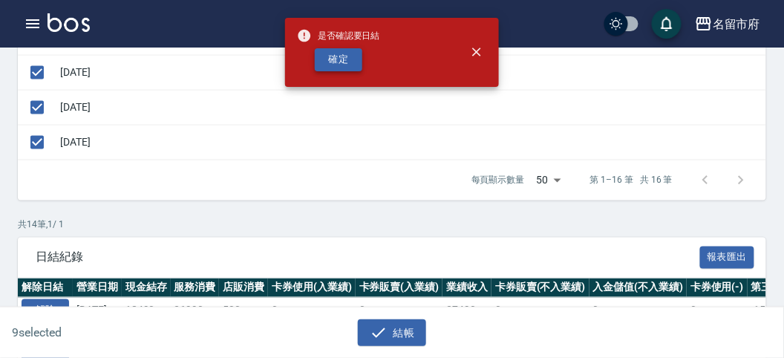
click at [337, 62] on button "確定" at bounding box center [339, 59] width 48 height 23
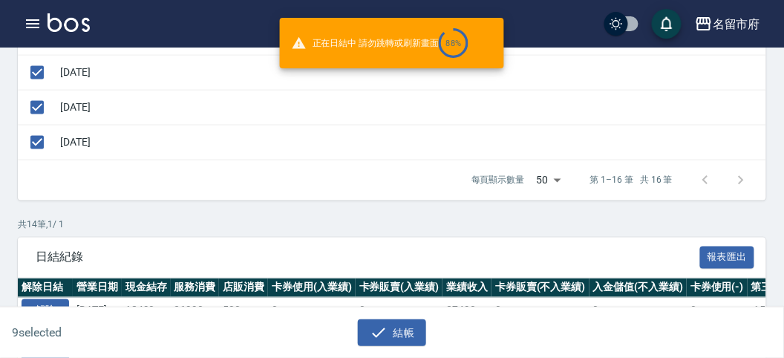
checkbox input "false"
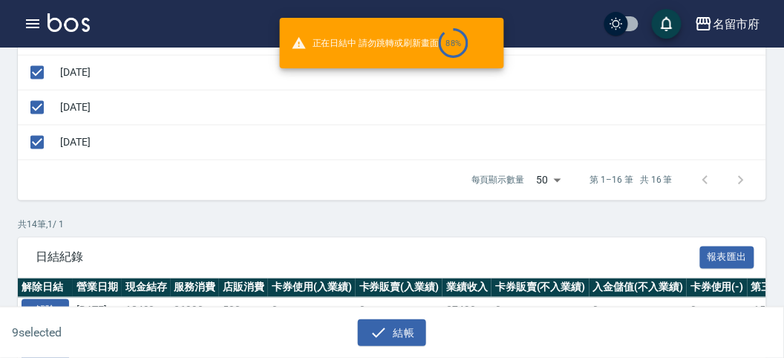
checkbox input "false"
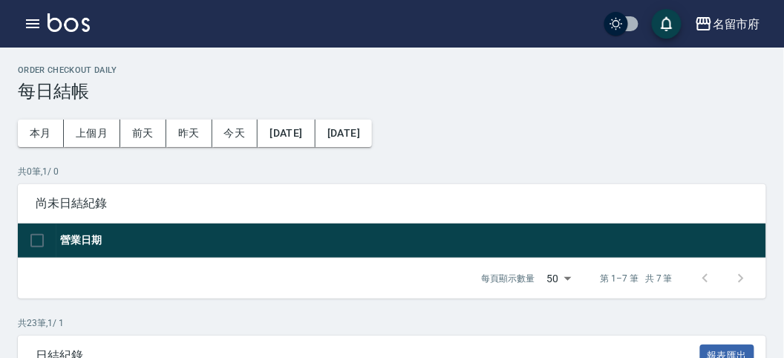
click at [452, 171] on p "共 0 筆, 1 / 0" at bounding box center [392, 171] width 749 height 13
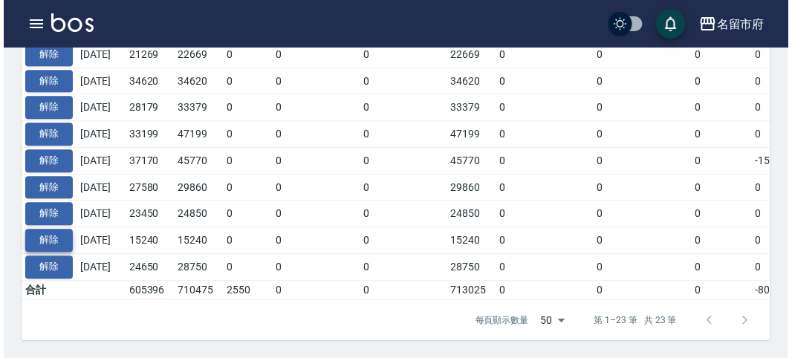
scroll to position [152, 0]
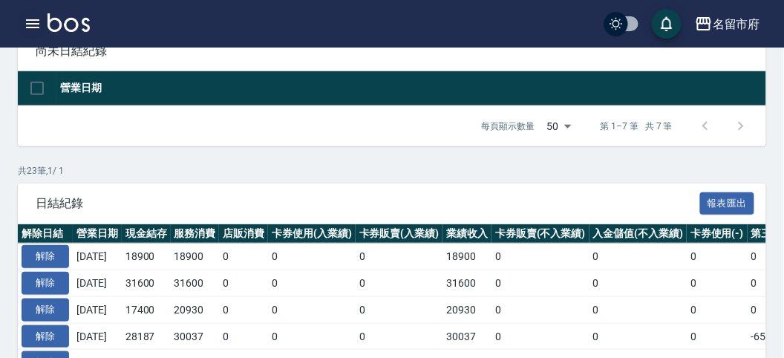
click at [36, 25] on icon "button" at bounding box center [33, 24] width 18 height 18
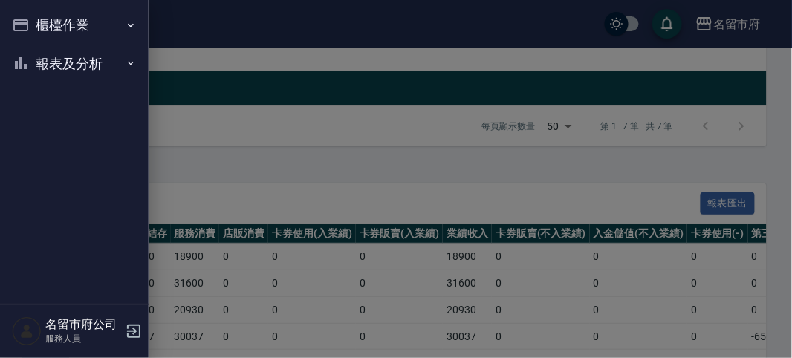
click at [49, 25] on button "櫃檯作業" at bounding box center [74, 25] width 137 height 39
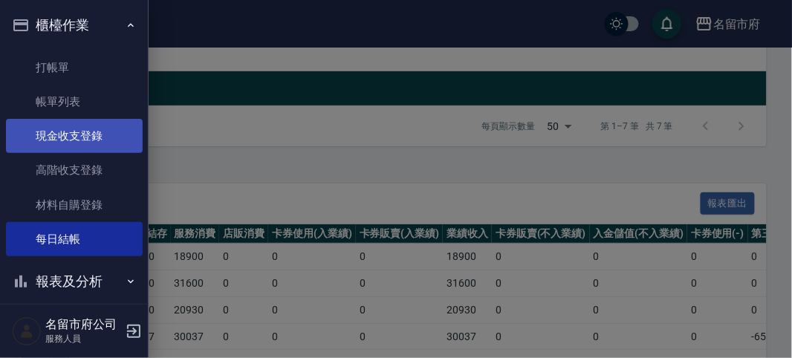
click at [95, 137] on link "現金收支登錄" at bounding box center [74, 136] width 137 height 34
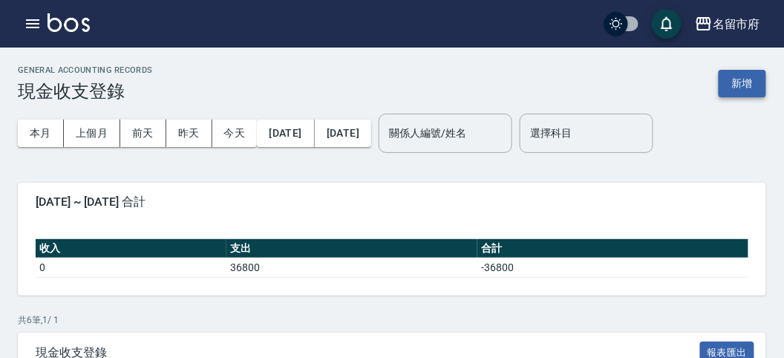
click at [741, 76] on button "新增" at bounding box center [743, 83] width 48 height 27
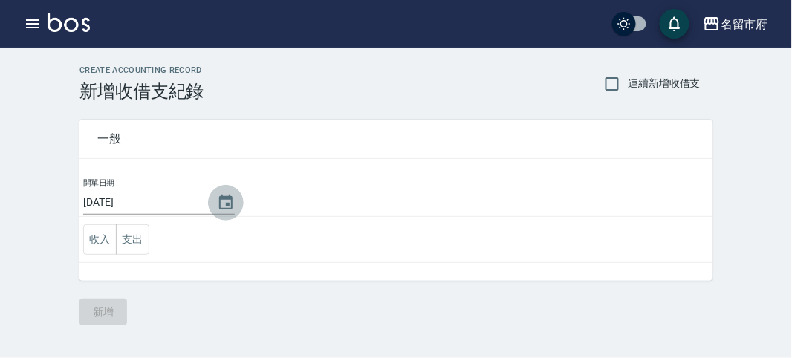
click at [225, 197] on icon "Choose date, selected date is 2025-09-23" at bounding box center [226, 203] width 18 height 18
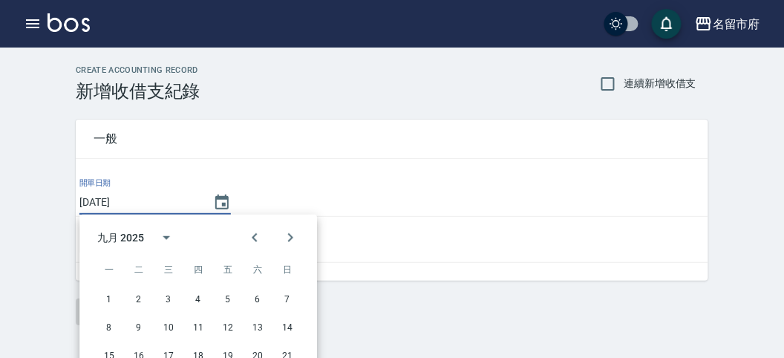
scroll to position [82, 0]
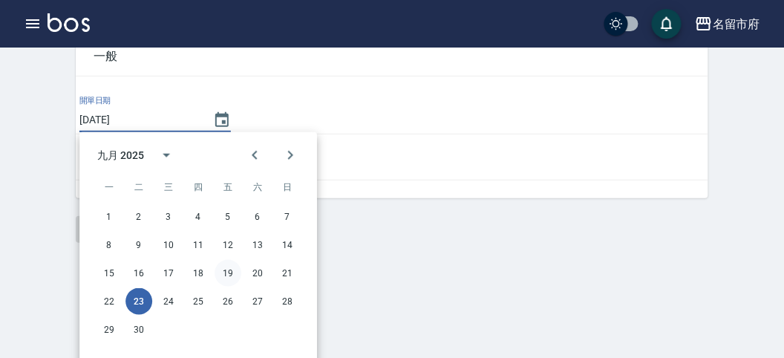
click at [230, 269] on button "19" at bounding box center [228, 273] width 27 height 27
type input "[DATE]"
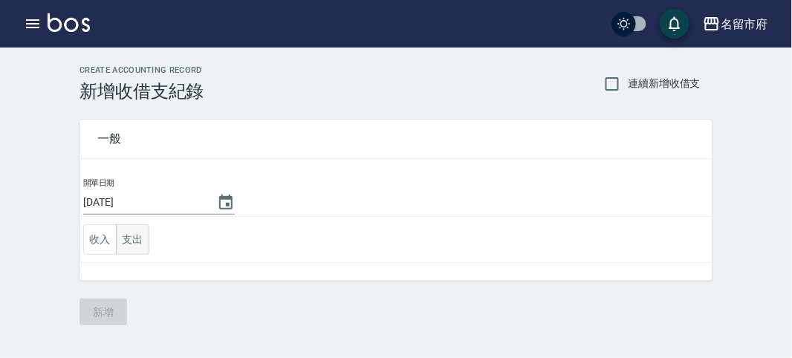
click at [133, 235] on button "支出" at bounding box center [132, 239] width 33 height 30
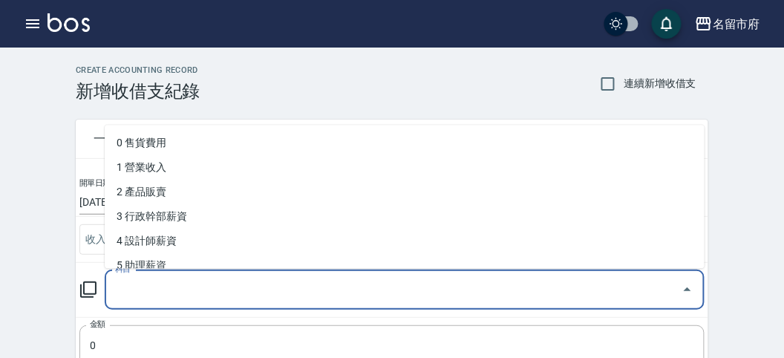
click at [155, 285] on input "科目" at bounding box center [393, 290] width 565 height 26
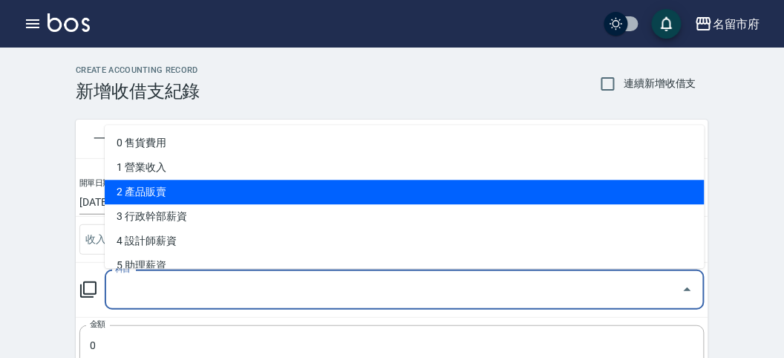
scroll to position [247, 0]
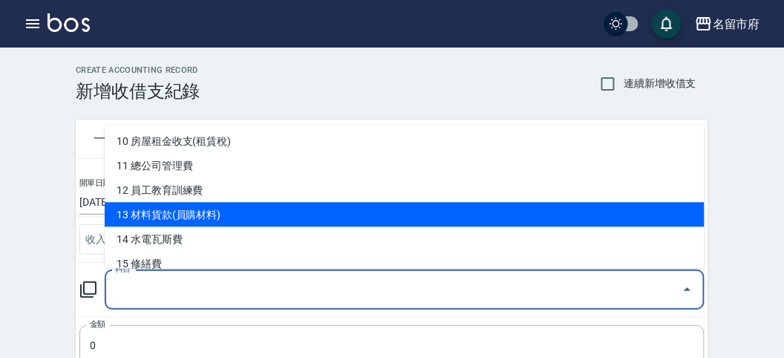
click at [243, 216] on li "13 材料貨款(員購材料)" at bounding box center [405, 215] width 600 height 25
type input "13 材料貨款(員購材料)"
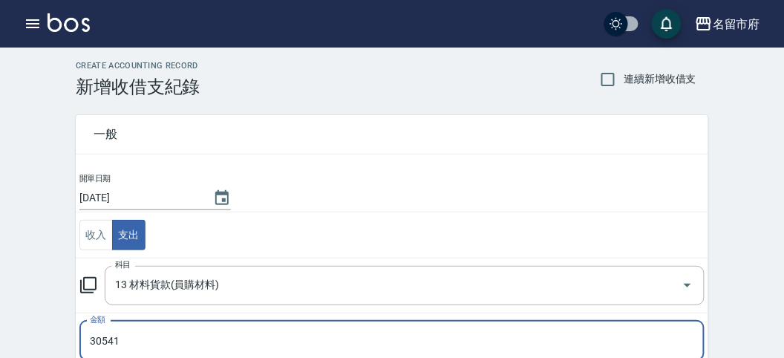
scroll to position [293, 0]
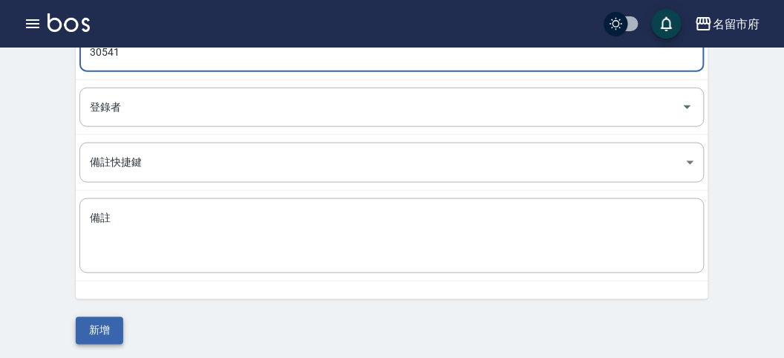
type input "30541"
click at [99, 325] on button "新增" at bounding box center [100, 330] width 48 height 27
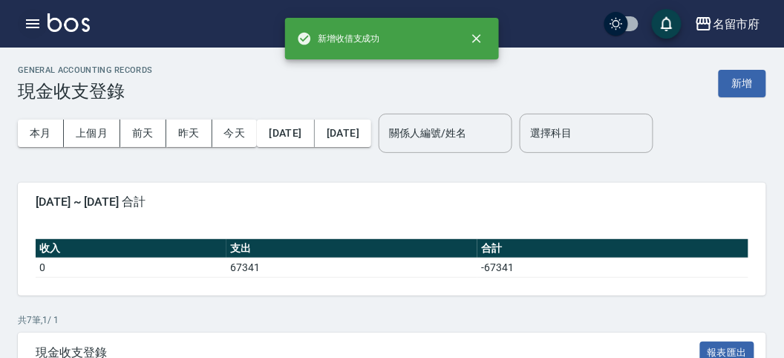
click at [38, 19] on icon "button" at bounding box center [32, 23] width 13 height 9
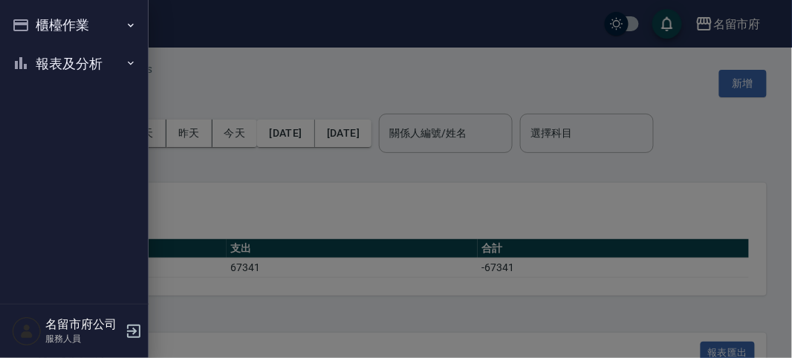
click at [56, 65] on button "報表及分析" at bounding box center [74, 64] width 137 height 39
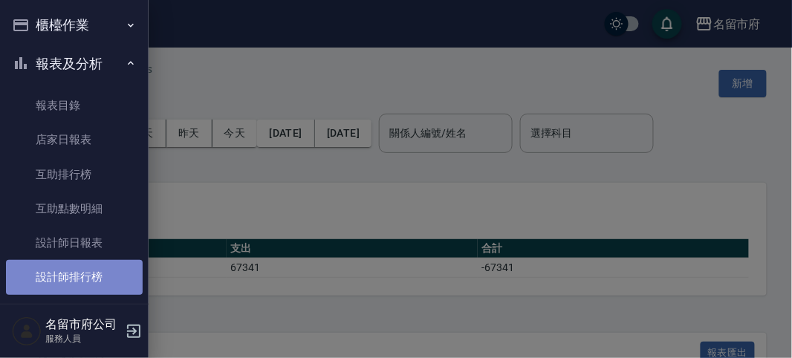
click at [99, 272] on link "設計師排行榜" at bounding box center [74, 277] width 137 height 34
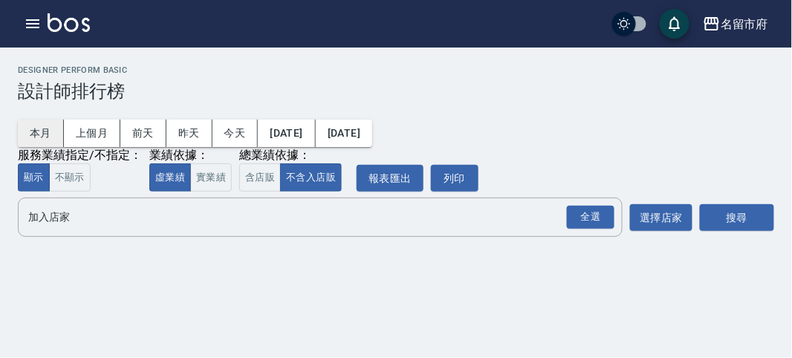
click at [36, 128] on button "本月" at bounding box center [41, 133] width 46 height 27
click at [575, 212] on div "全選" at bounding box center [591, 217] width 48 height 23
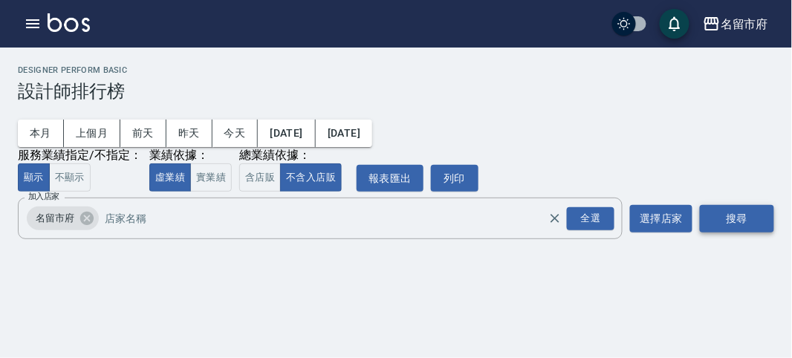
click at [708, 221] on button "搜尋" at bounding box center [737, 218] width 74 height 27
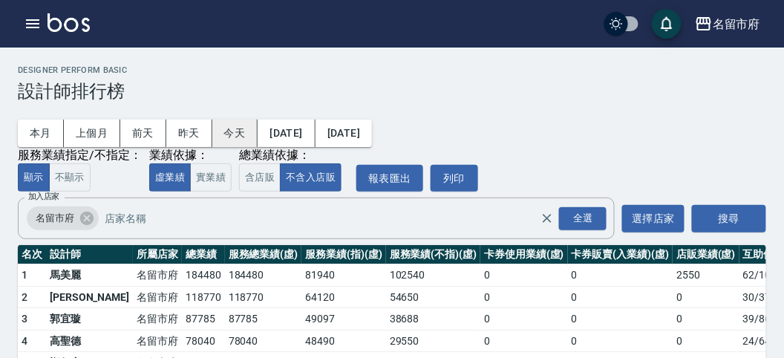
click at [240, 125] on button "今天" at bounding box center [235, 133] width 46 height 27
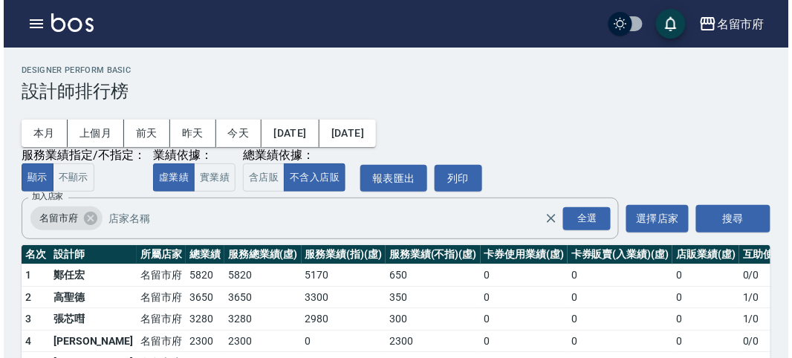
scroll to position [87, 0]
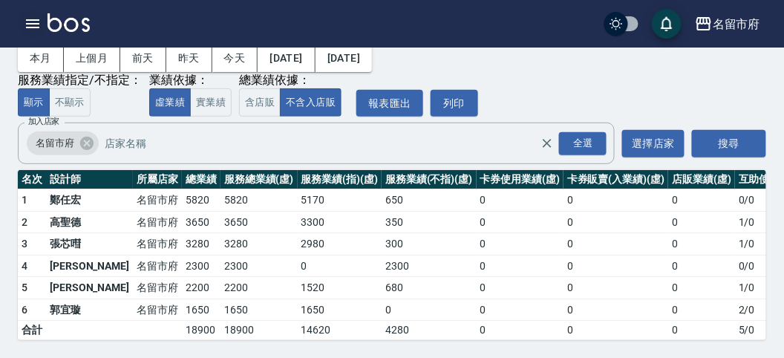
click at [36, 25] on icon "button" at bounding box center [33, 24] width 18 height 18
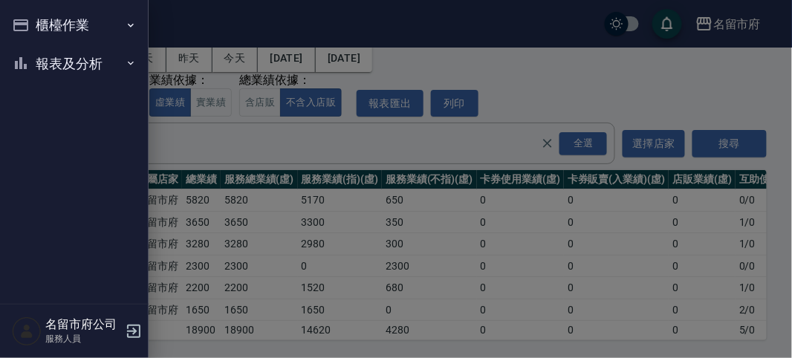
click at [41, 28] on button "櫃檯作業" at bounding box center [74, 25] width 137 height 39
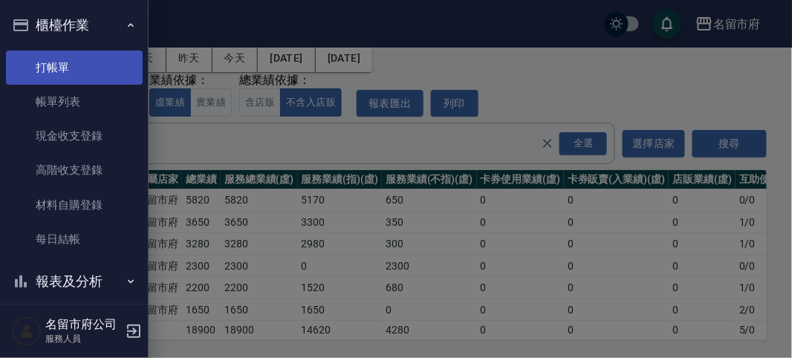
click at [76, 74] on link "打帳單" at bounding box center [74, 68] width 137 height 34
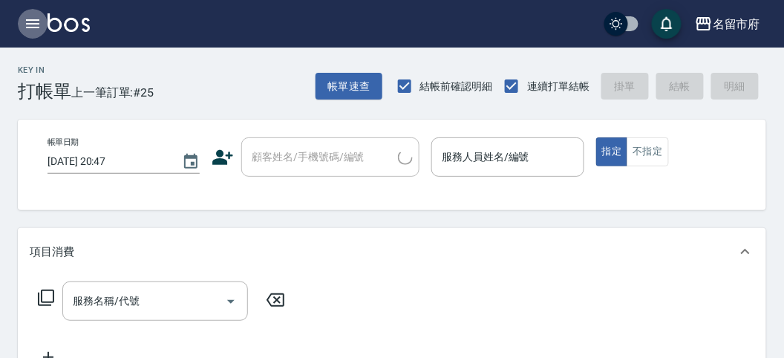
click at [31, 22] on icon "button" at bounding box center [33, 24] width 18 height 18
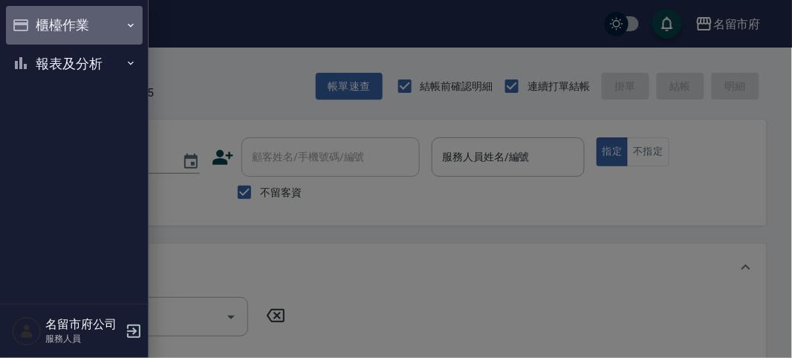
click at [55, 17] on button "櫃檯作業" at bounding box center [74, 25] width 137 height 39
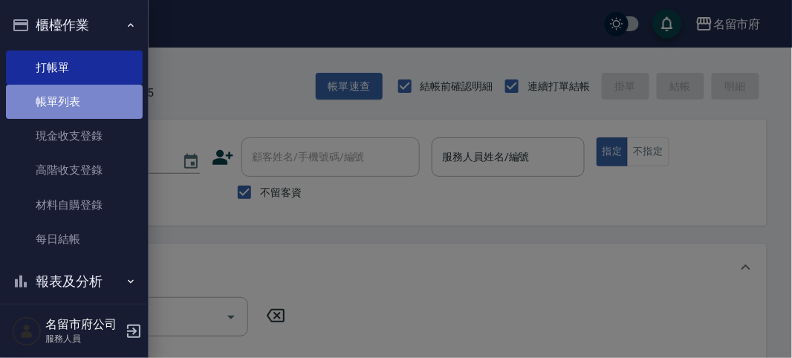
click at [75, 106] on link "帳單列表" at bounding box center [74, 102] width 137 height 34
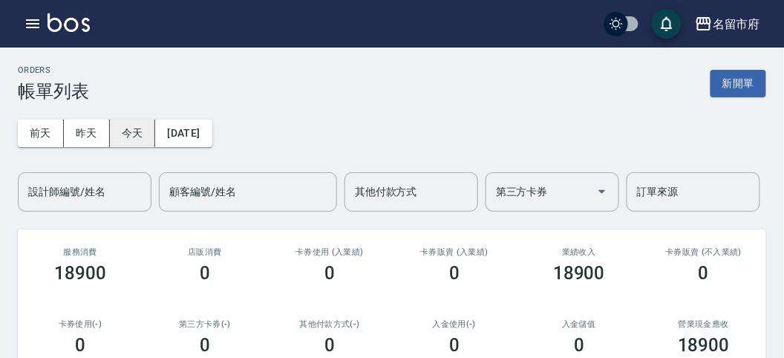
click at [131, 135] on button "今天" at bounding box center [133, 133] width 46 height 27
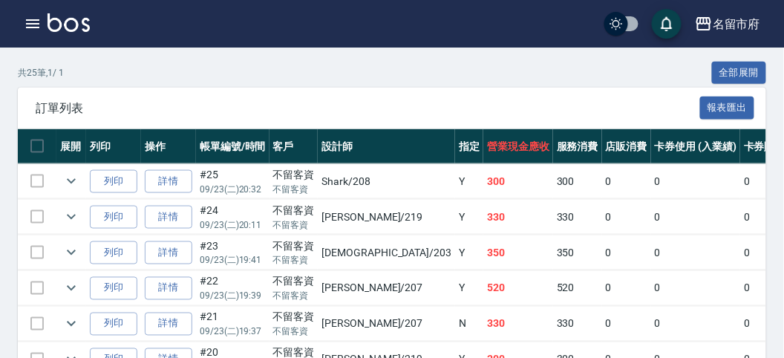
scroll to position [412, 0]
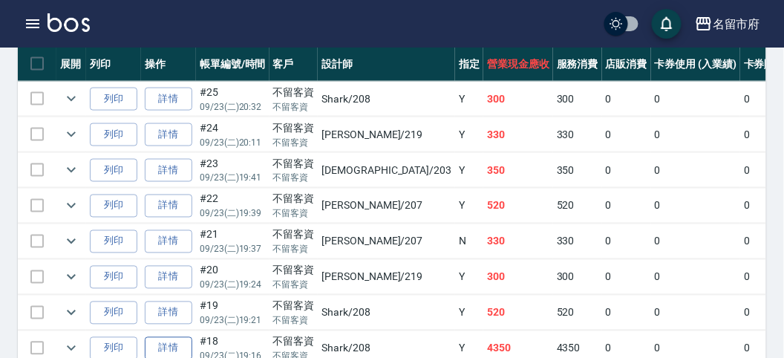
click at [183, 342] on link "詳情" at bounding box center [169, 348] width 48 height 23
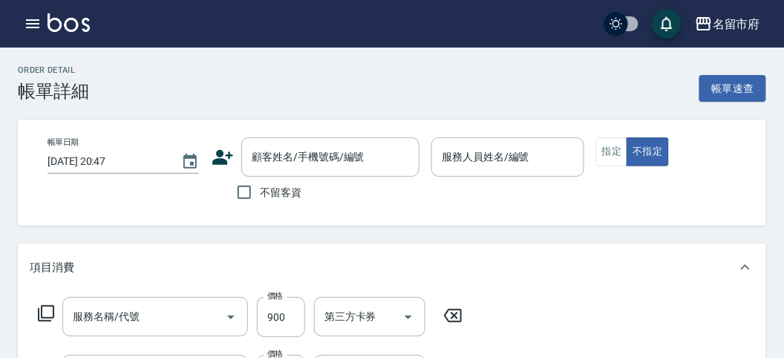
type input "[DATE] 19:16"
checkbox input "true"
type input "Shark-208"
type input "全頭髮根(R012)"
type input "頭皮隔離(R011)"
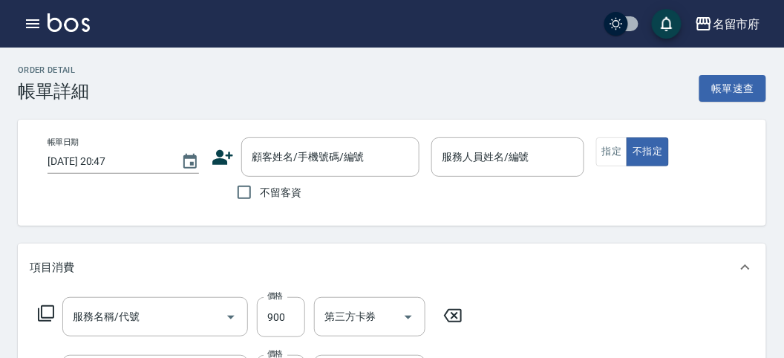
type input "洗髮(S011)"
type input "熱塑中長髮(P007)"
